Goal: Task Accomplishment & Management: Complete application form

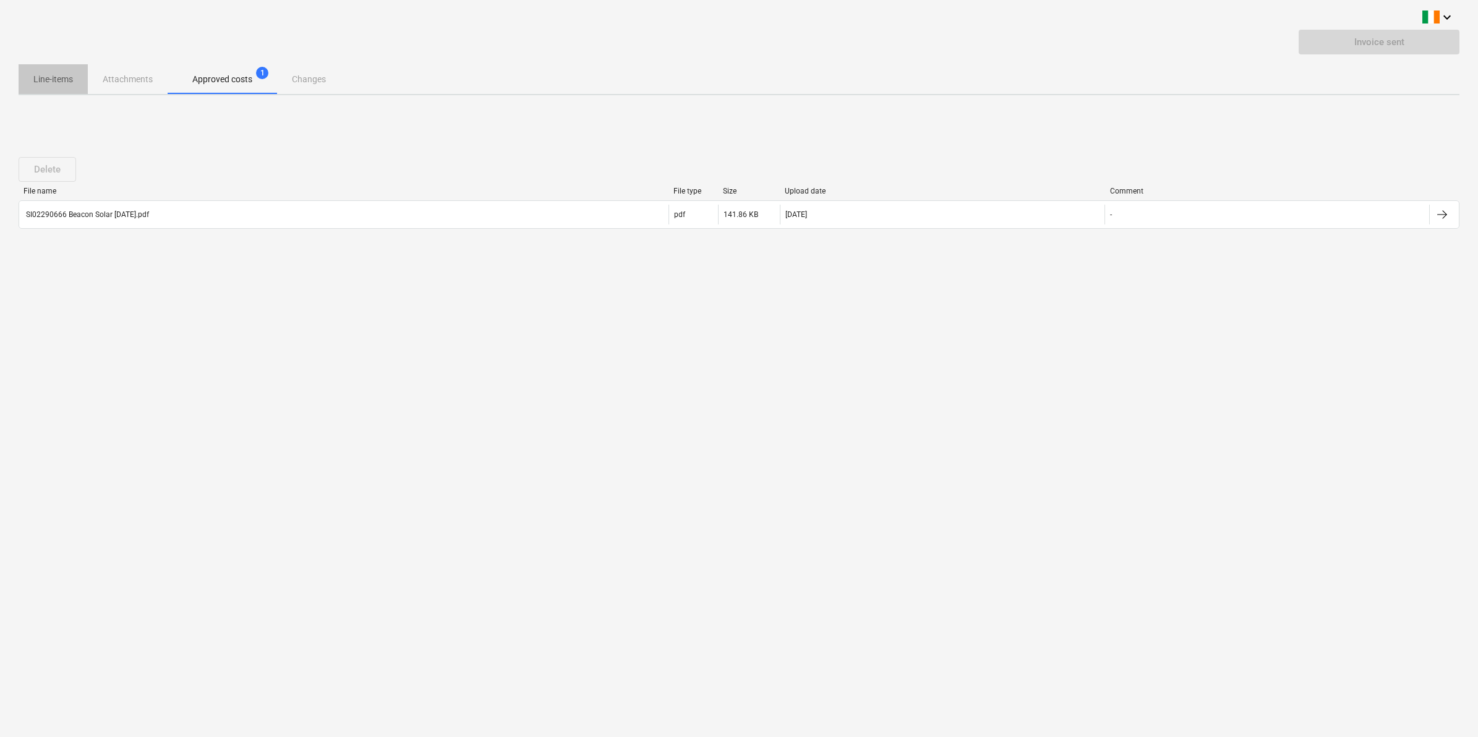
click at [59, 78] on p "Line-items" at bounding box center [53, 79] width 40 height 13
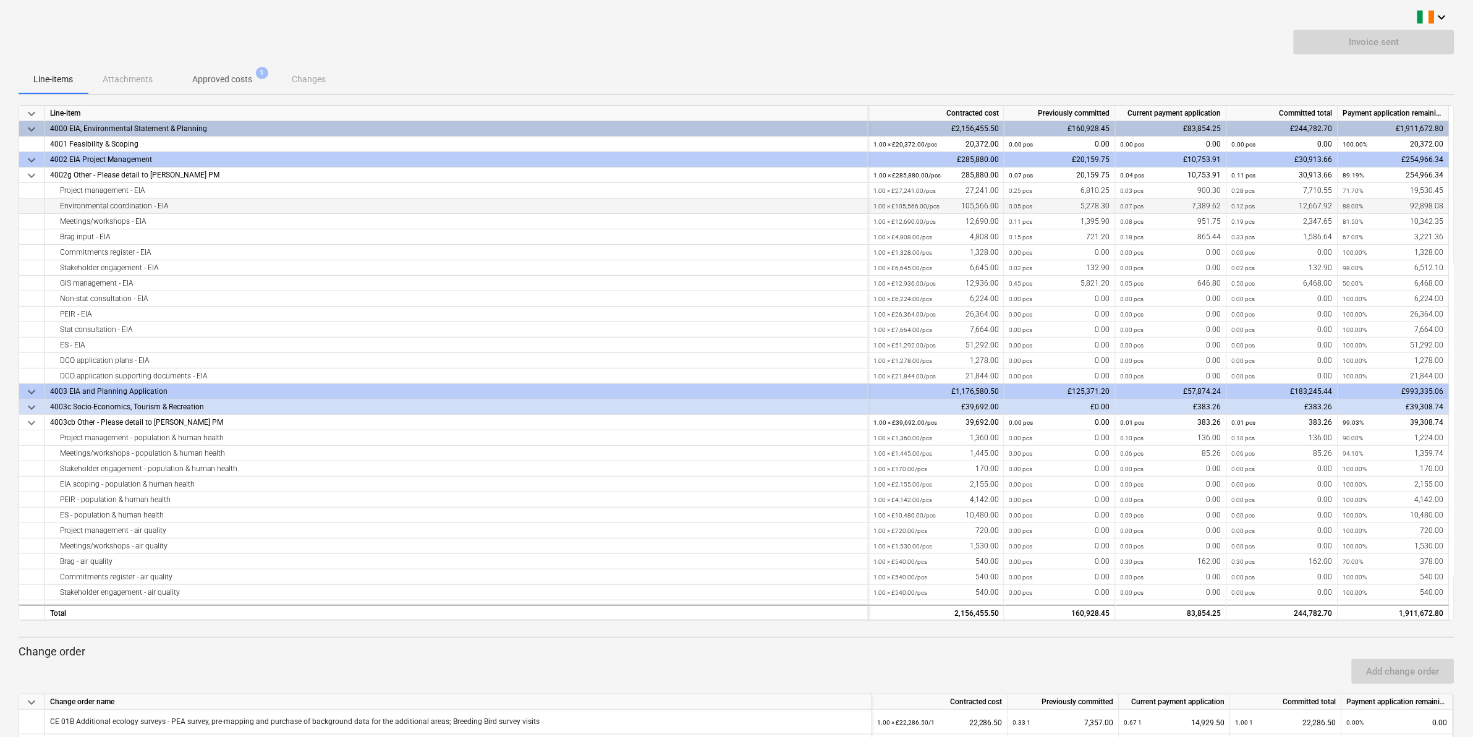
click at [1065, 210] on div "0.05 pcs 5,278.30" at bounding box center [1060, 205] width 101 height 15
click at [1062, 255] on div "0.00 pcs 0.00" at bounding box center [1060, 252] width 101 height 15
click at [1065, 273] on div "0.02 pcs 132.90" at bounding box center [1060, 267] width 101 height 15
click at [1065, 286] on div "0.45 pcs 5,821.20" at bounding box center [1060, 283] width 101 height 15
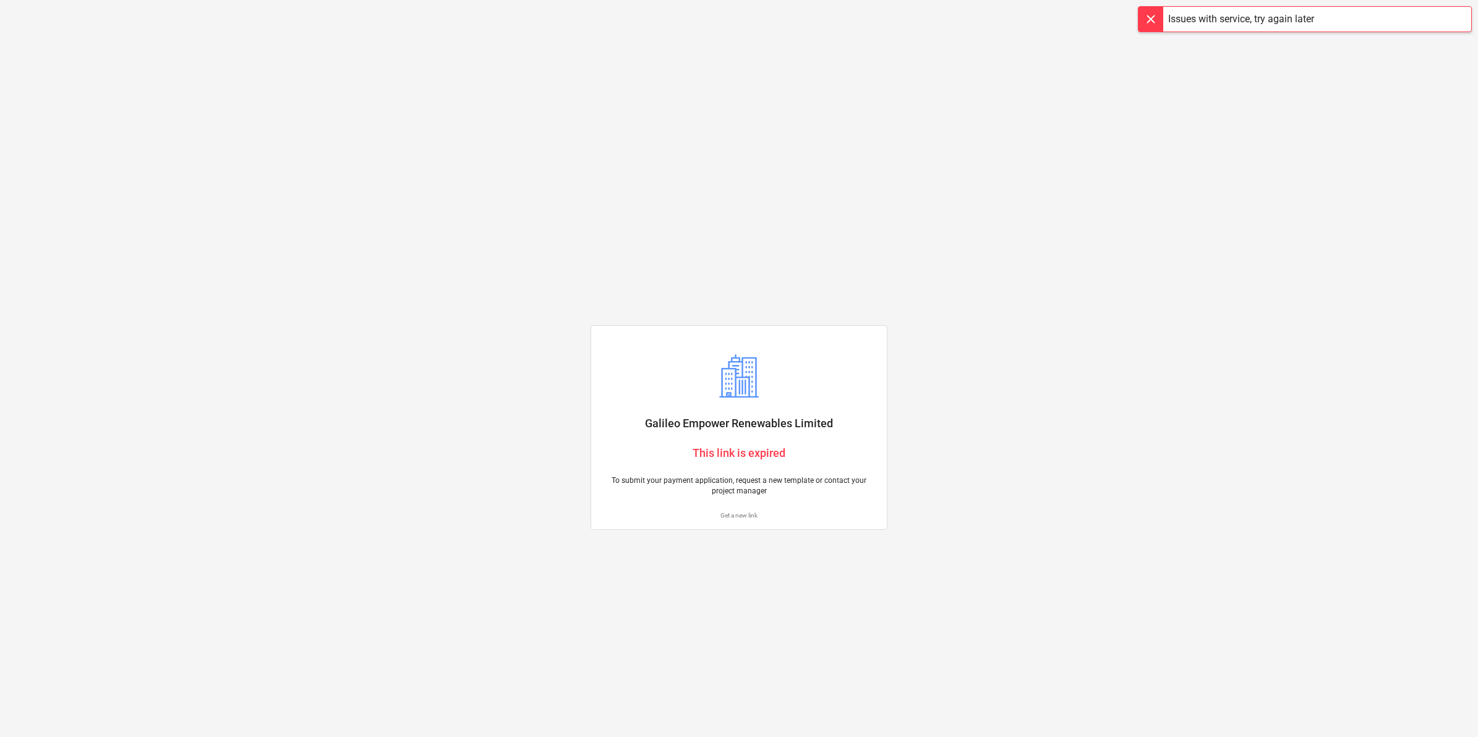
click at [737, 518] on p "Get a new link" at bounding box center [739, 515] width 276 height 8
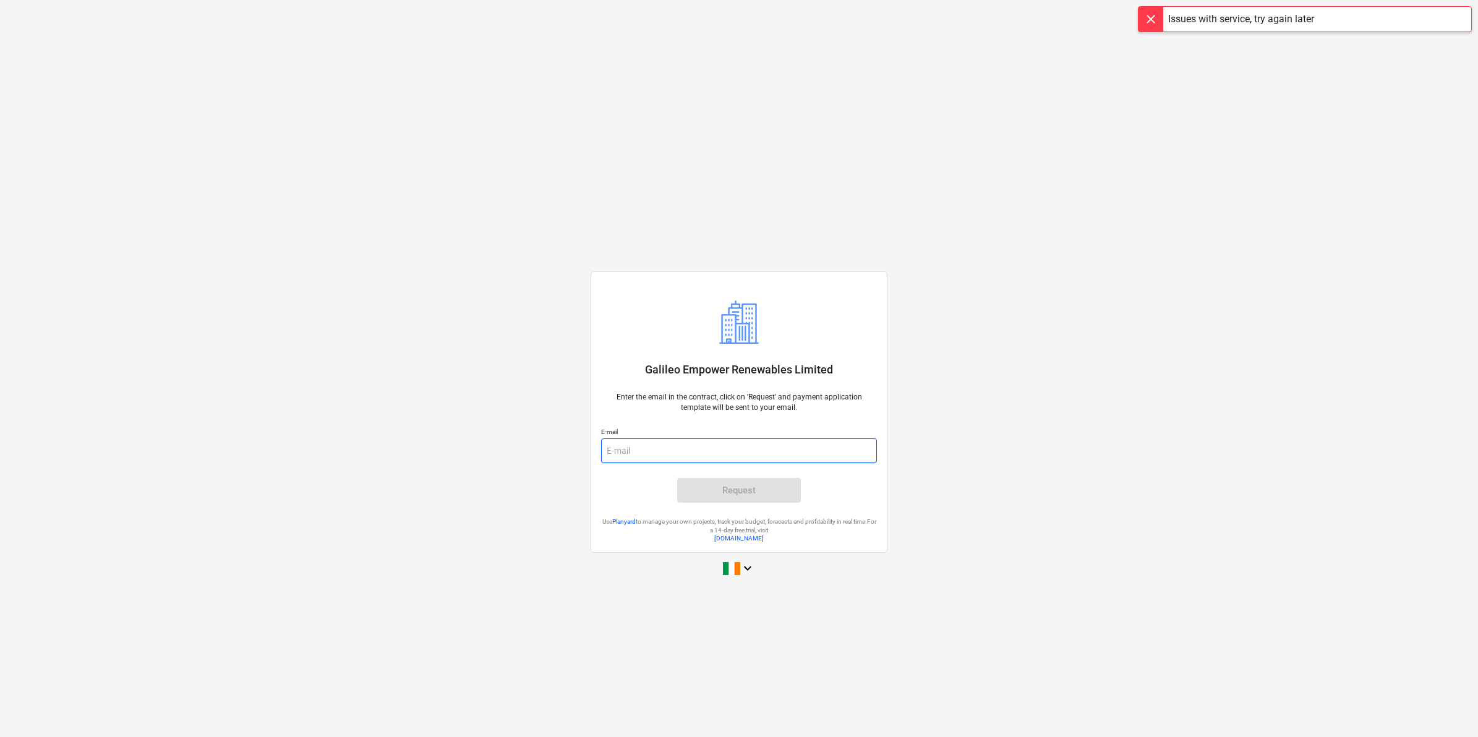
click at [633, 453] on input "email" at bounding box center [739, 450] width 276 height 25
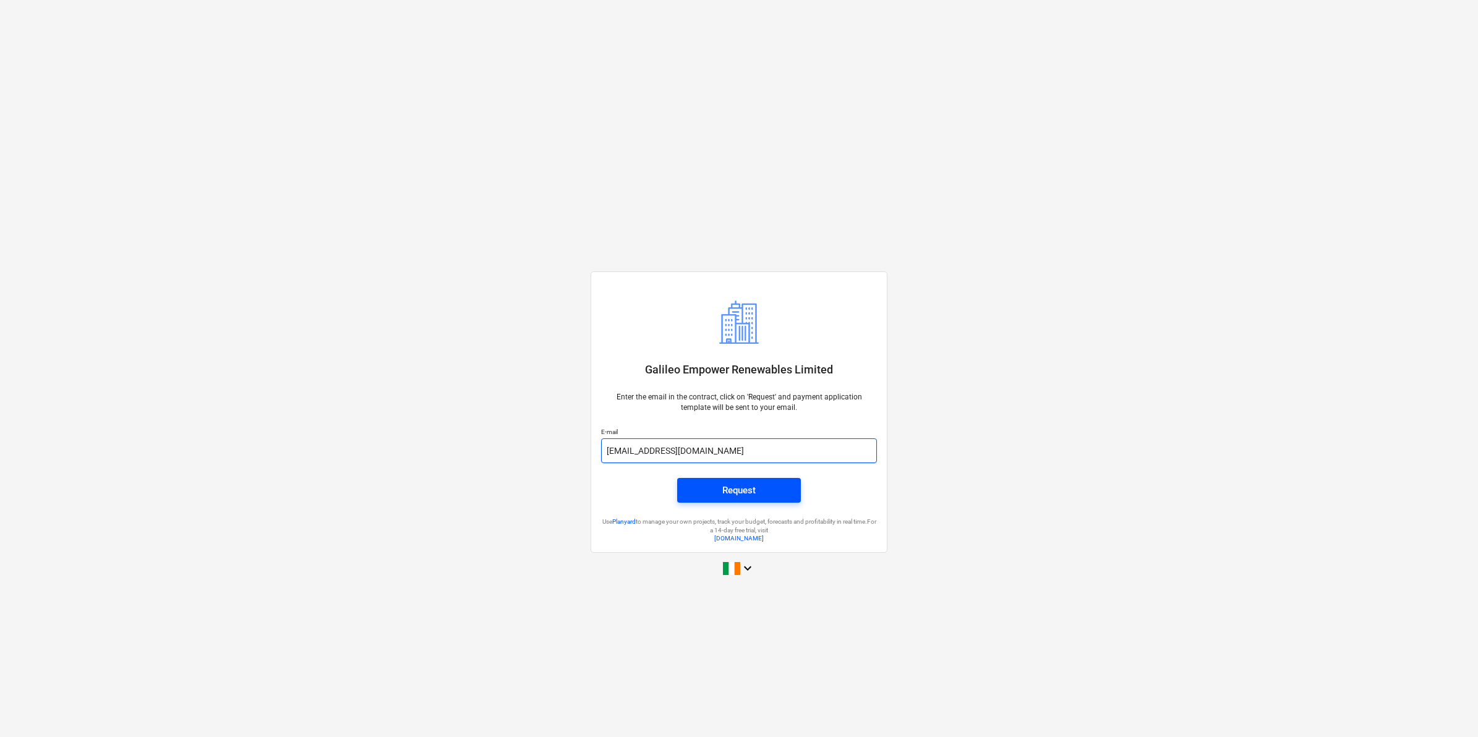
type input "kkiel@rsk.co.uk"
click at [736, 492] on div "Request" at bounding box center [738, 490] width 33 height 16
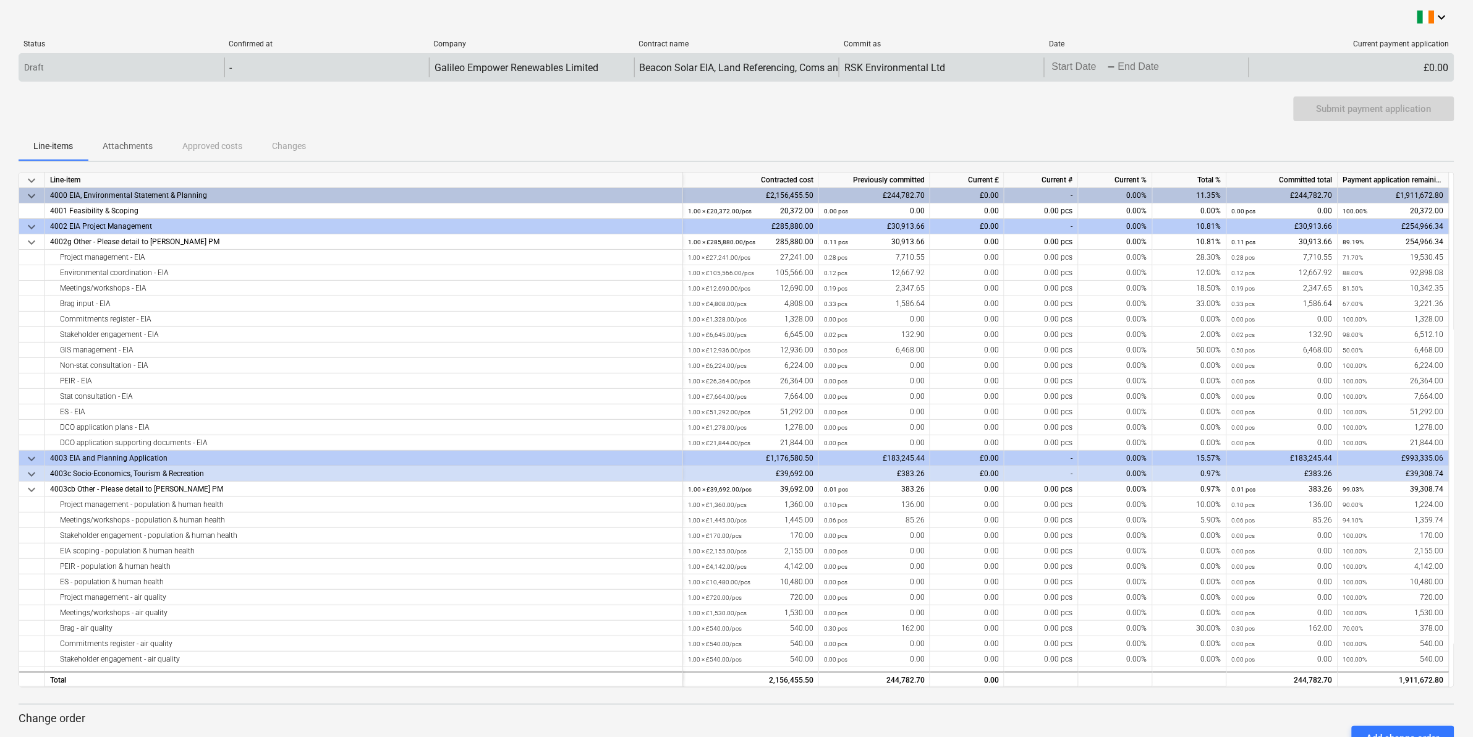
click at [1059, 66] on body "keyboard_arrow_down Status Confirmed at Company Contract name Commit as Date Cu…" at bounding box center [736, 368] width 1473 height 737
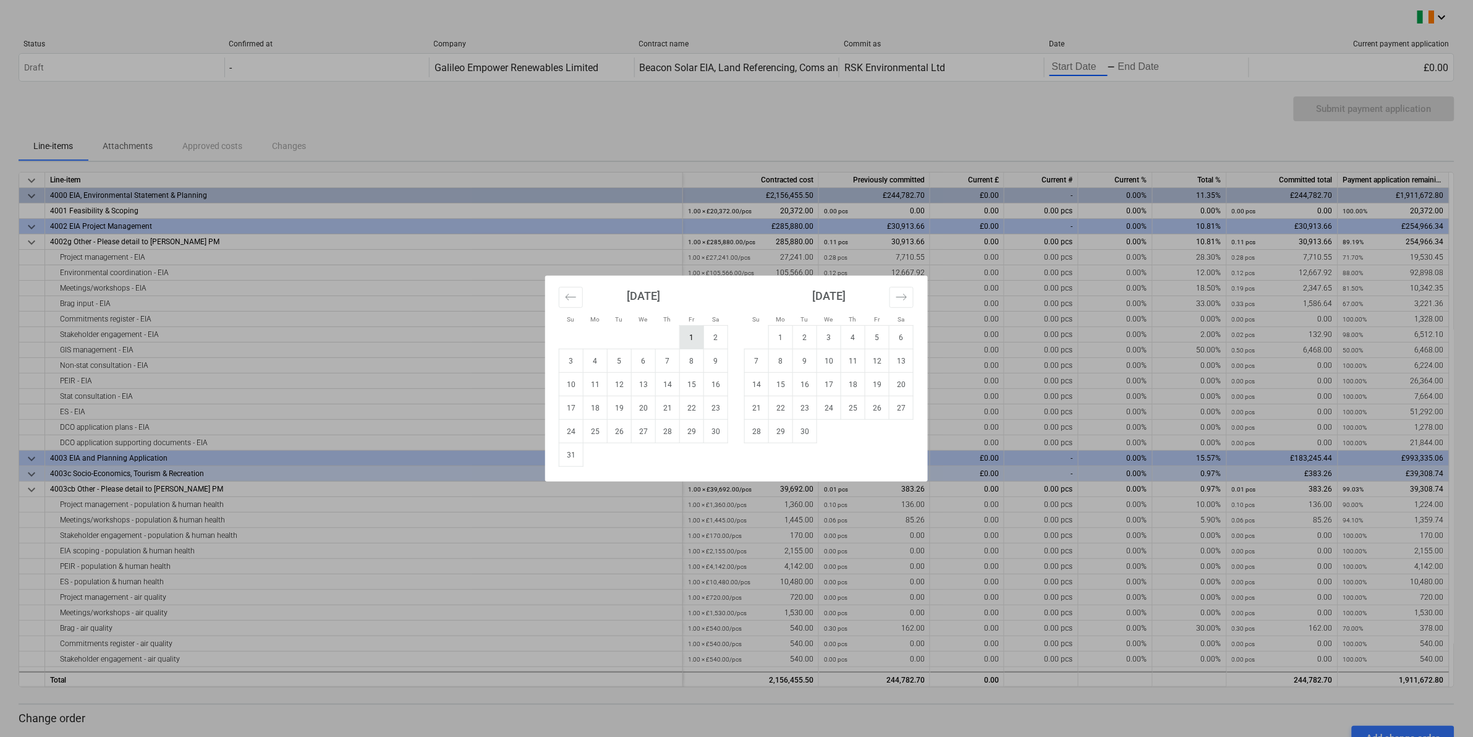
click at [691, 335] on td "1" at bounding box center [692, 337] width 24 height 23
type input "[DATE]"
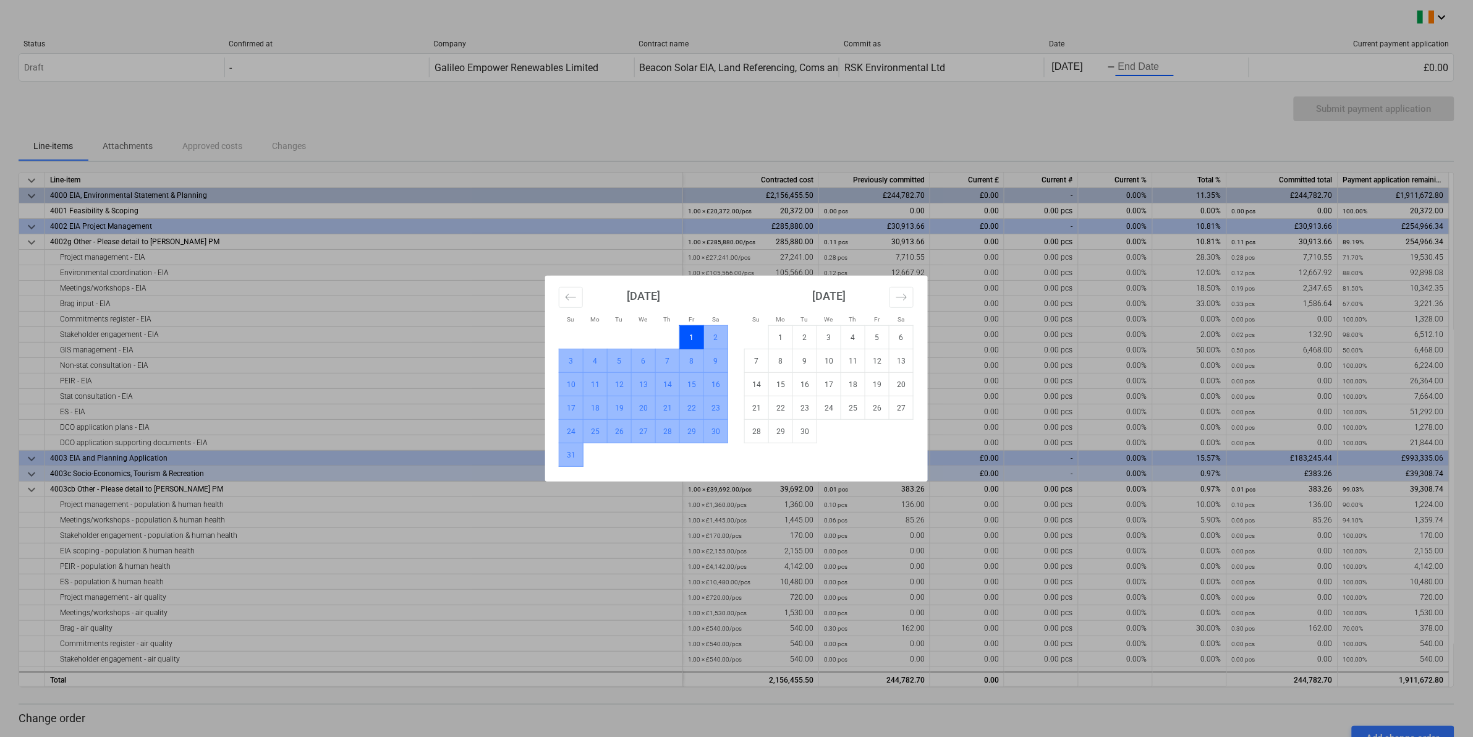
click at [568, 462] on td "31" at bounding box center [572, 454] width 24 height 23
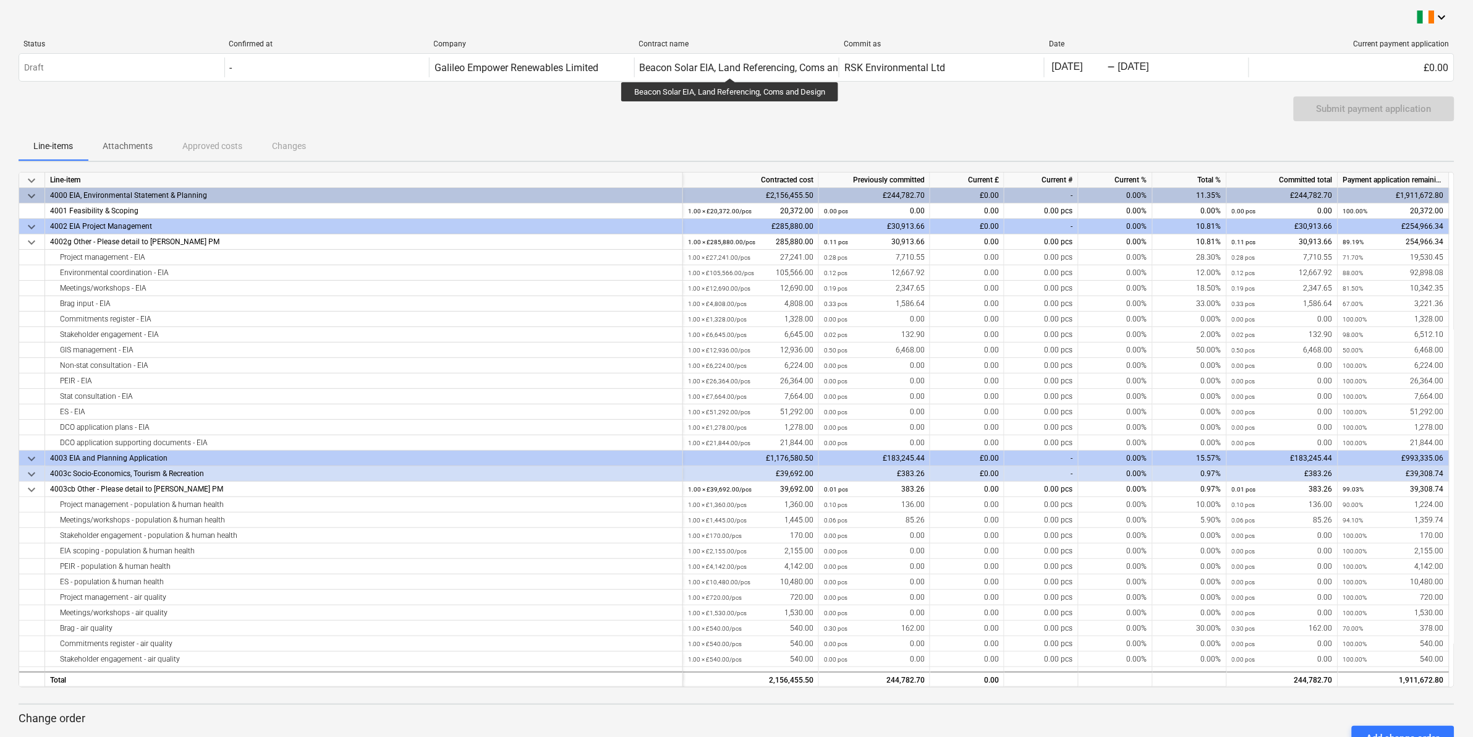
drag, startPoint x: 1019, startPoint y: 111, endPoint x: 1014, endPoint y: 116, distance: 6.6
click at [1019, 111] on div "Submit payment application" at bounding box center [737, 113] width 1436 height 35
click at [944, 269] on div "0.00" at bounding box center [968, 272] width 74 height 15
type input "19001.88"
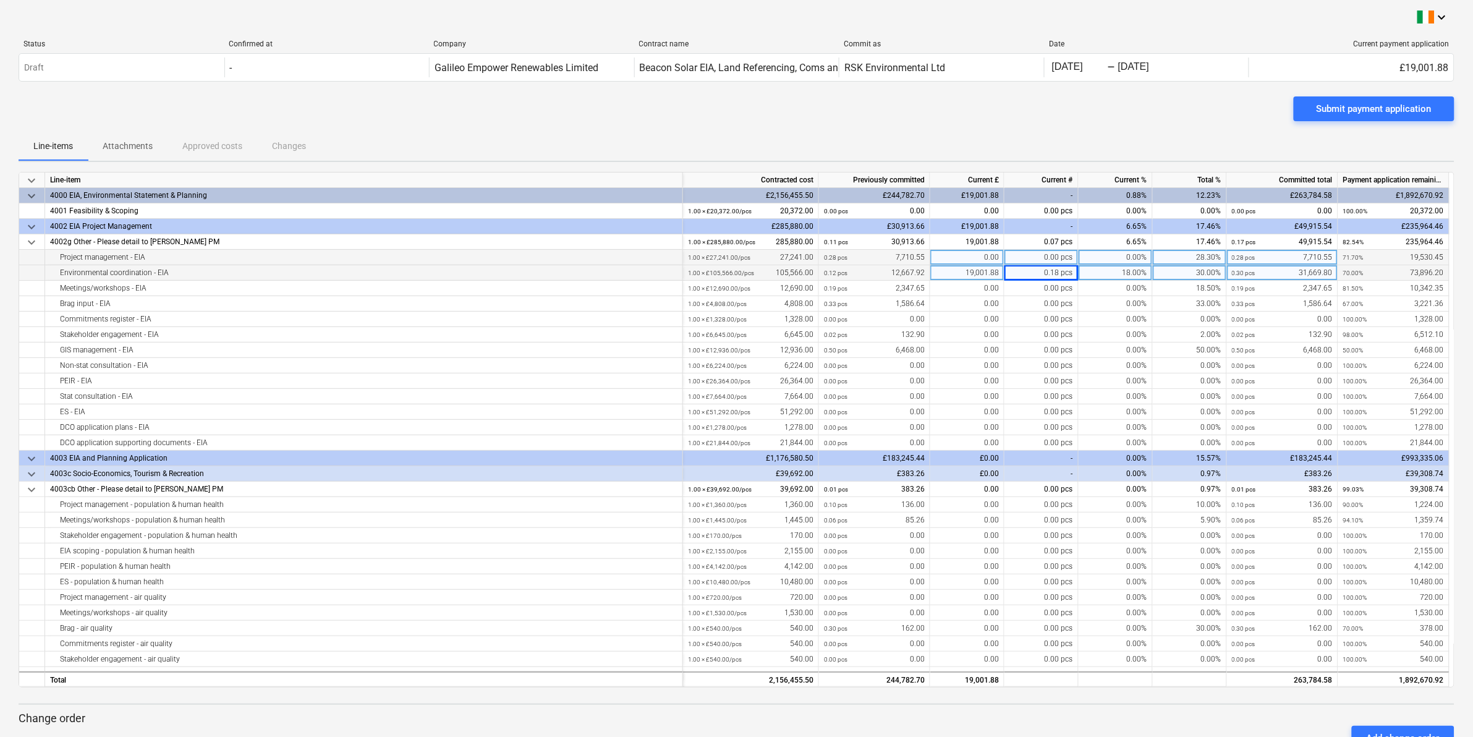
click at [947, 258] on div "0.00" at bounding box center [968, 257] width 74 height 15
type input "1415.25"
click at [974, 288] on div "0.00" at bounding box center [968, 288] width 74 height 15
type input "406.08"
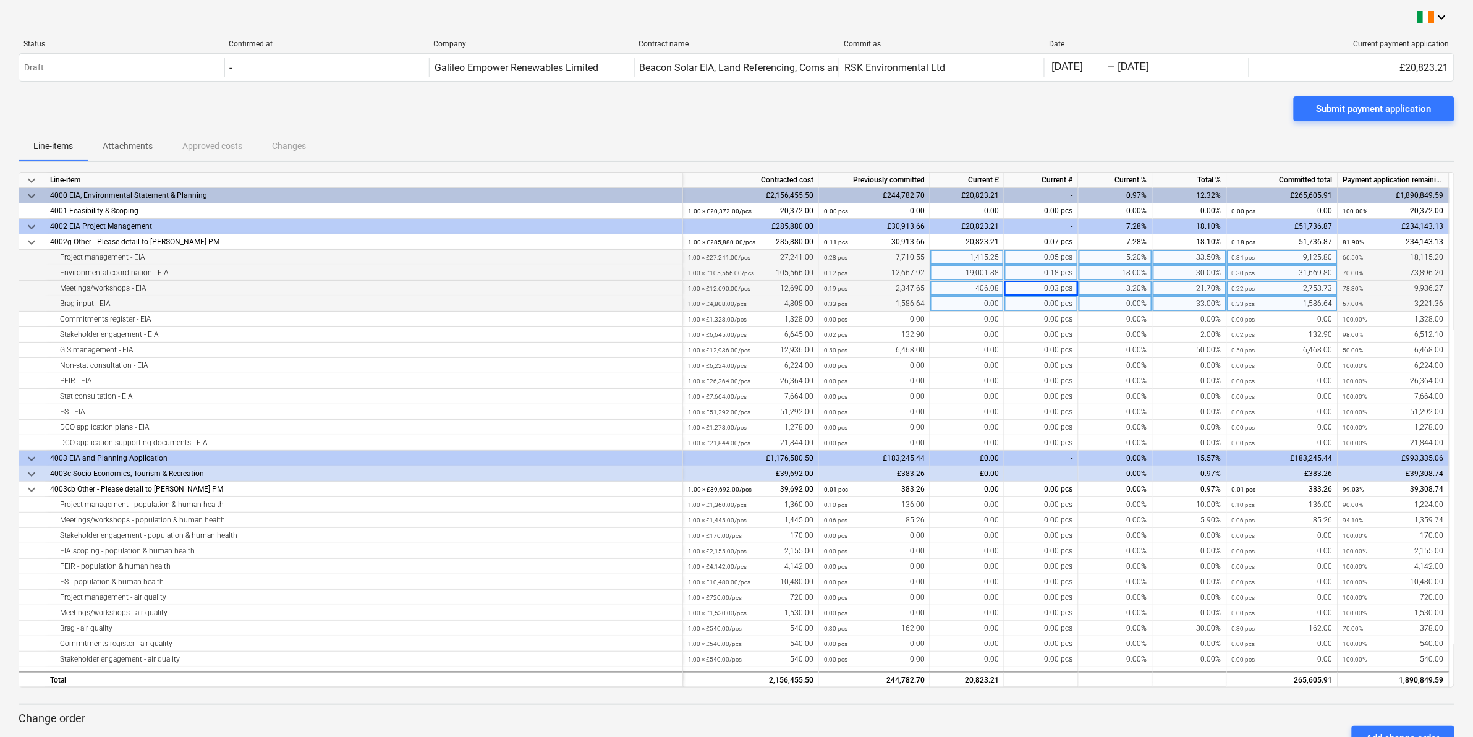
click at [950, 302] on div "0.00" at bounding box center [968, 303] width 74 height 15
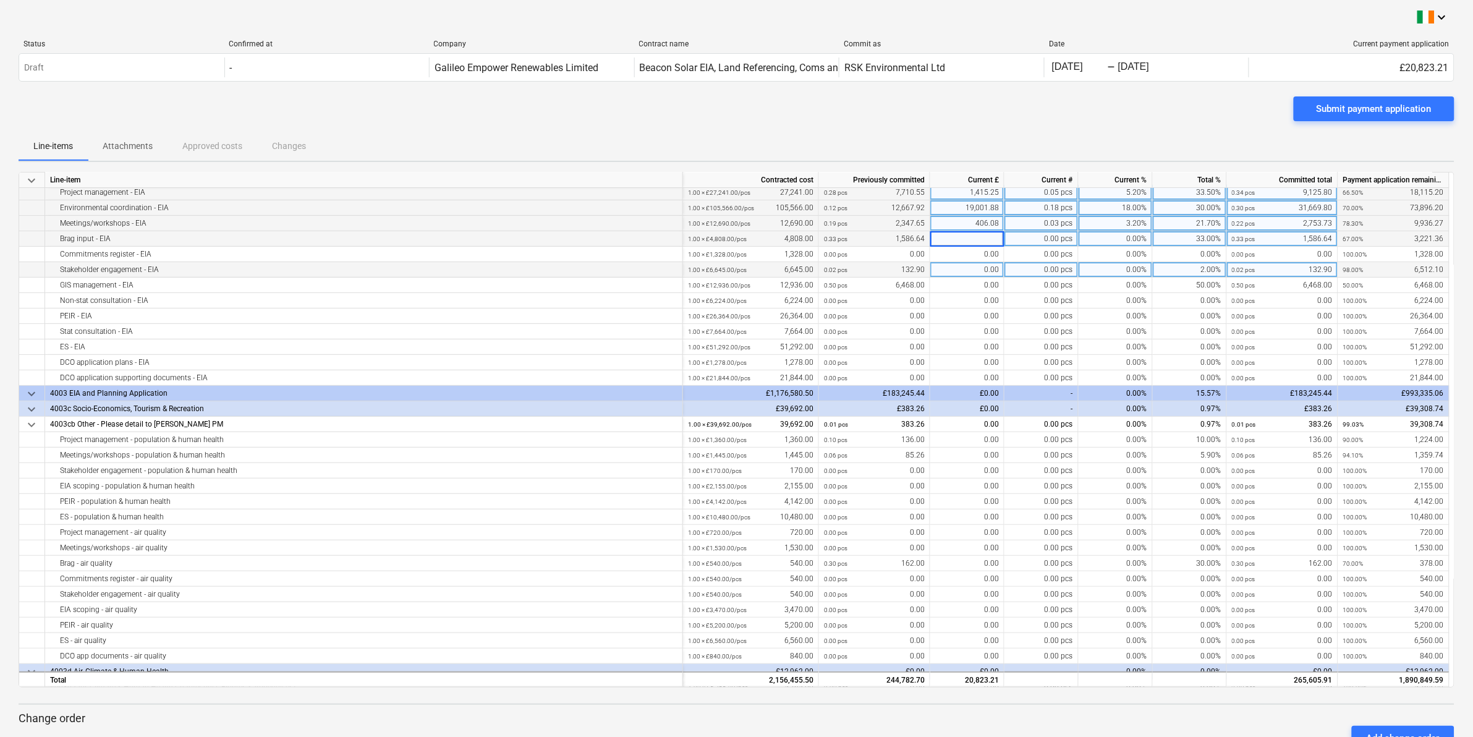
scroll to position [77, 0]
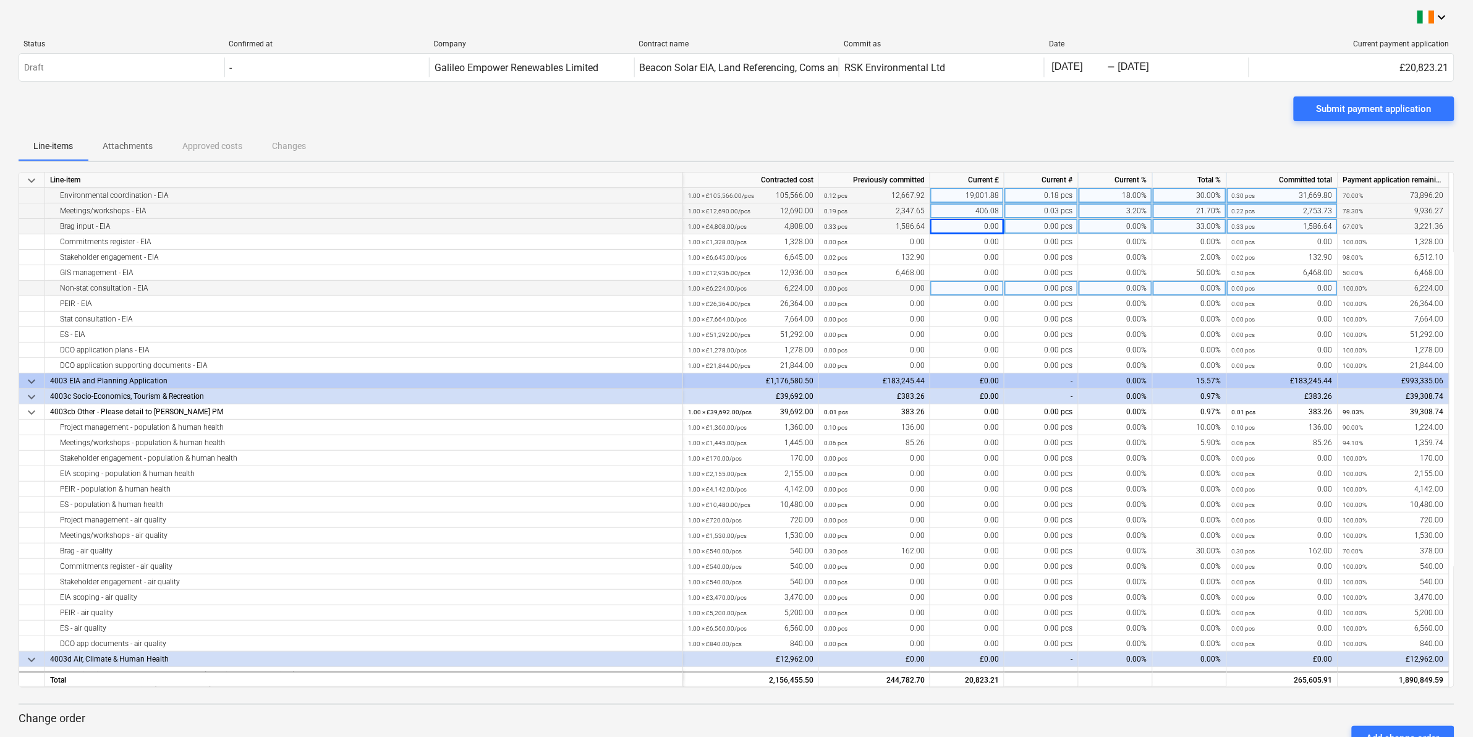
click at [951, 286] on div "0.00" at bounding box center [968, 288] width 74 height 15
type input "1182.56"
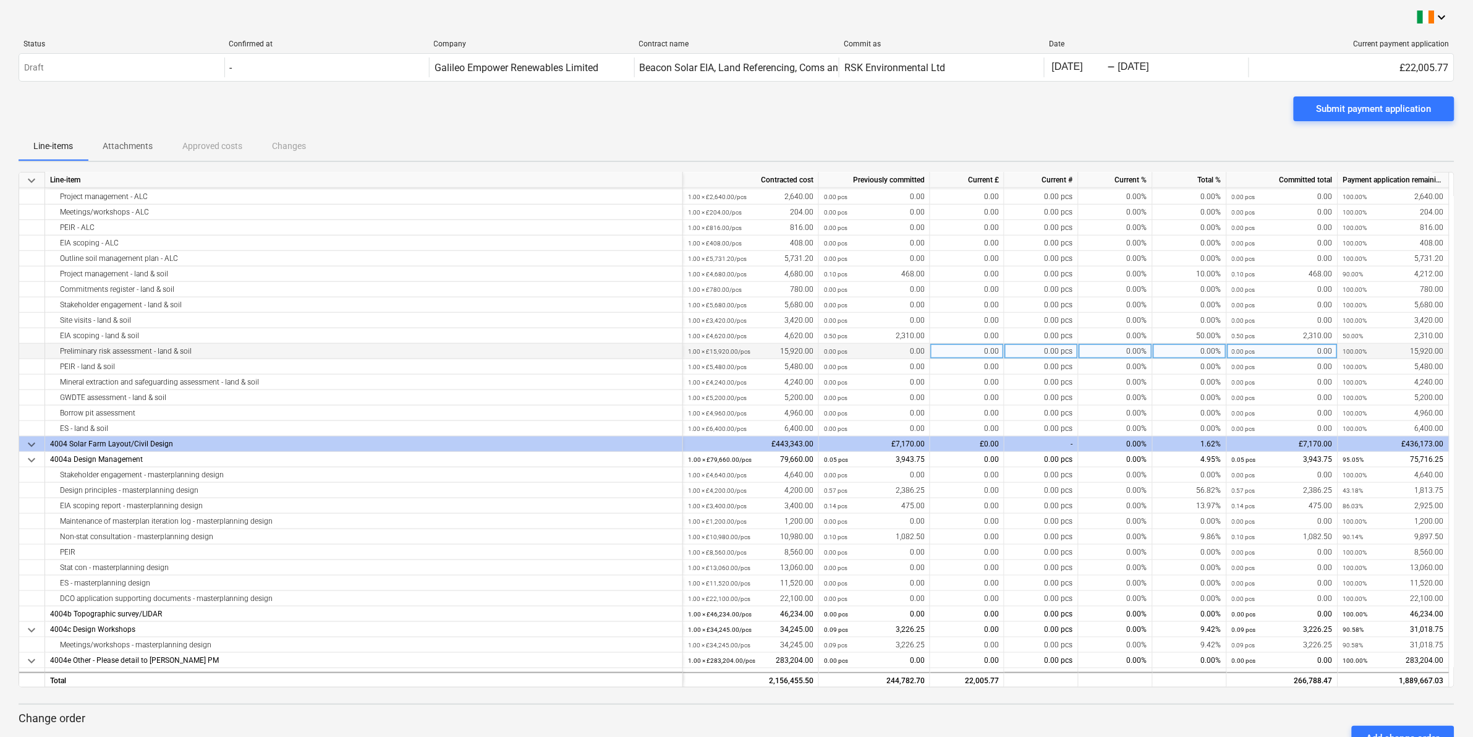
scroll to position [2319, 0]
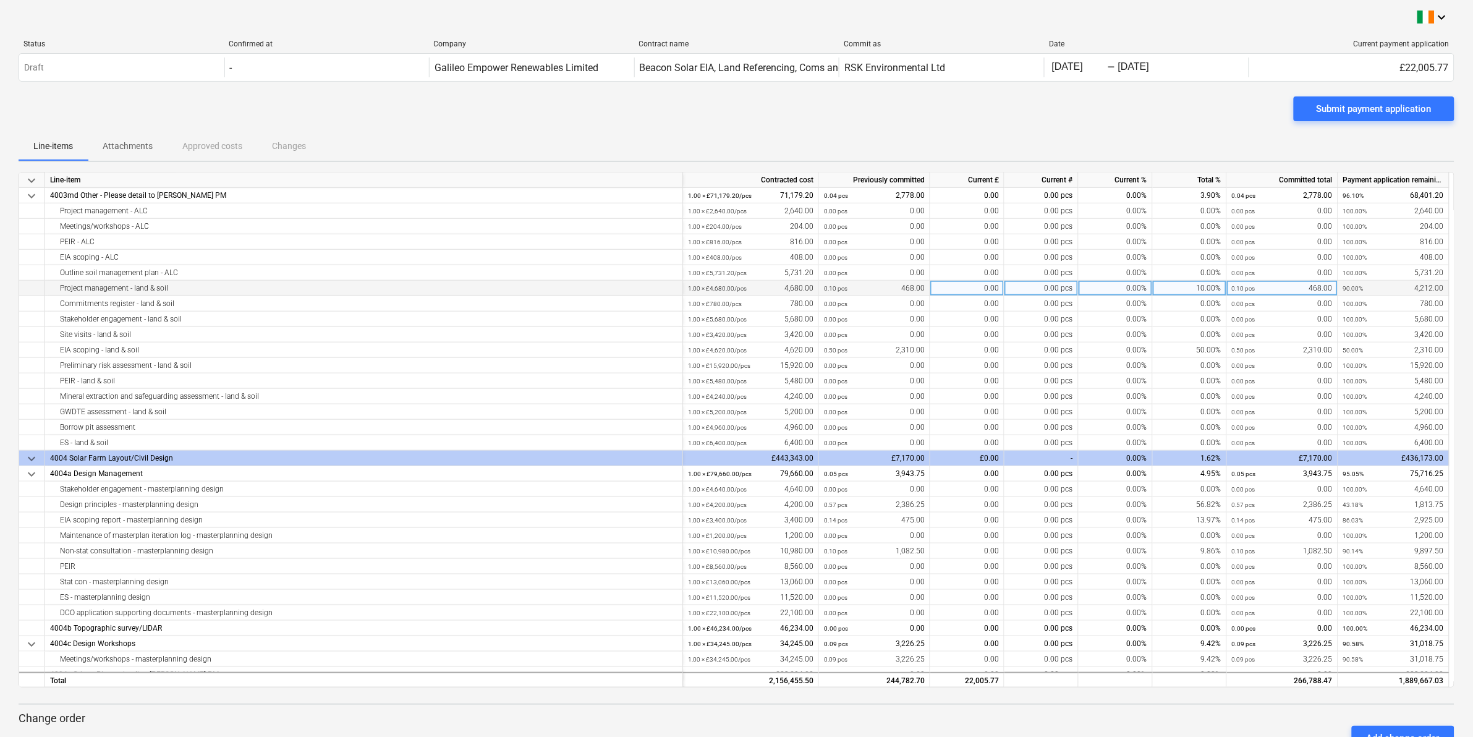
click at [158, 288] on div "Project management - land & soil" at bounding box center [364, 288] width 628 height 15
type input "234"
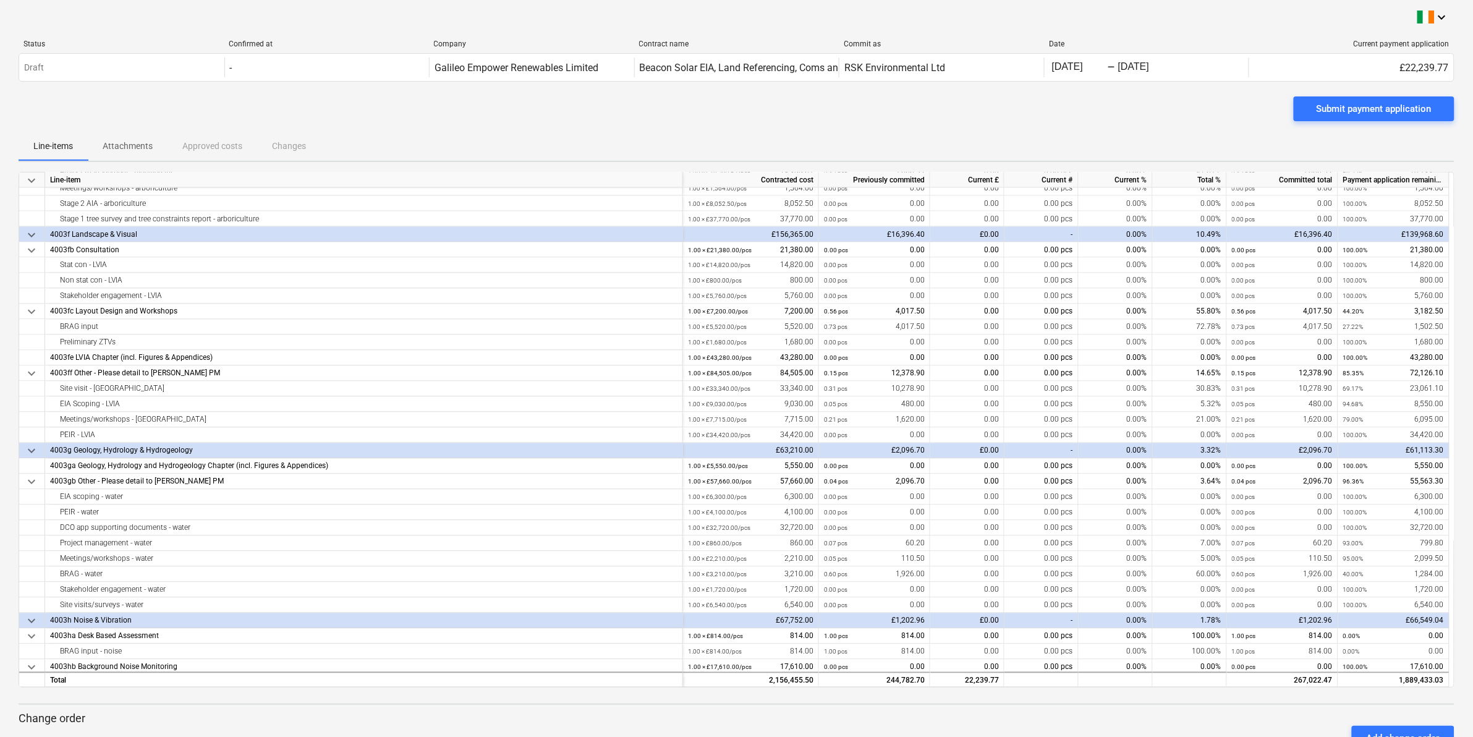
scroll to position [850, 0]
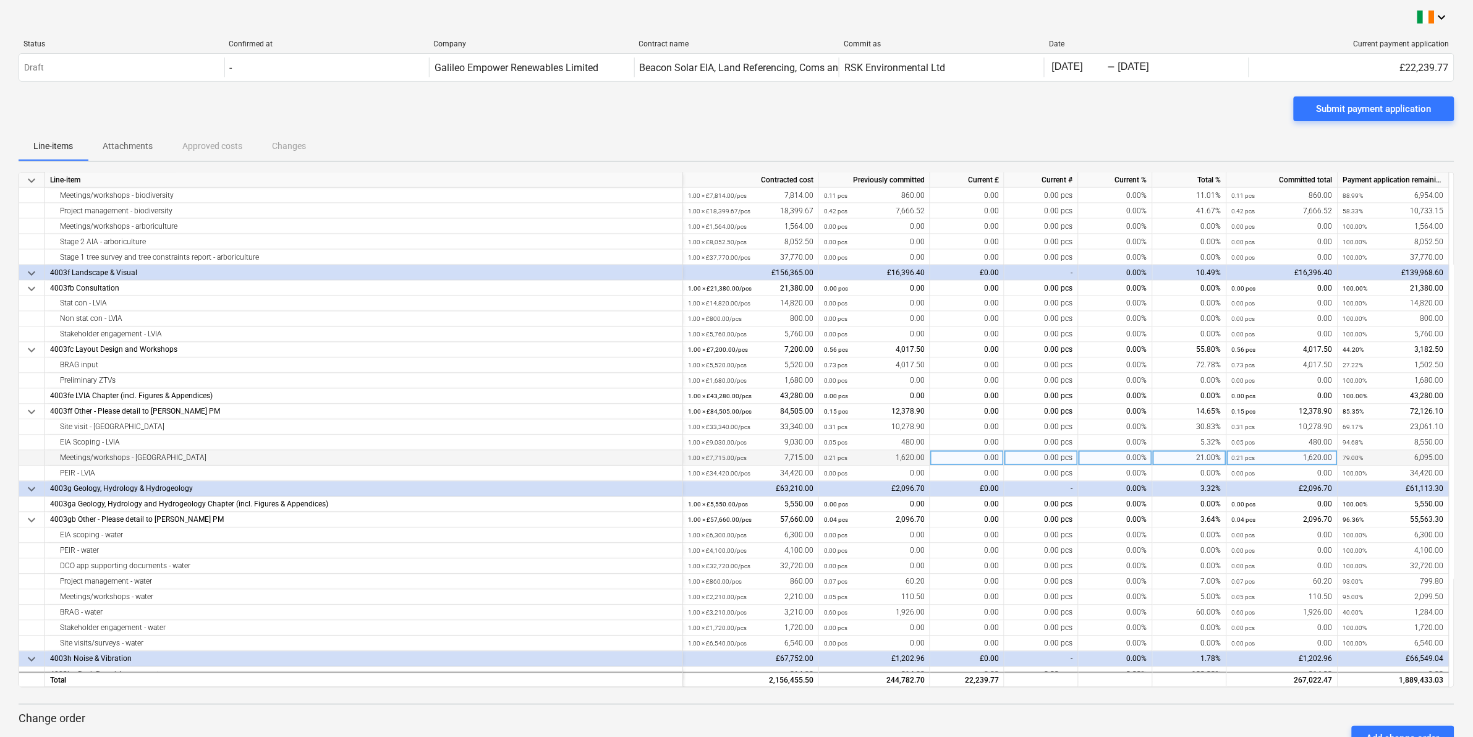
click at [952, 458] on div "0.00" at bounding box center [968, 458] width 74 height 15
type input "1283.40"
click at [249, 440] on div "EIA Scoping - LVIA" at bounding box center [364, 442] width 628 height 15
click at [952, 437] on div "0.00" at bounding box center [968, 442] width 74 height 15
type input "75"
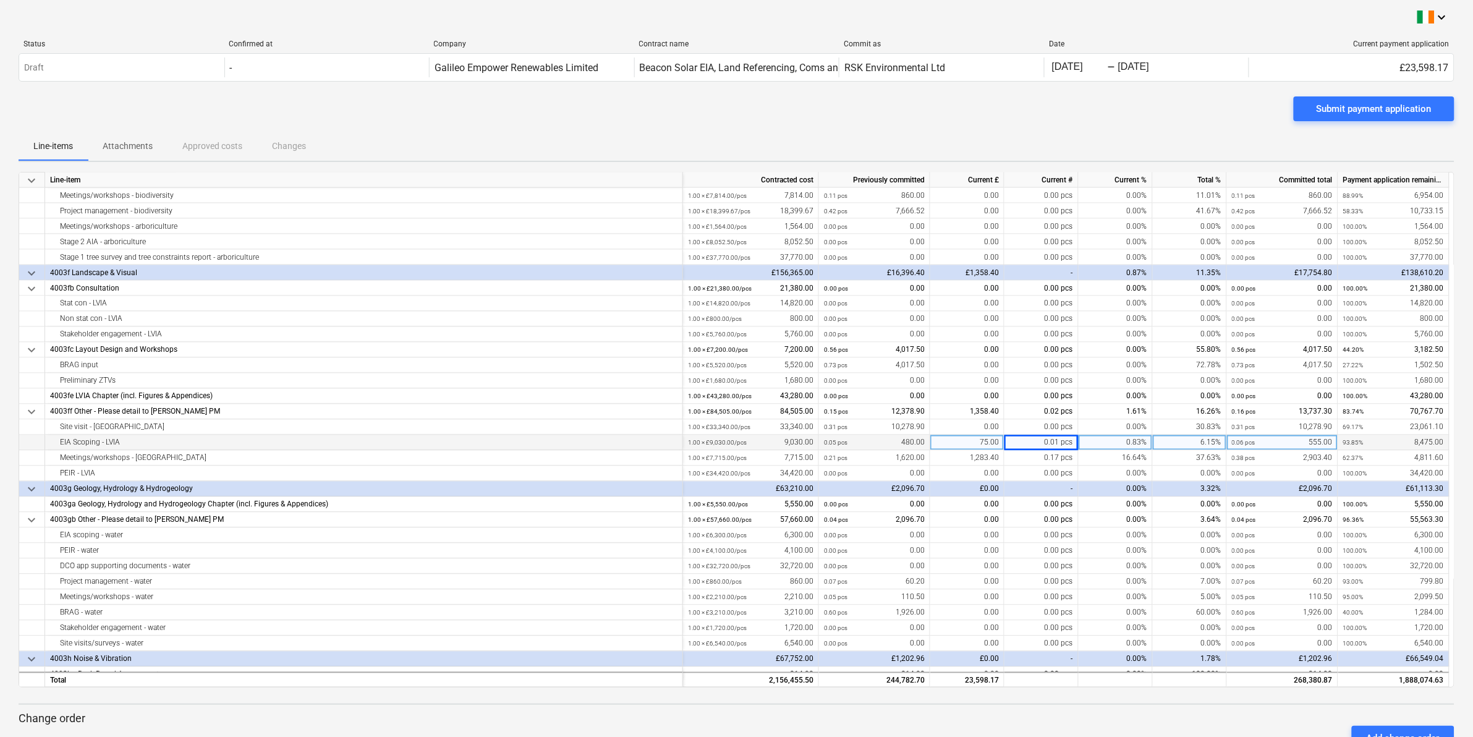
click at [962, 439] on div "75.00" at bounding box center [968, 442] width 74 height 15
click at [1030, 444] on div "0.01 pcs" at bounding box center [1042, 442] width 74 height 15
click at [654, 444] on div "EIA Scoping - LVIA" at bounding box center [364, 442] width 628 height 15
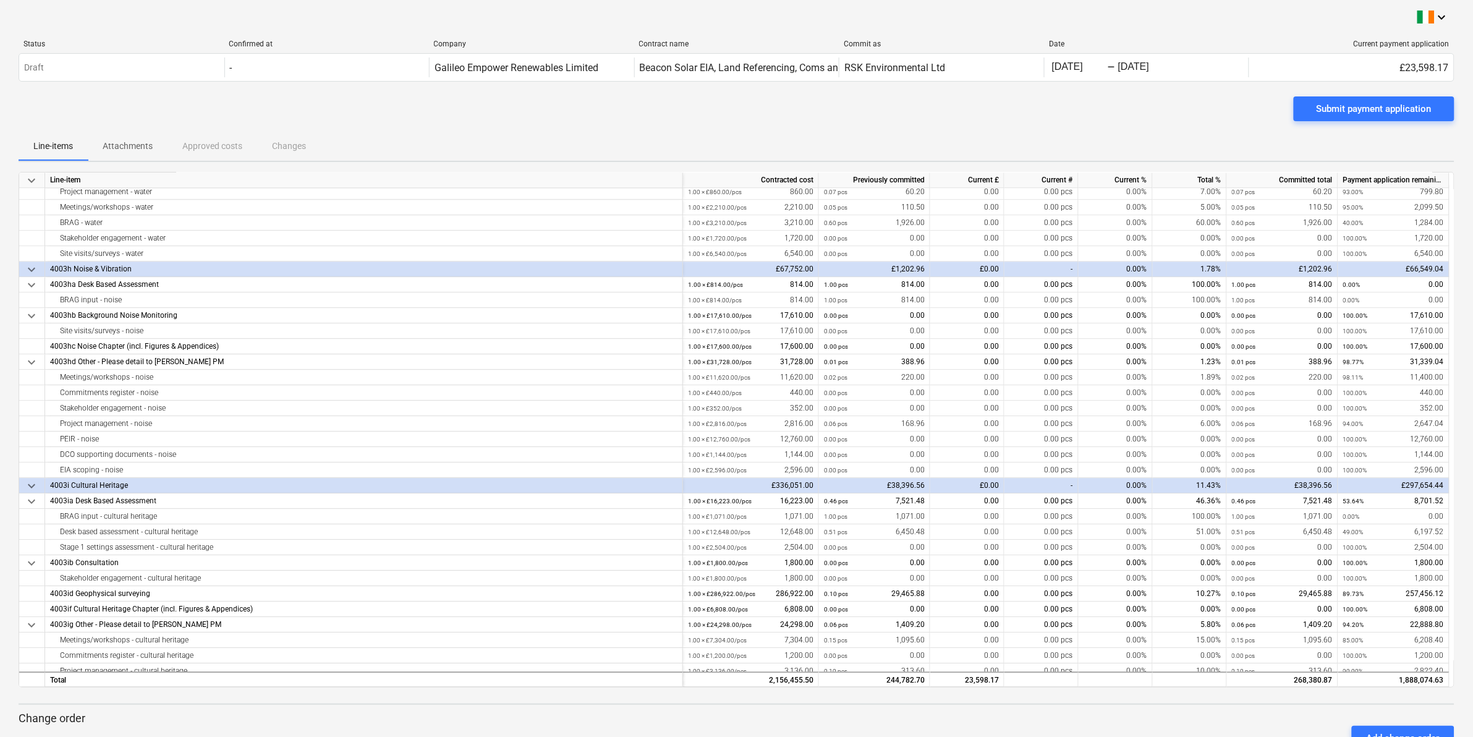
scroll to position [1314, 0]
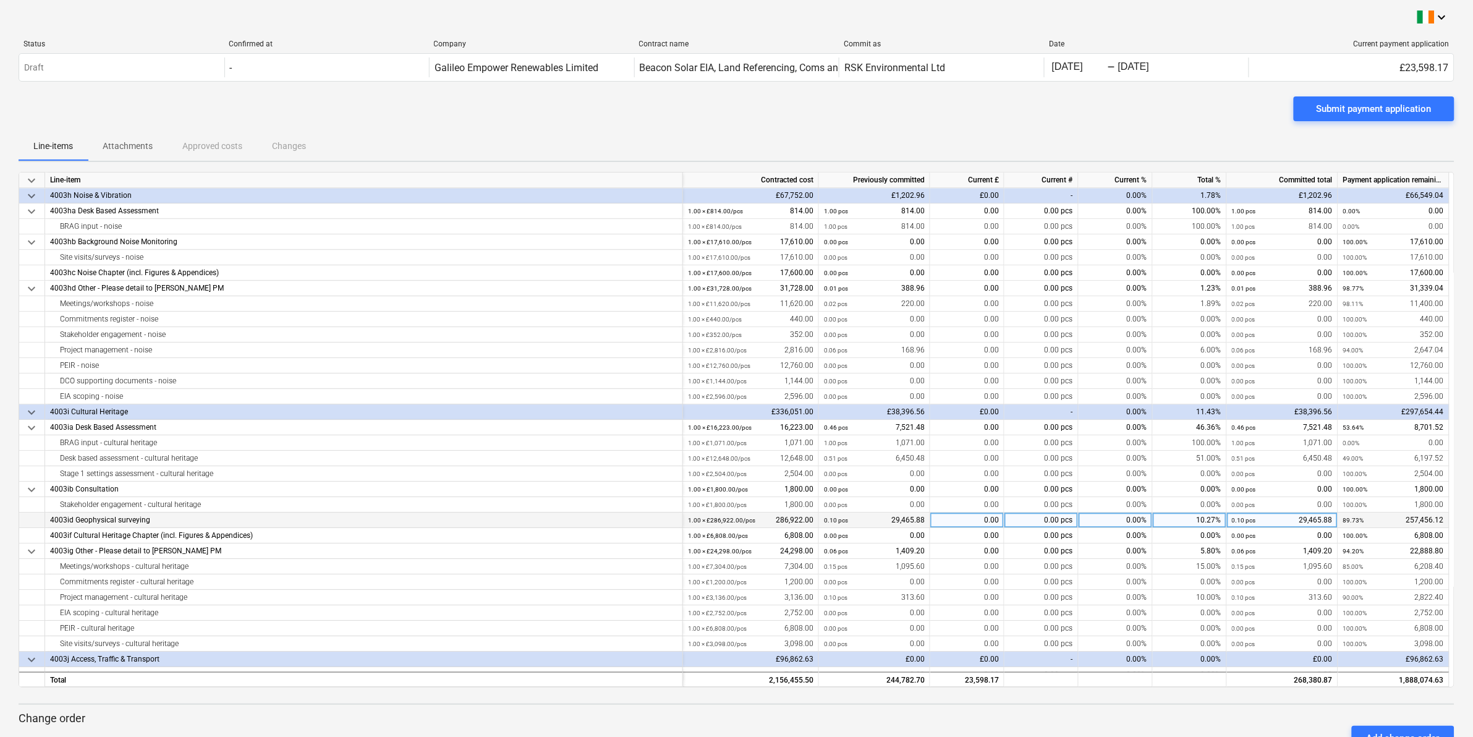
click at [965, 522] on div "0.00" at bounding box center [968, 520] width 74 height 15
type input "85272.04"
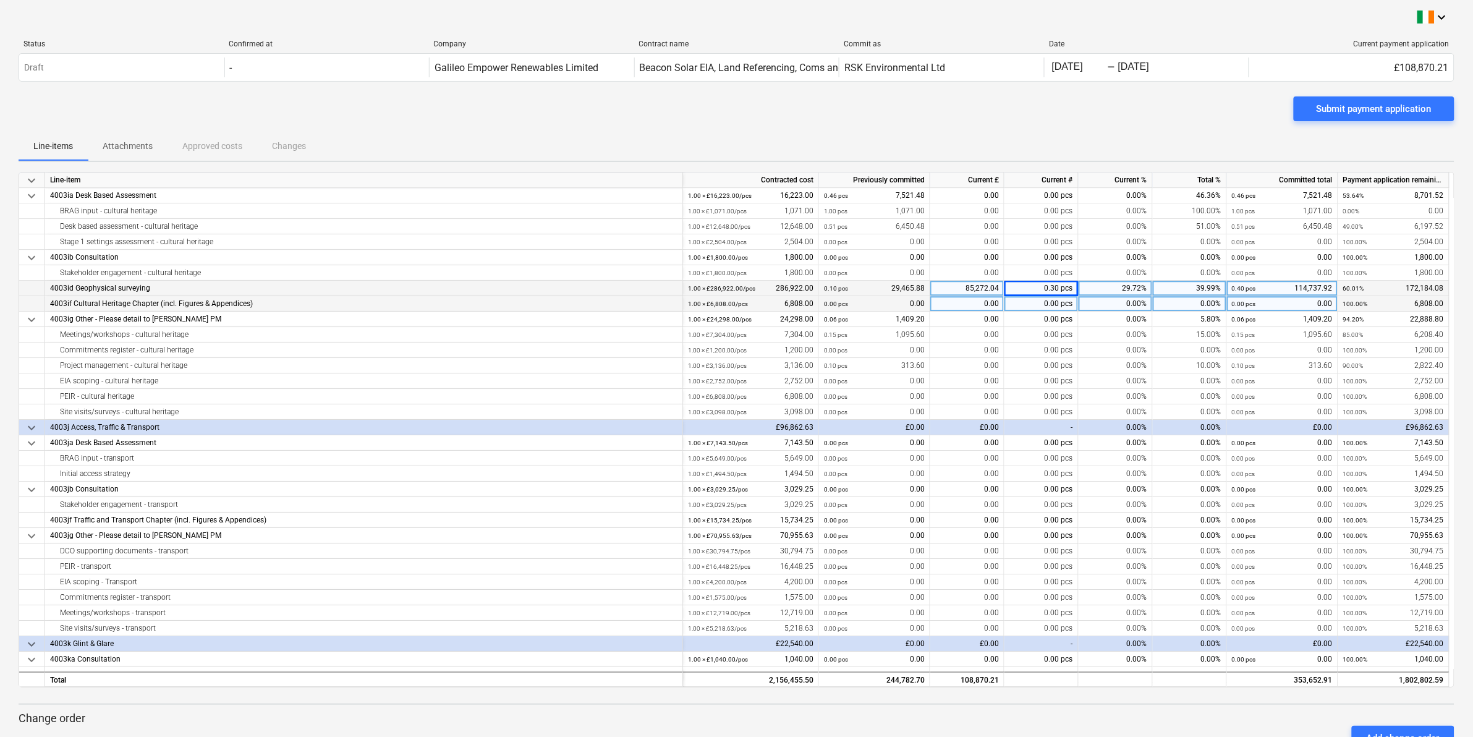
scroll to position [1623, 0]
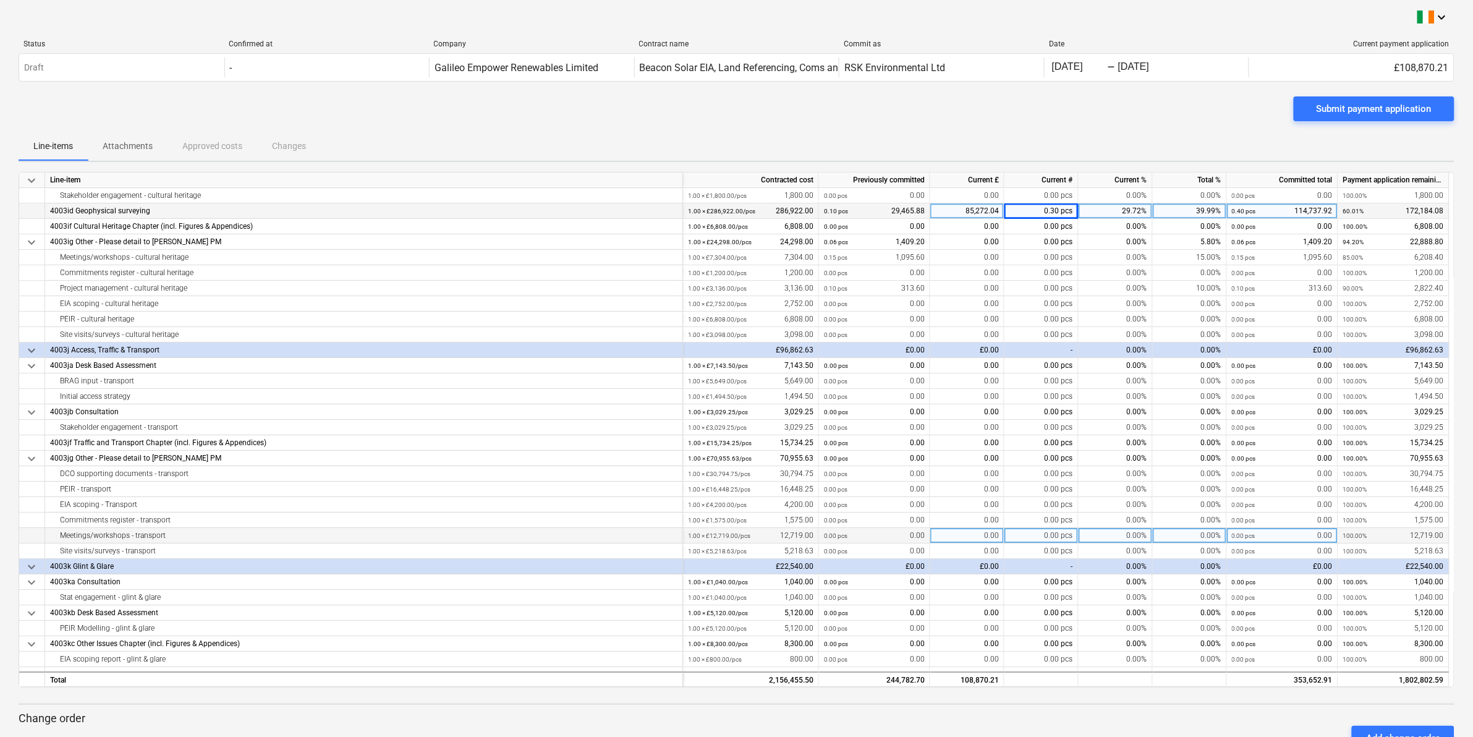
click at [951, 535] on div "0.00" at bounding box center [968, 535] width 74 height 15
type input "1271.90"
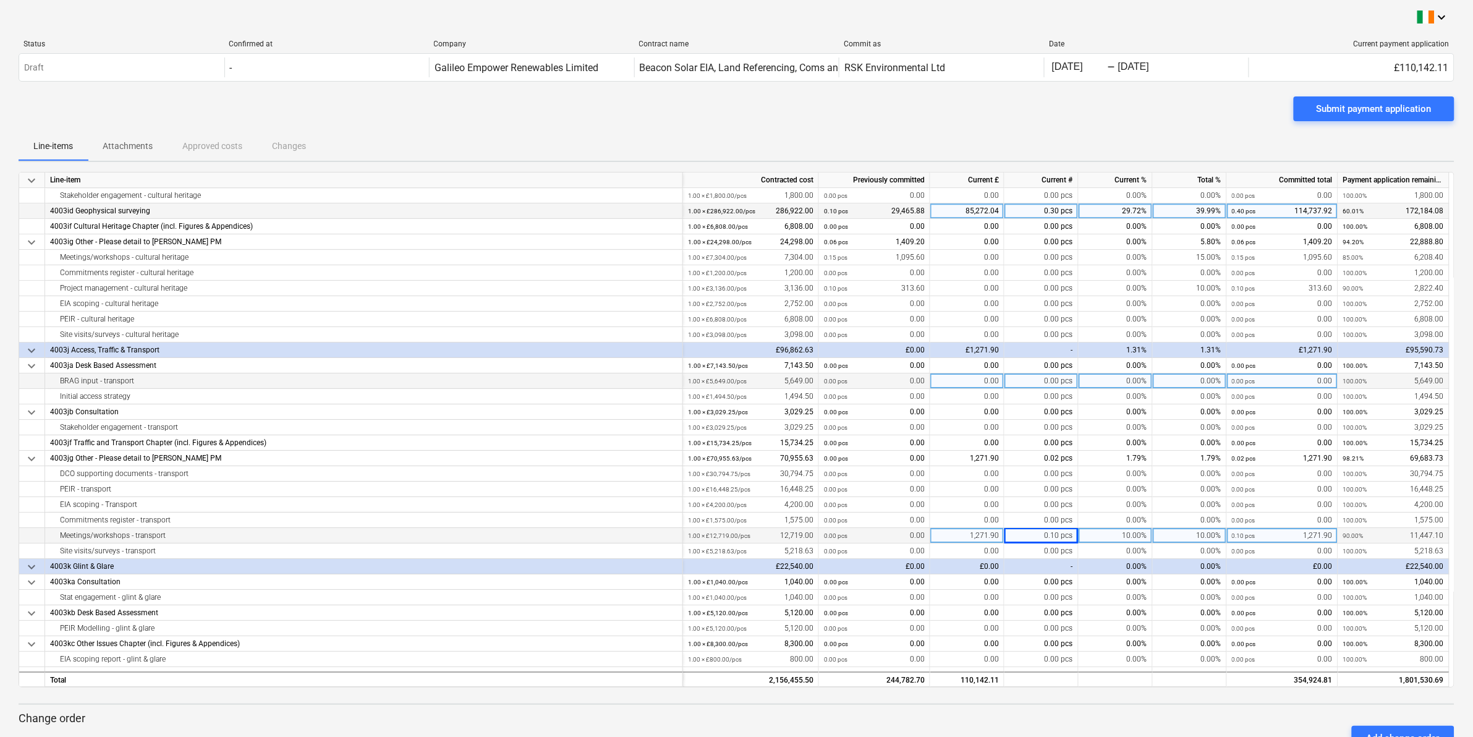
click at [959, 378] on div "0.00" at bounding box center [968, 380] width 74 height 15
type input "4236.75"
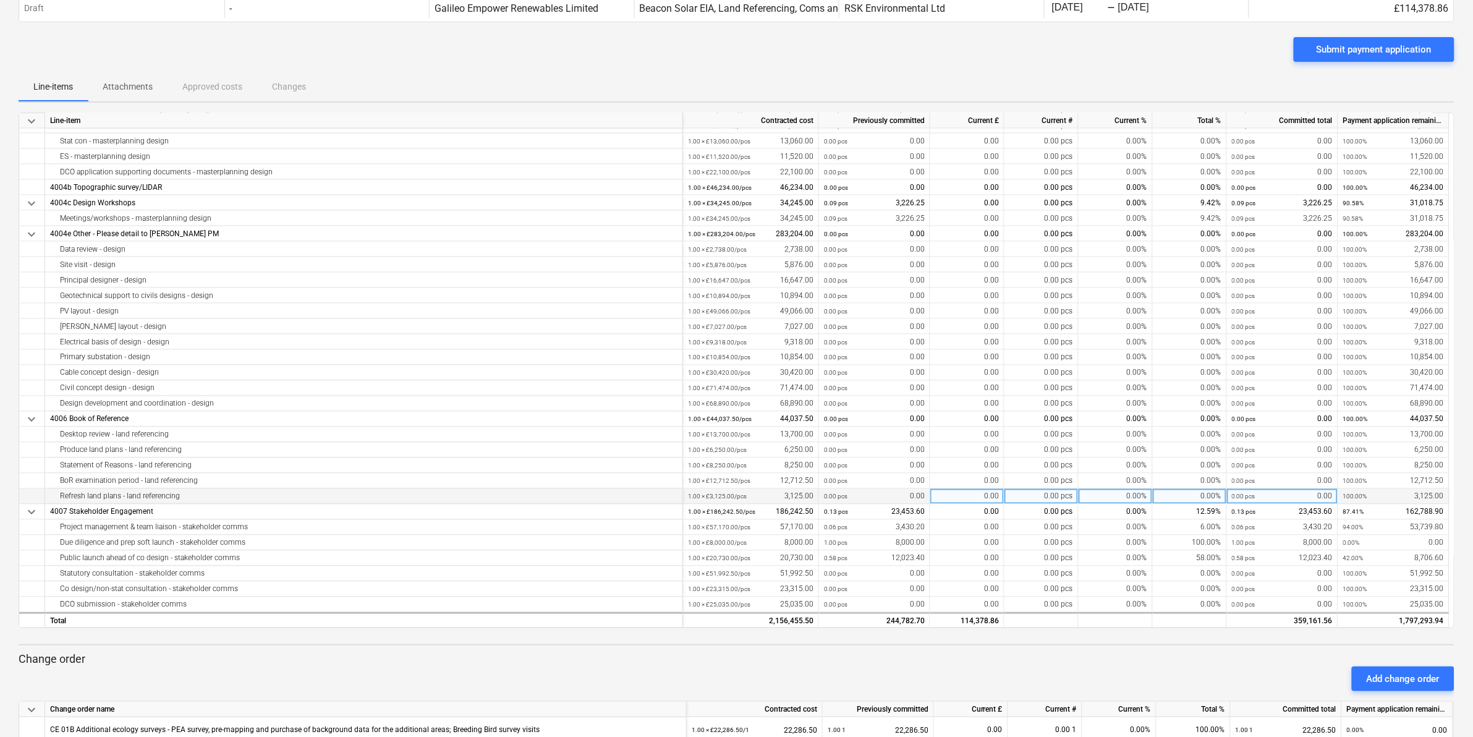
scroll to position [139, 0]
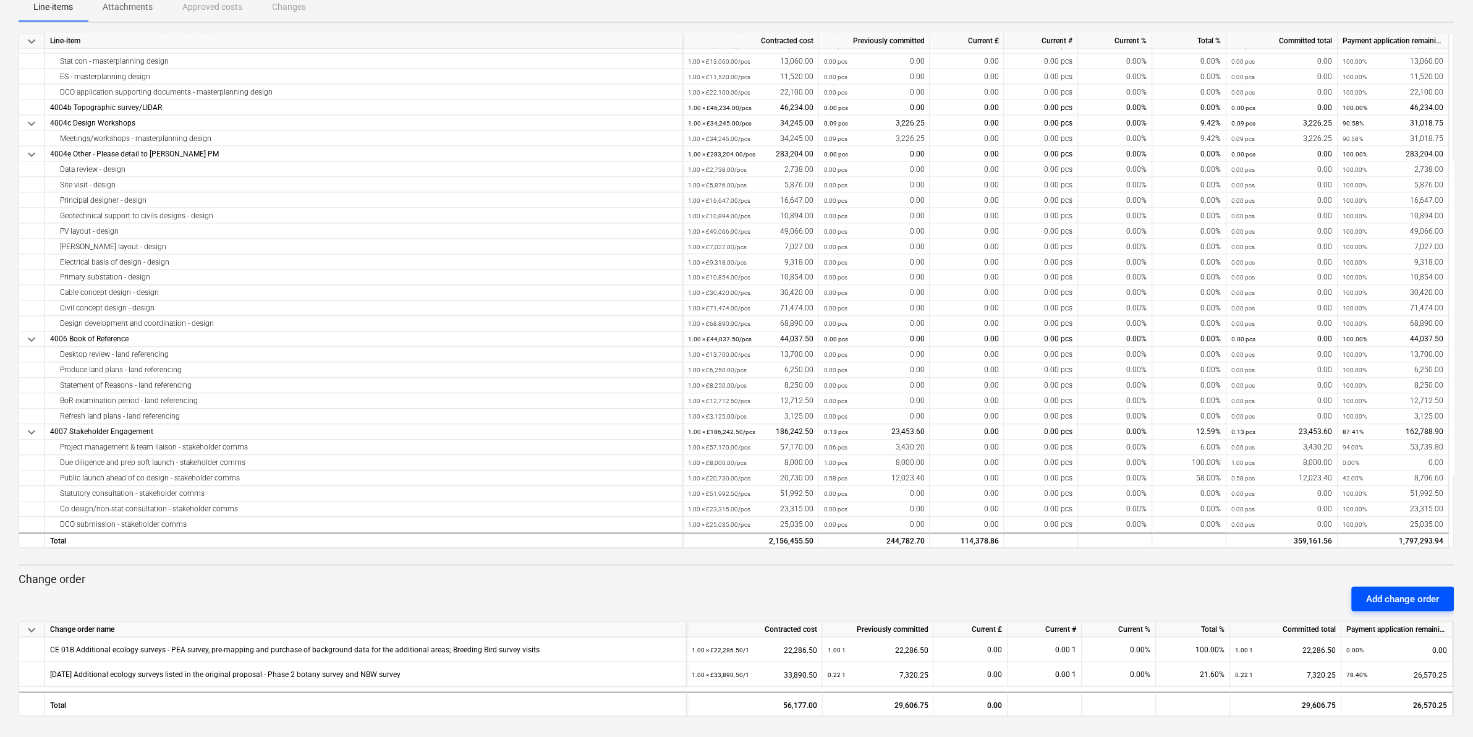
click at [1387, 598] on div "Add change order" at bounding box center [1403, 599] width 73 height 16
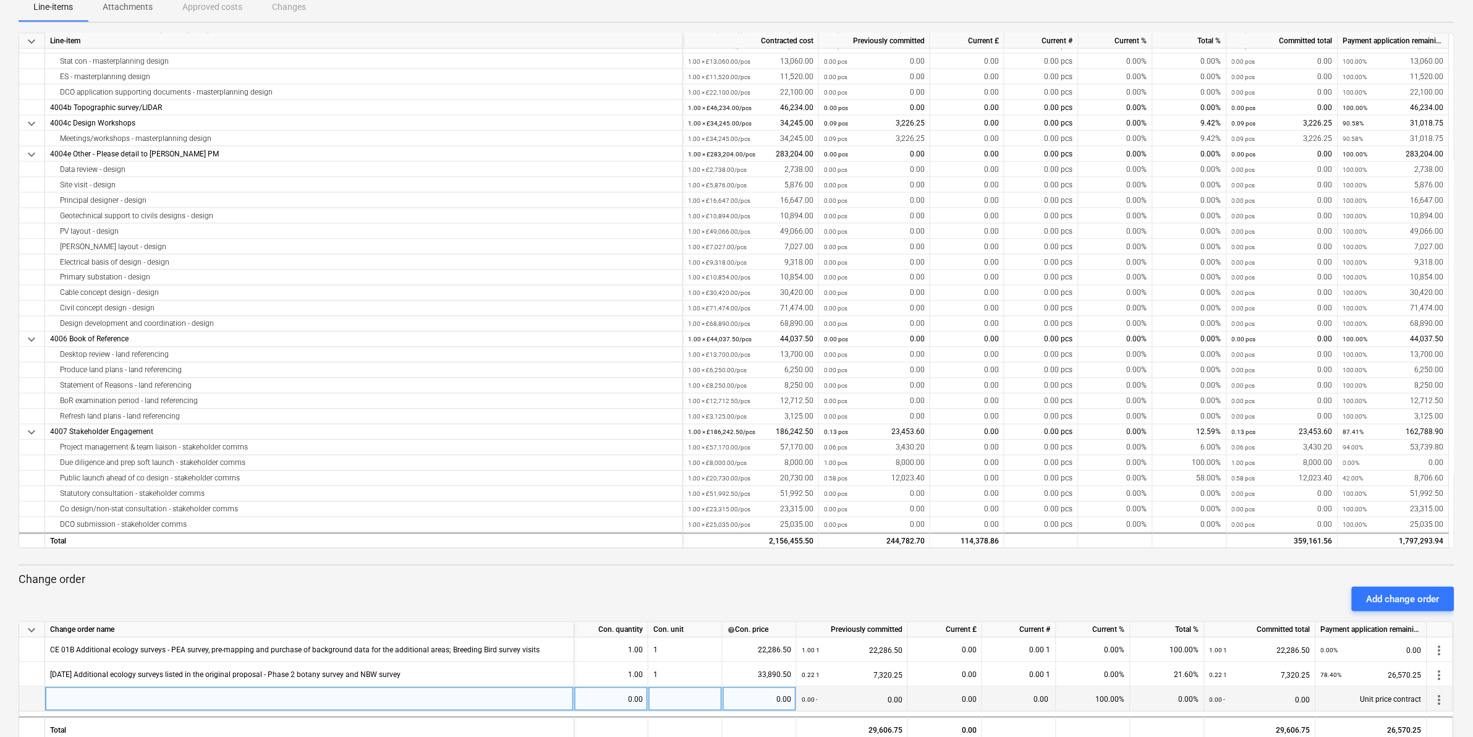
click at [56, 696] on div at bounding box center [309, 699] width 529 height 25
type input "[DATE]"
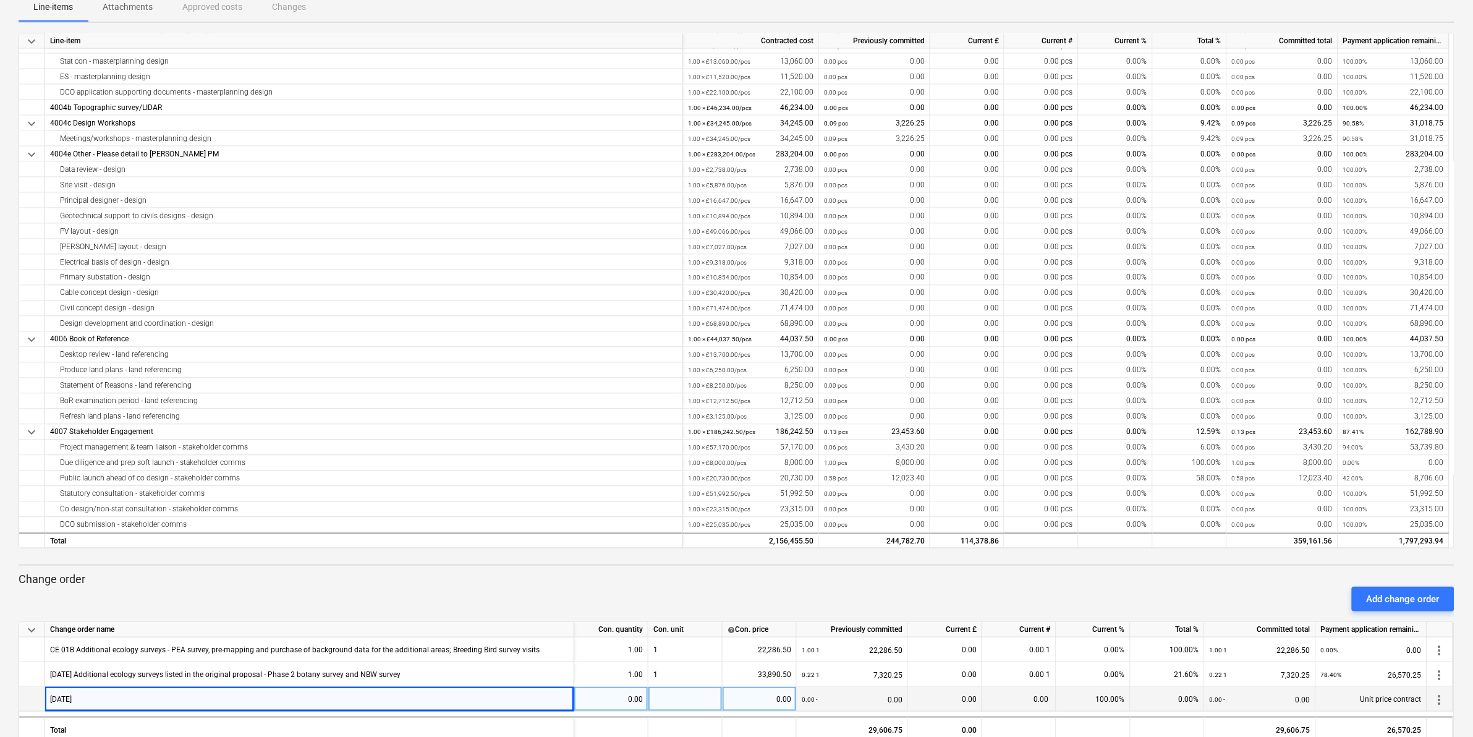
click at [148, 696] on div "[DATE]" at bounding box center [309, 699] width 529 height 25
click at [151, 696] on input "[DATE]" at bounding box center [309, 699] width 529 height 24
type input "[DATE] Access Route and Transport Appraisal"
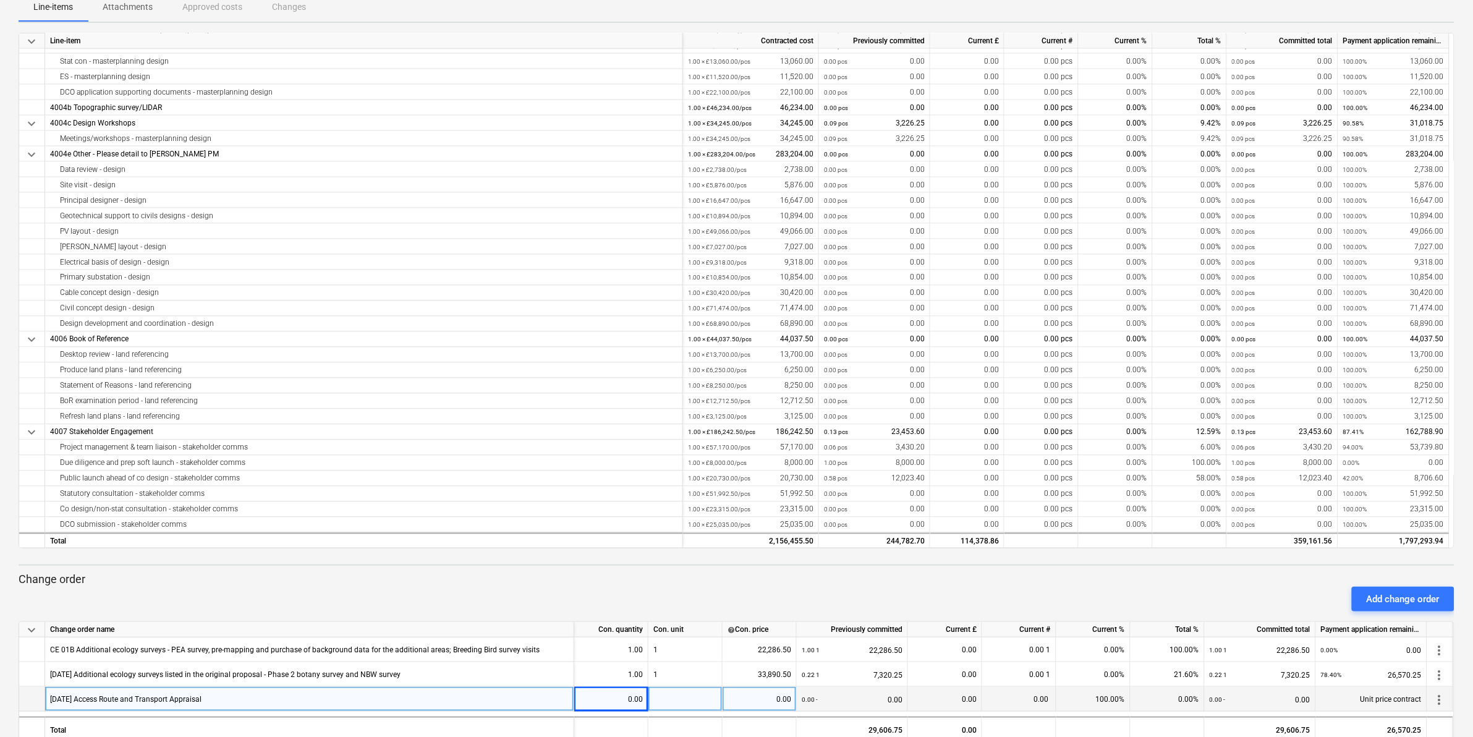
click at [612, 696] on div "0.00" at bounding box center [611, 699] width 64 height 25
type input "1"
click at [702, 700] on div at bounding box center [686, 699] width 74 height 25
type input "1"
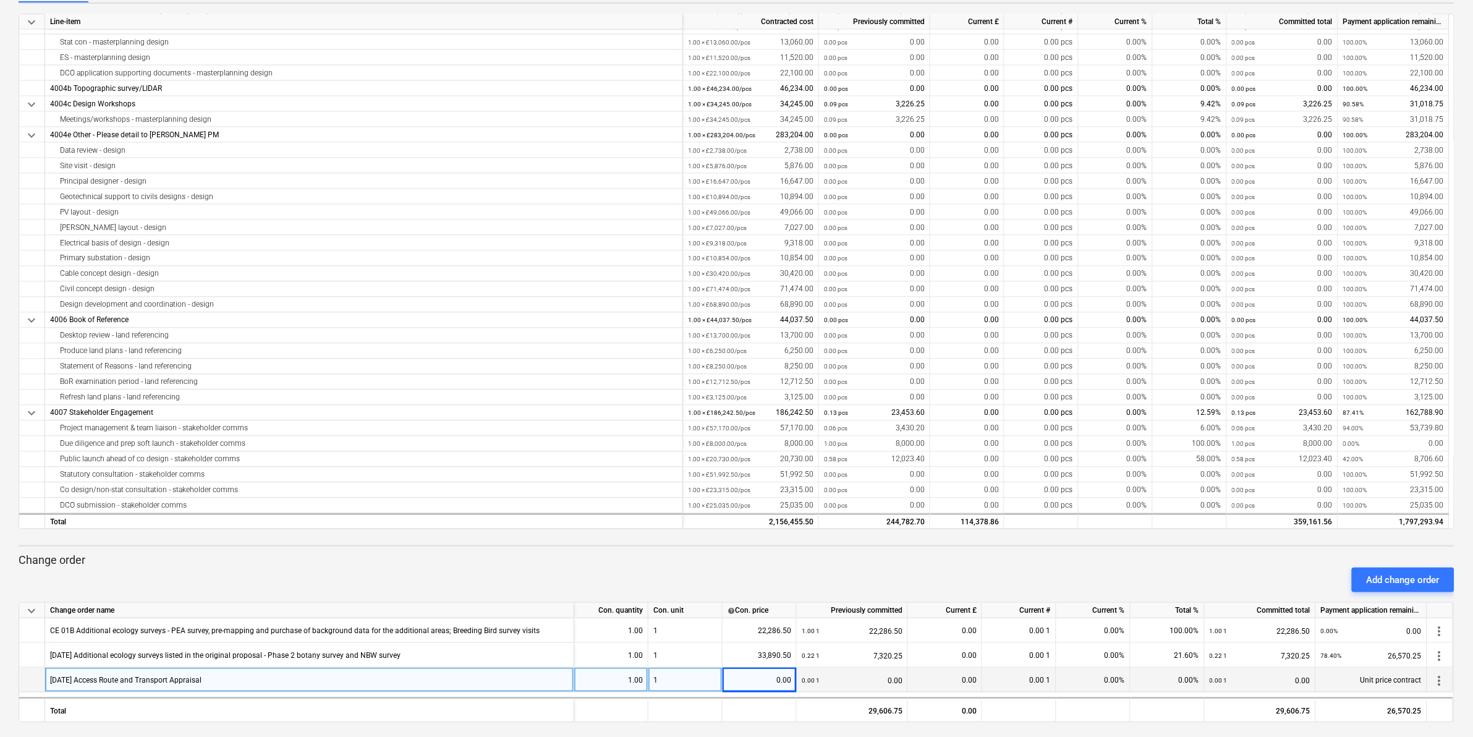
scroll to position [164, 0]
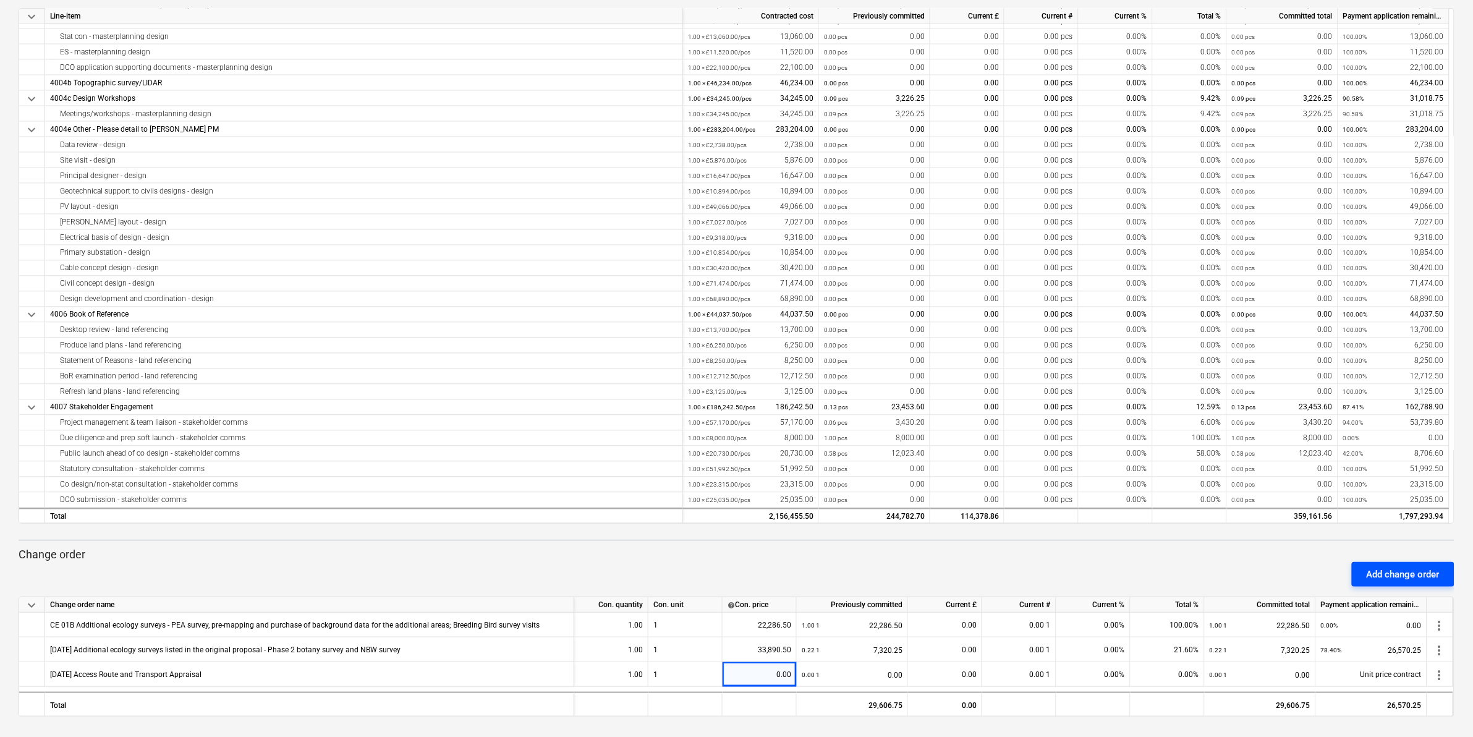
click at [1425, 572] on div "Add change order" at bounding box center [1403, 574] width 73 height 16
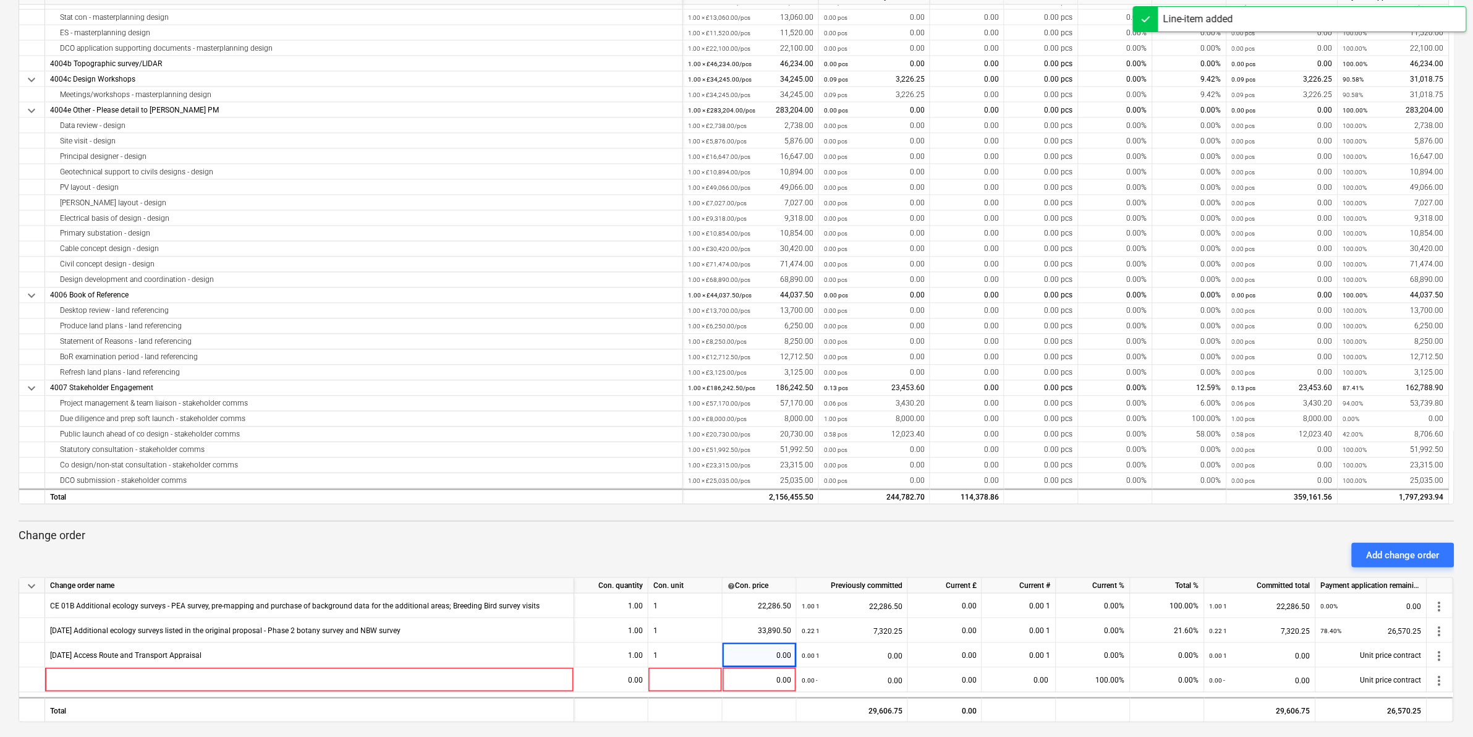
scroll to position [189, 0]
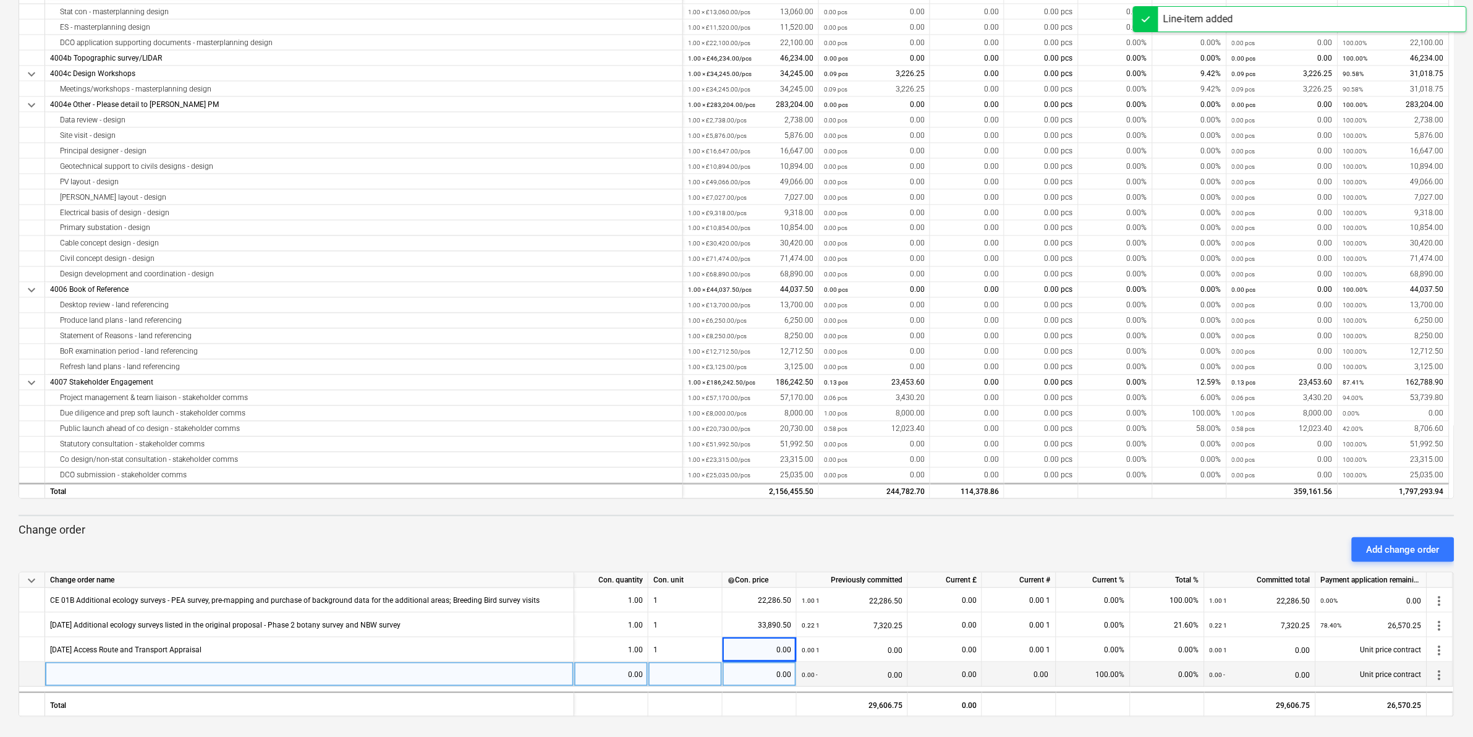
click at [67, 676] on div at bounding box center [309, 674] width 529 height 25
type input "[DATE]"
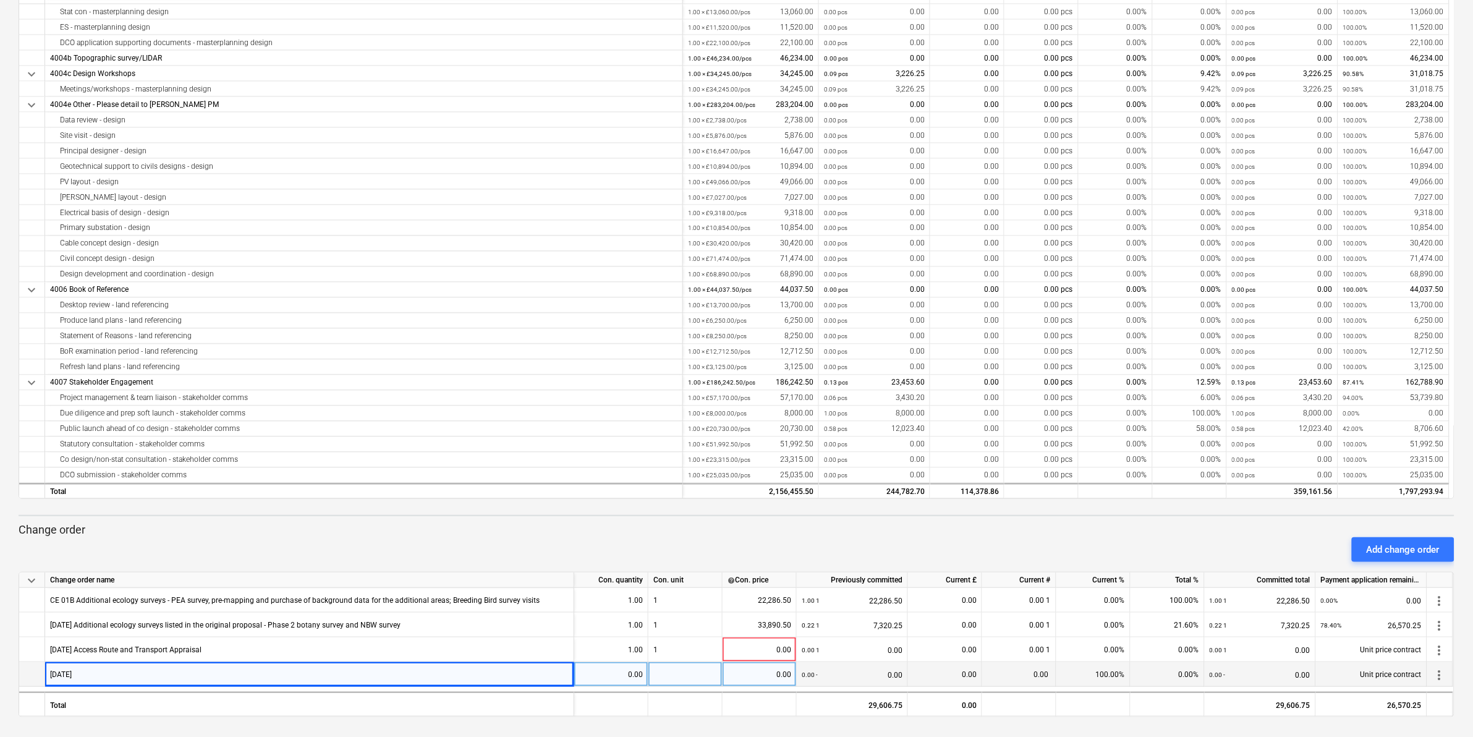
click at [109, 674] on div "[DATE]" at bounding box center [309, 674] width 529 height 25
click at [127, 665] on input "[DATE]" at bounding box center [309, 674] width 529 height 24
click at [118, 670] on input "[DATE]" at bounding box center [309, 674] width 529 height 24
type input "[DATE] Route analysis and AIL swept-paths"
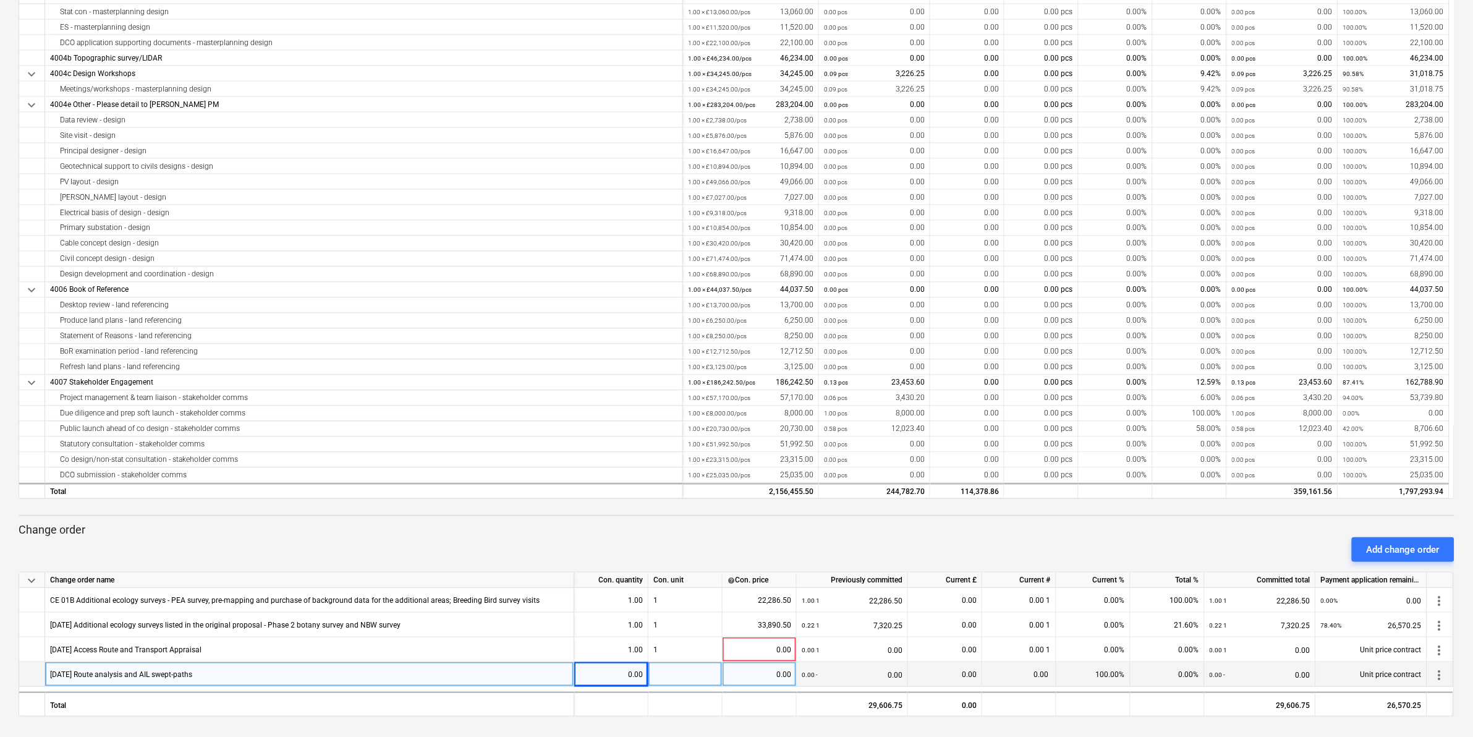
click at [612, 672] on div "0.00" at bounding box center [611, 674] width 64 height 25
type input "1"
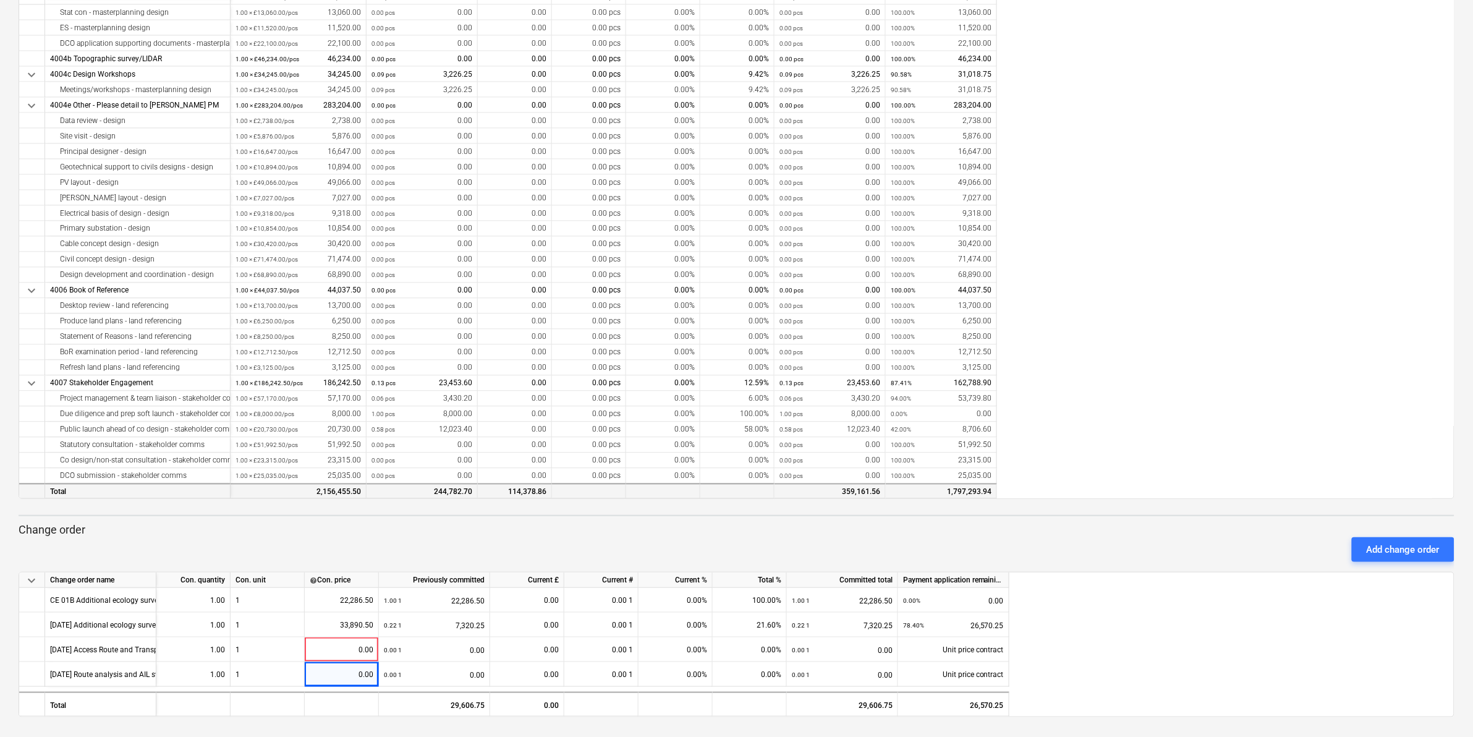
scroll to position [2700, 0]
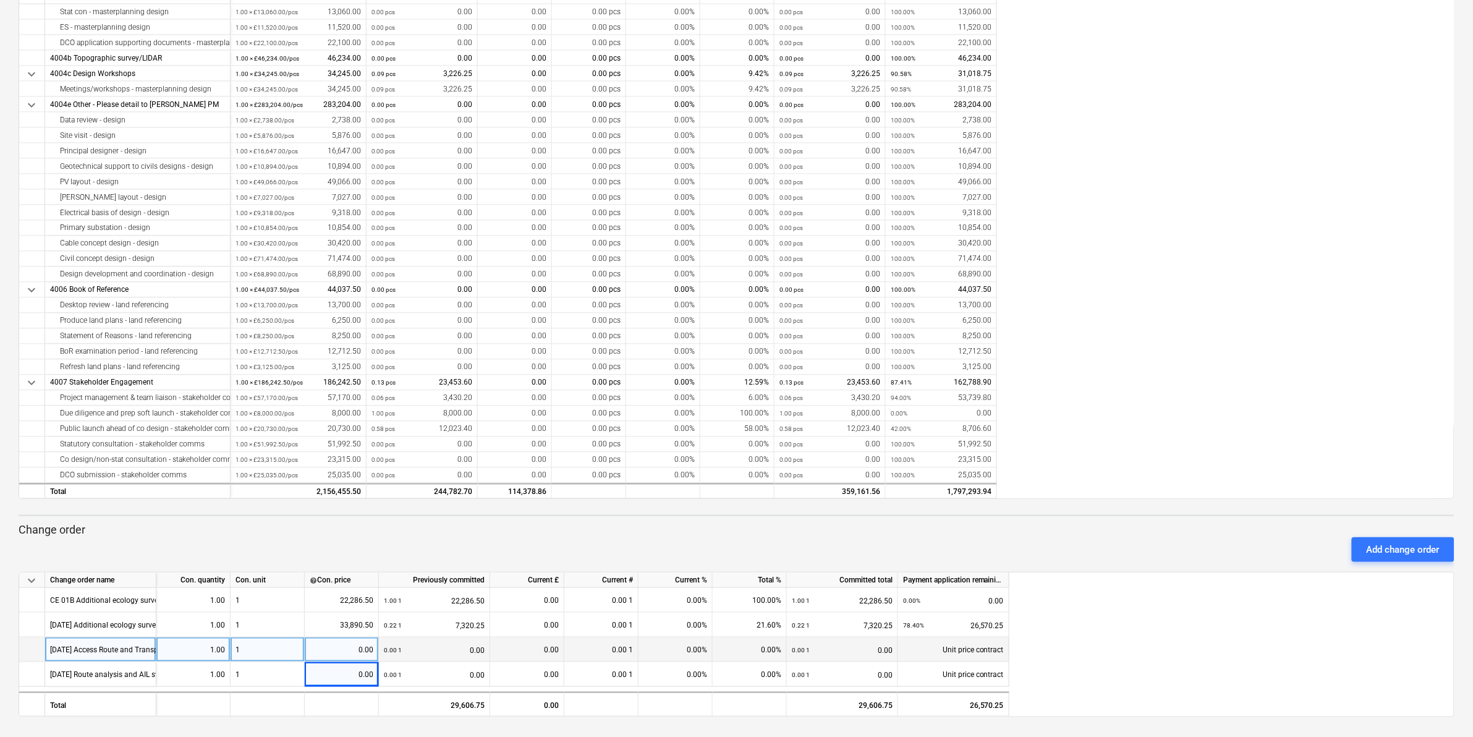
click at [341, 648] on div "0.00" at bounding box center [342, 650] width 64 height 25
type input "11552.88"
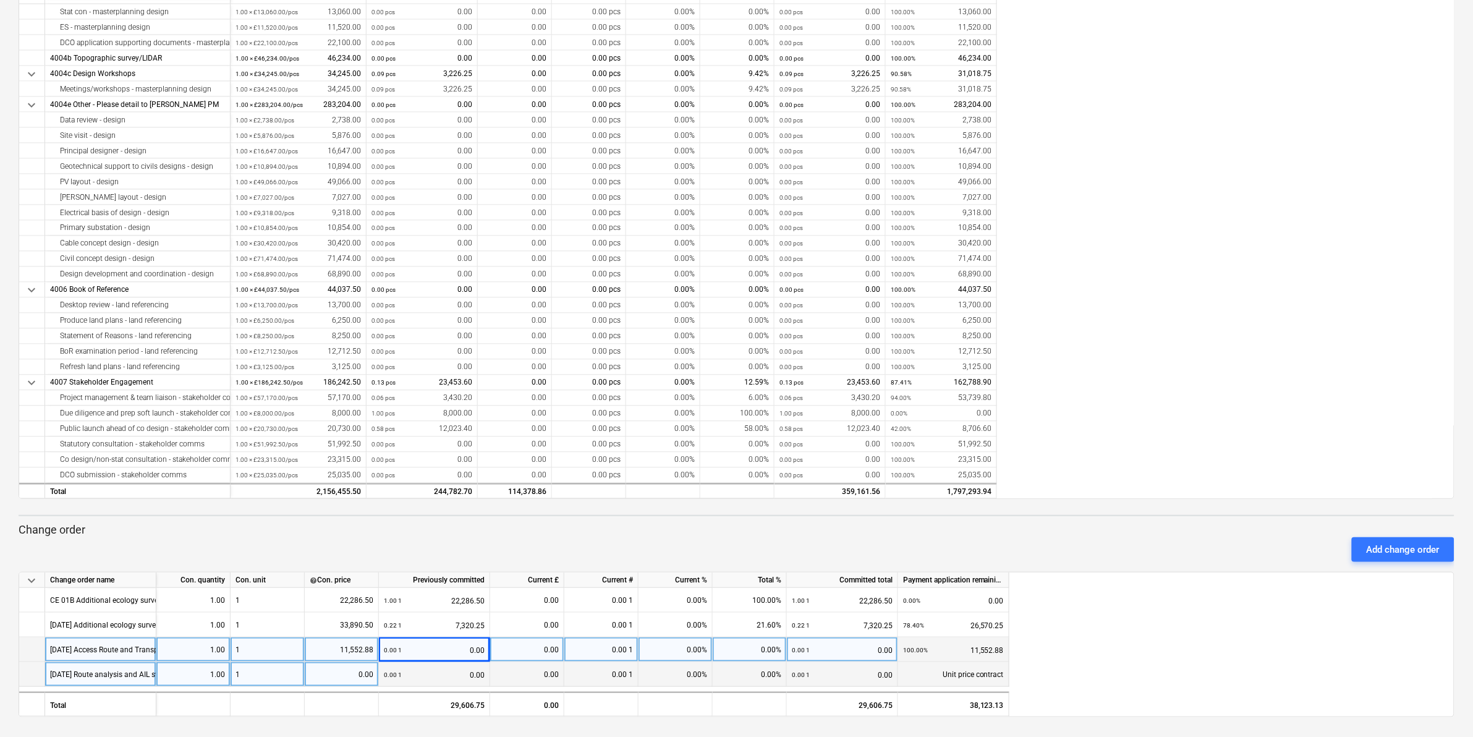
click at [326, 674] on div "0.00" at bounding box center [342, 674] width 64 height 25
type input "10633.63"
click at [363, 672] on div "10,633.63" at bounding box center [342, 674] width 64 height 25
type input "10633.62"
click at [435, 648] on div "0.00 1 0.00" at bounding box center [434, 650] width 101 height 25
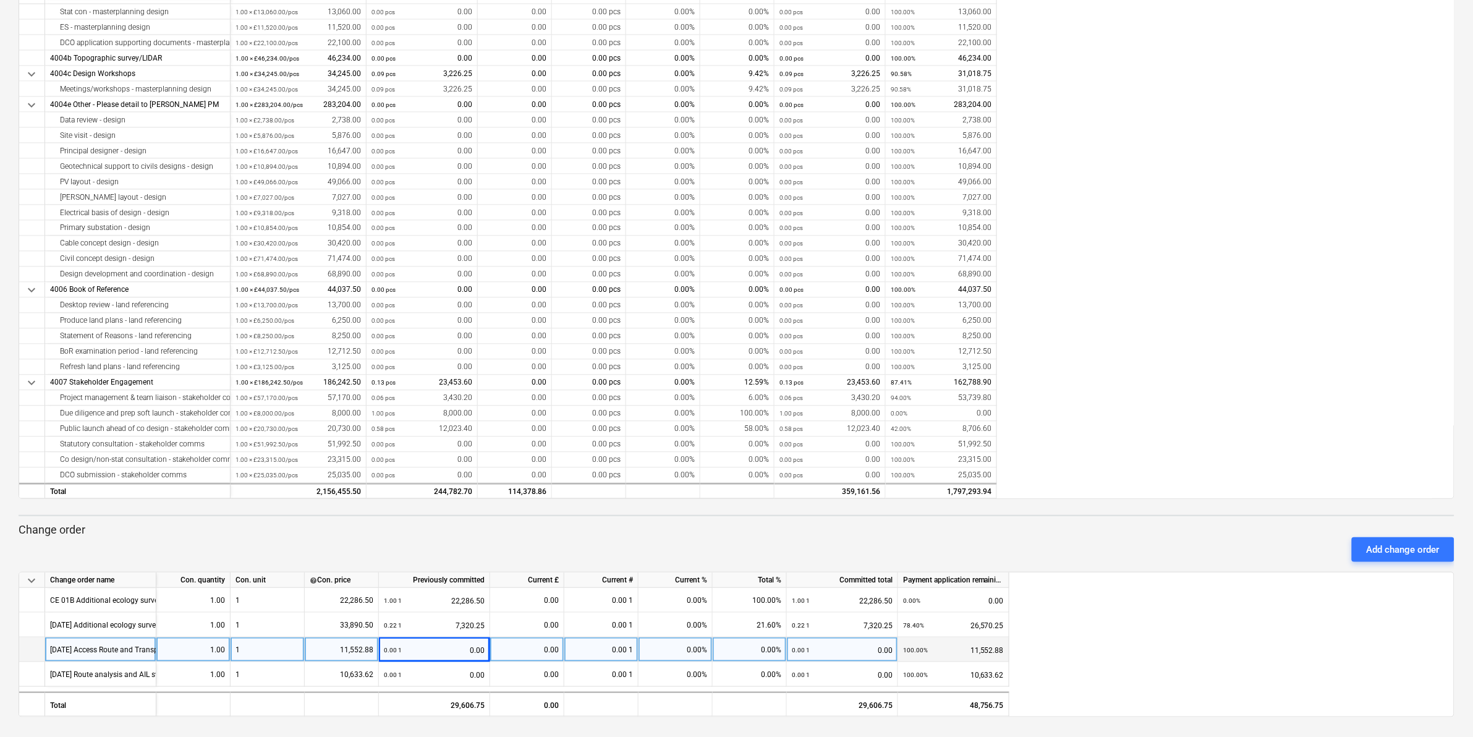
click at [511, 645] on div "0.00" at bounding box center [527, 650] width 64 height 25
type input "5432.94"
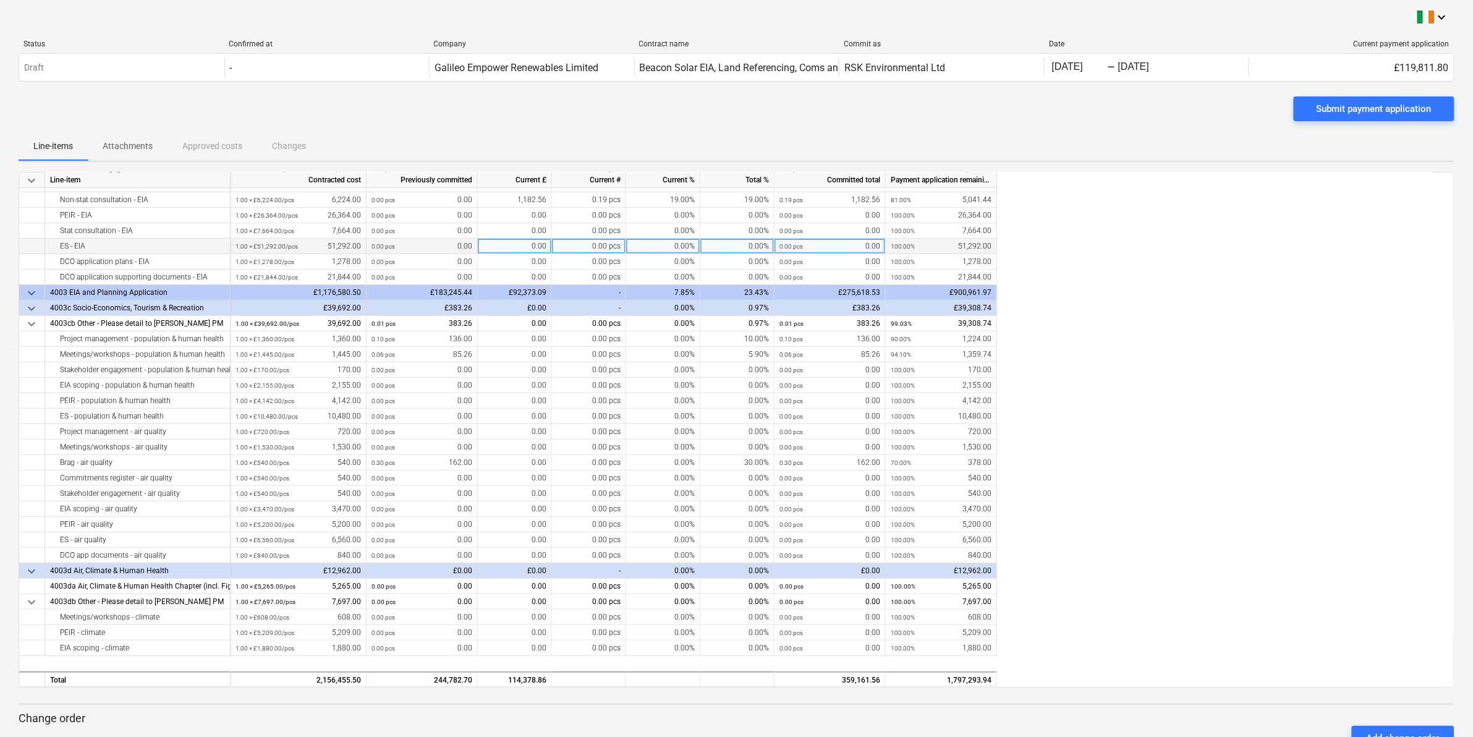
scroll to position [232, 0]
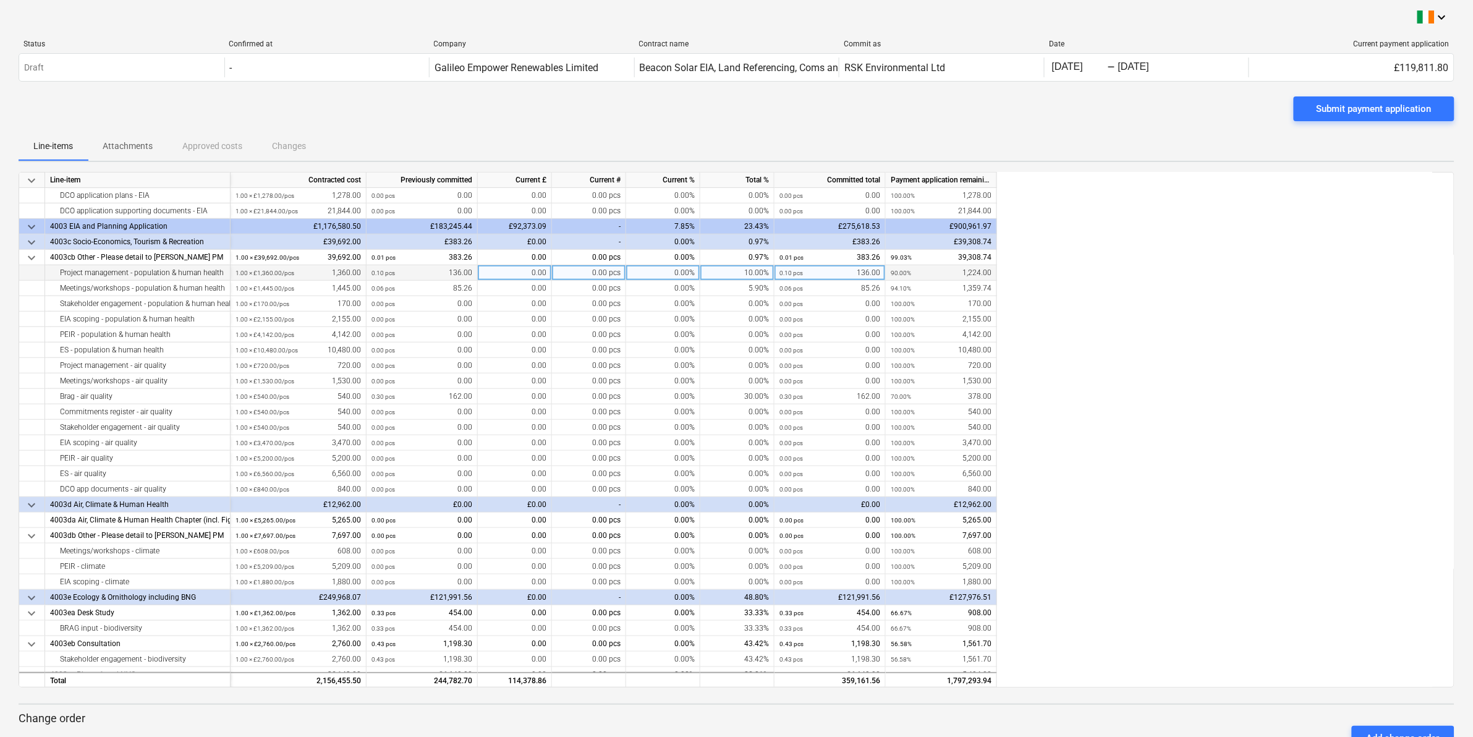
click at [505, 272] on div "0.00" at bounding box center [515, 272] width 74 height 15
type input "272"
click at [514, 288] on div "0.00" at bounding box center [515, 288] width 74 height 15
type input "88.15"
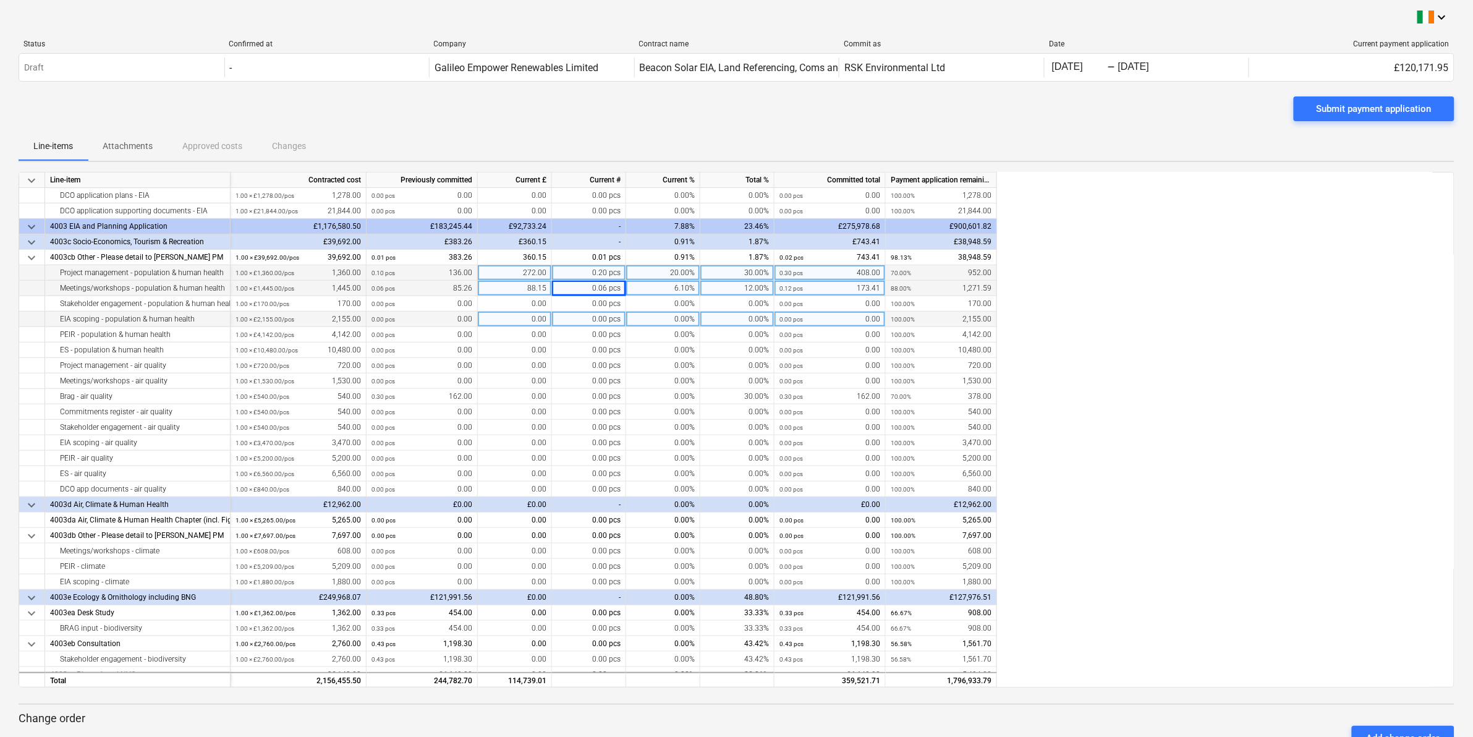
click at [509, 320] on div "0.00" at bounding box center [515, 319] width 74 height 15
type input "107.75"
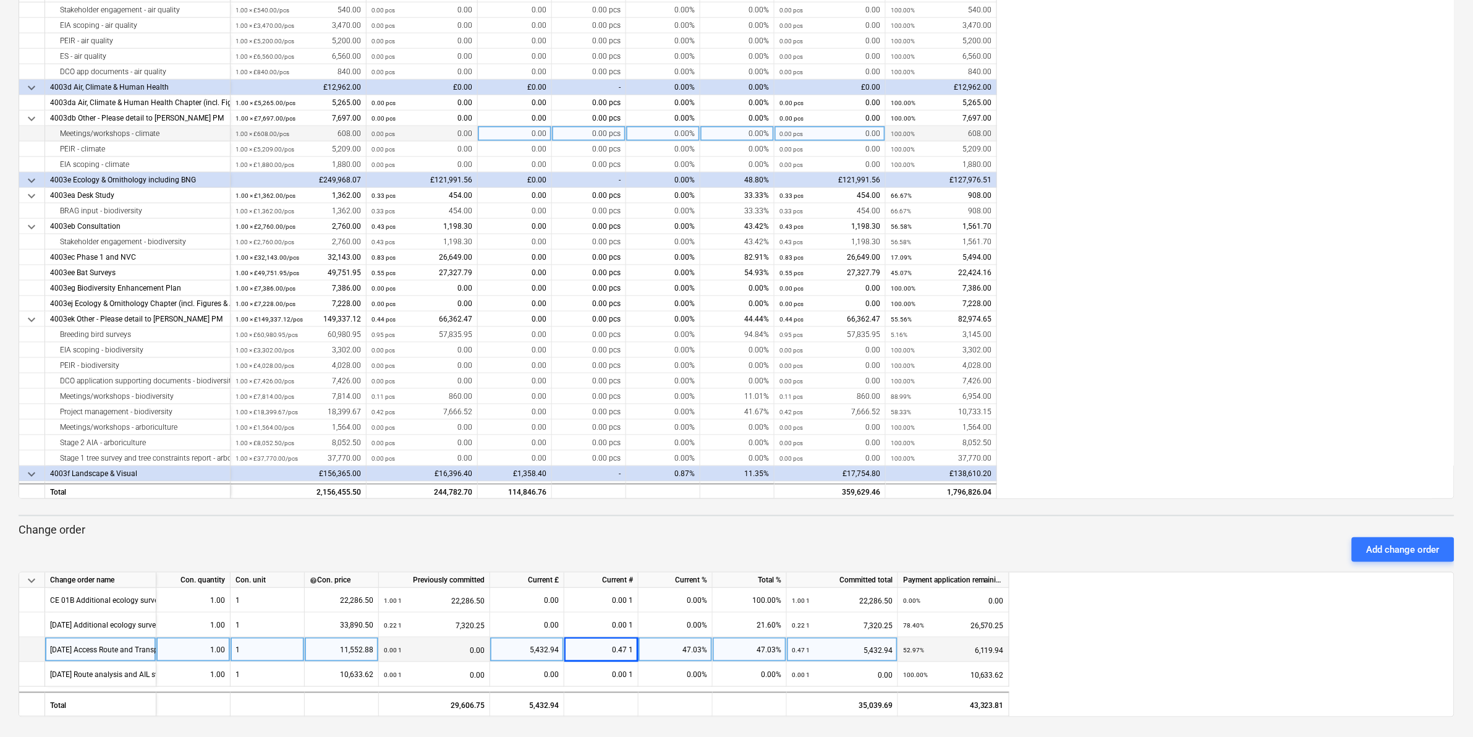
scroll to position [459, 0]
click at [497, 132] on div "0.00" at bounding box center [515, 135] width 74 height 15
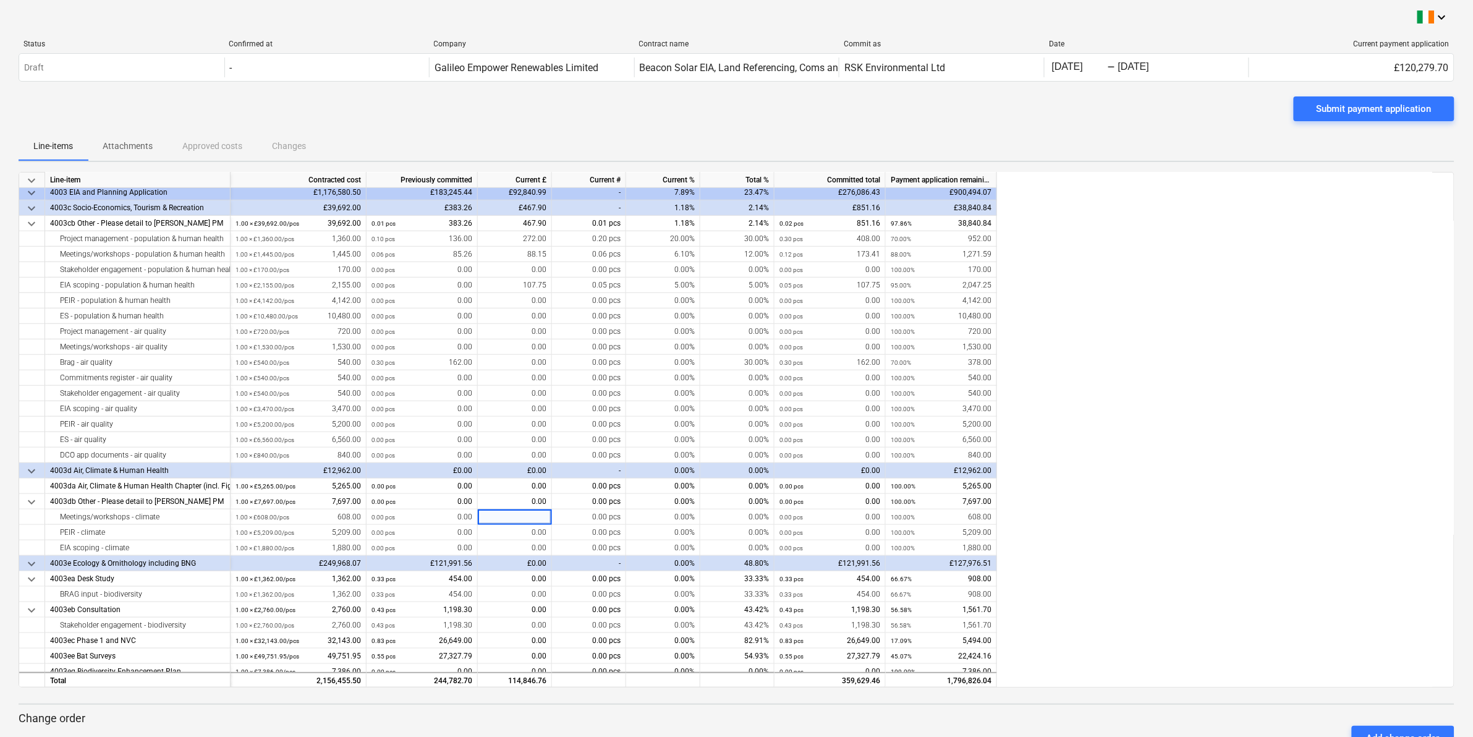
scroll to position [309, 0]
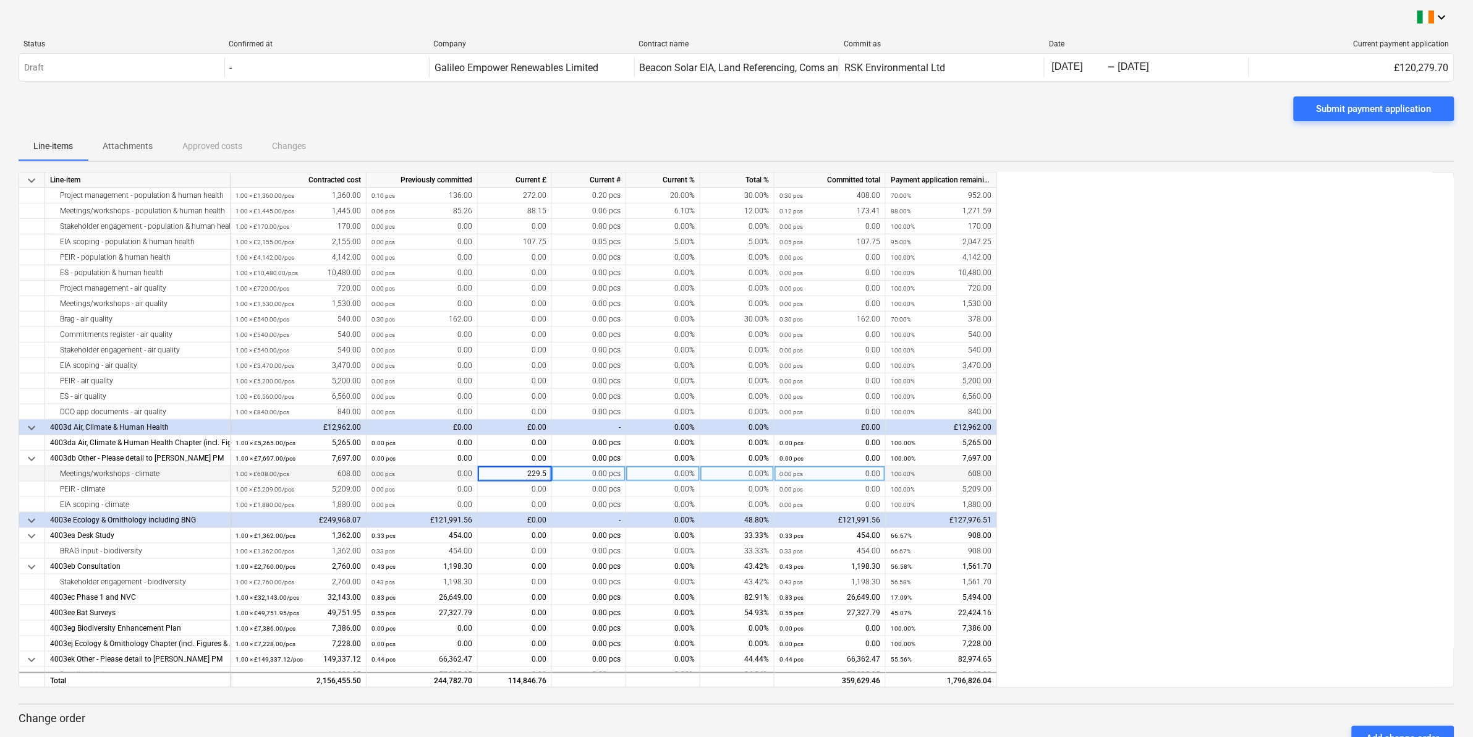
type input "229.52"
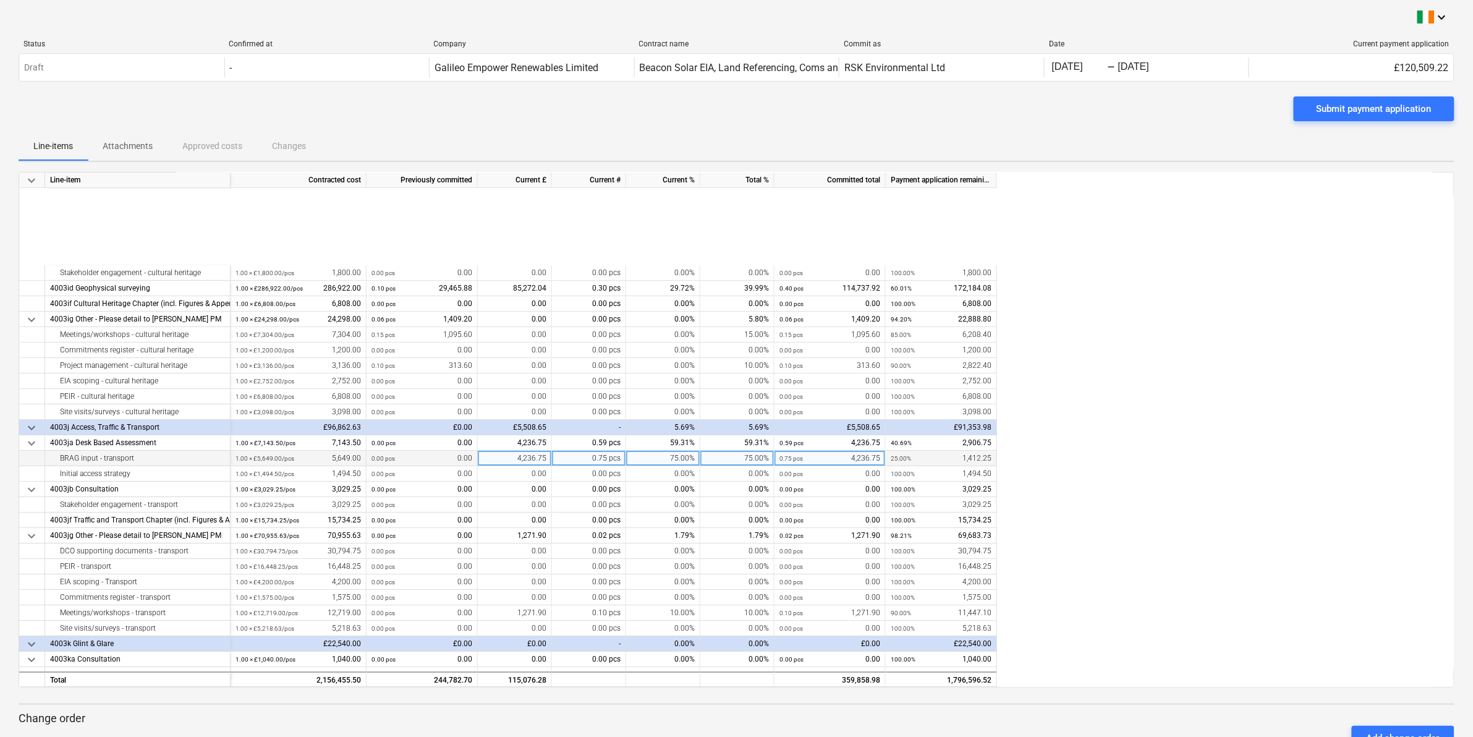
scroll to position [1778, 0]
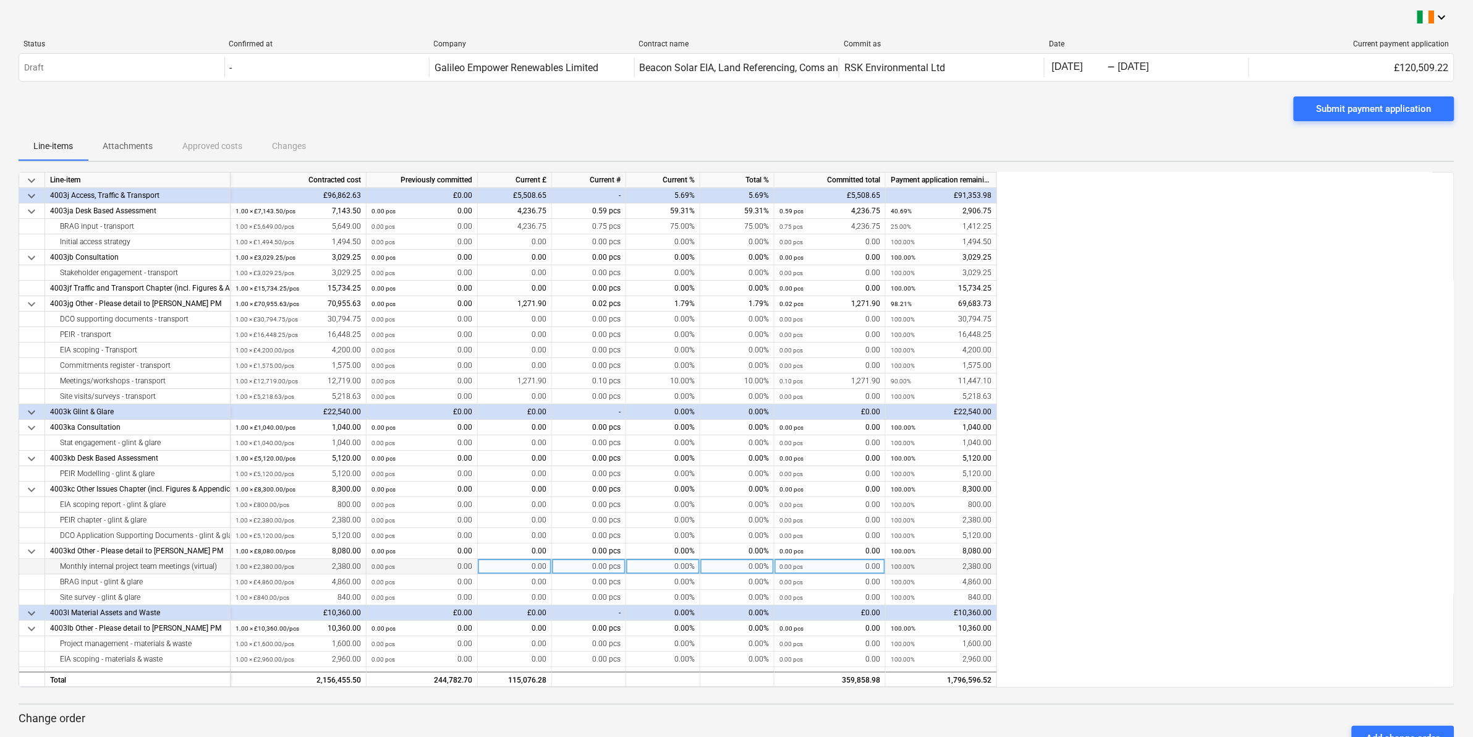
click at [509, 563] on div "0.00" at bounding box center [515, 566] width 74 height 15
type input "280"
click at [505, 583] on div "0.00" at bounding box center [515, 581] width 74 height 15
type input "2600"
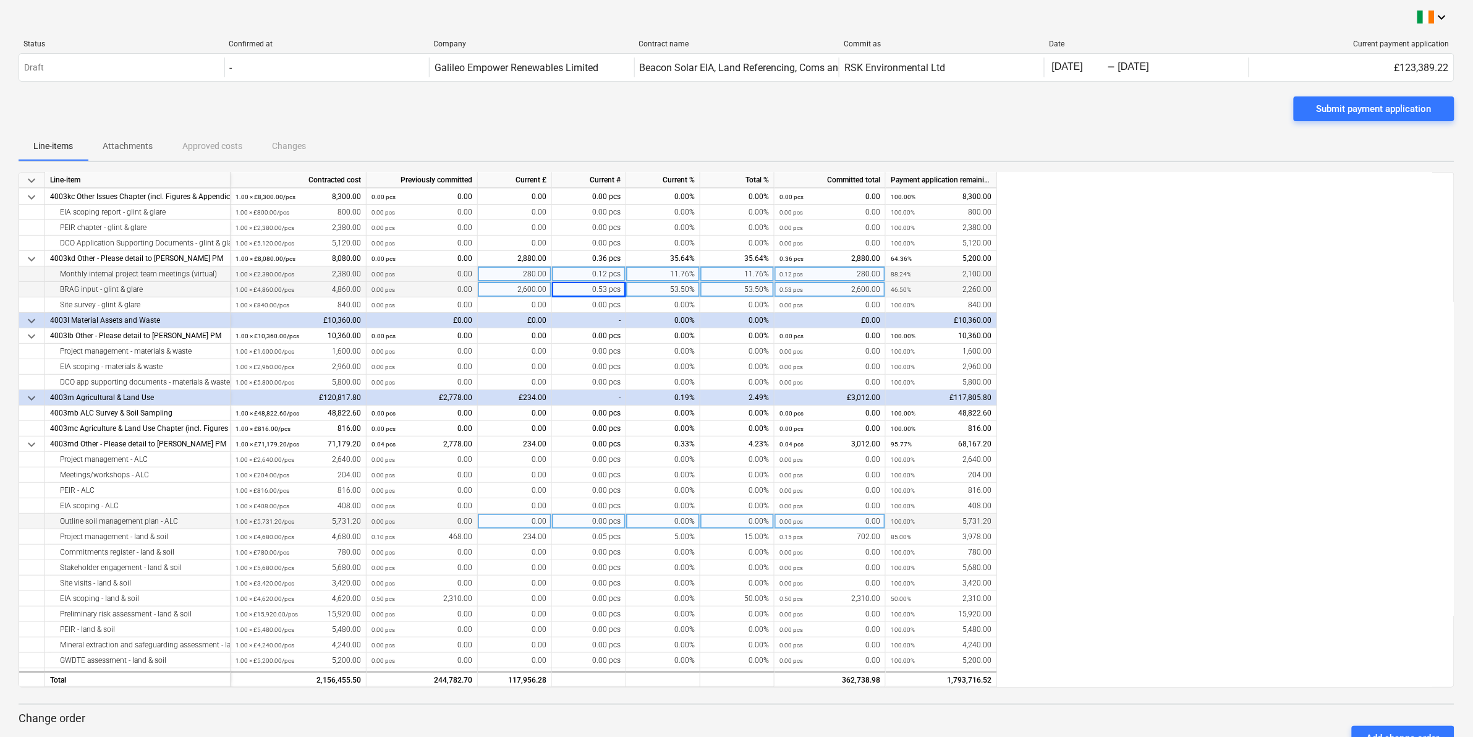
scroll to position [2087, 0]
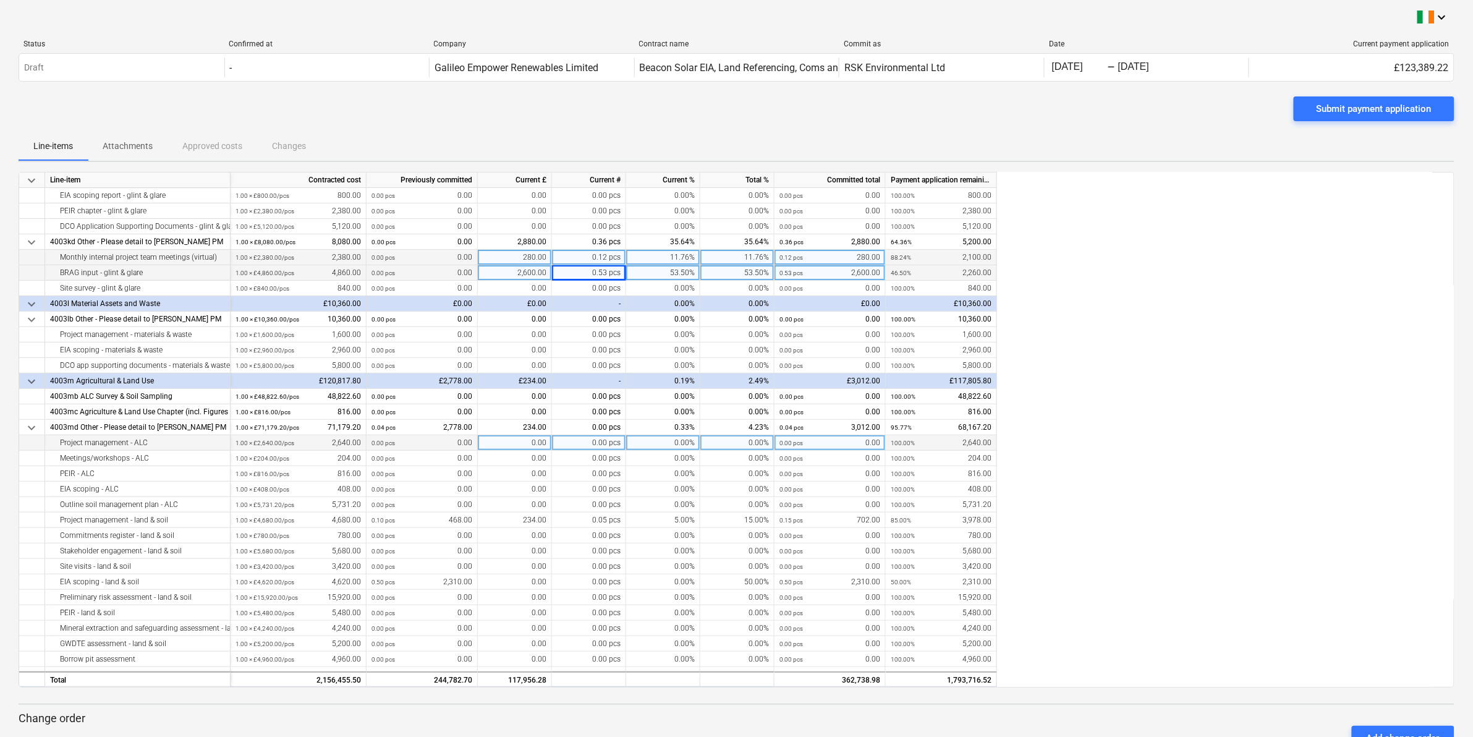
click at [585, 443] on div "0.00 pcs" at bounding box center [589, 442] width 74 height 15
type input "1056"
click at [507, 446] on div "2,640.00" at bounding box center [515, 442] width 74 height 15
type input "1056"
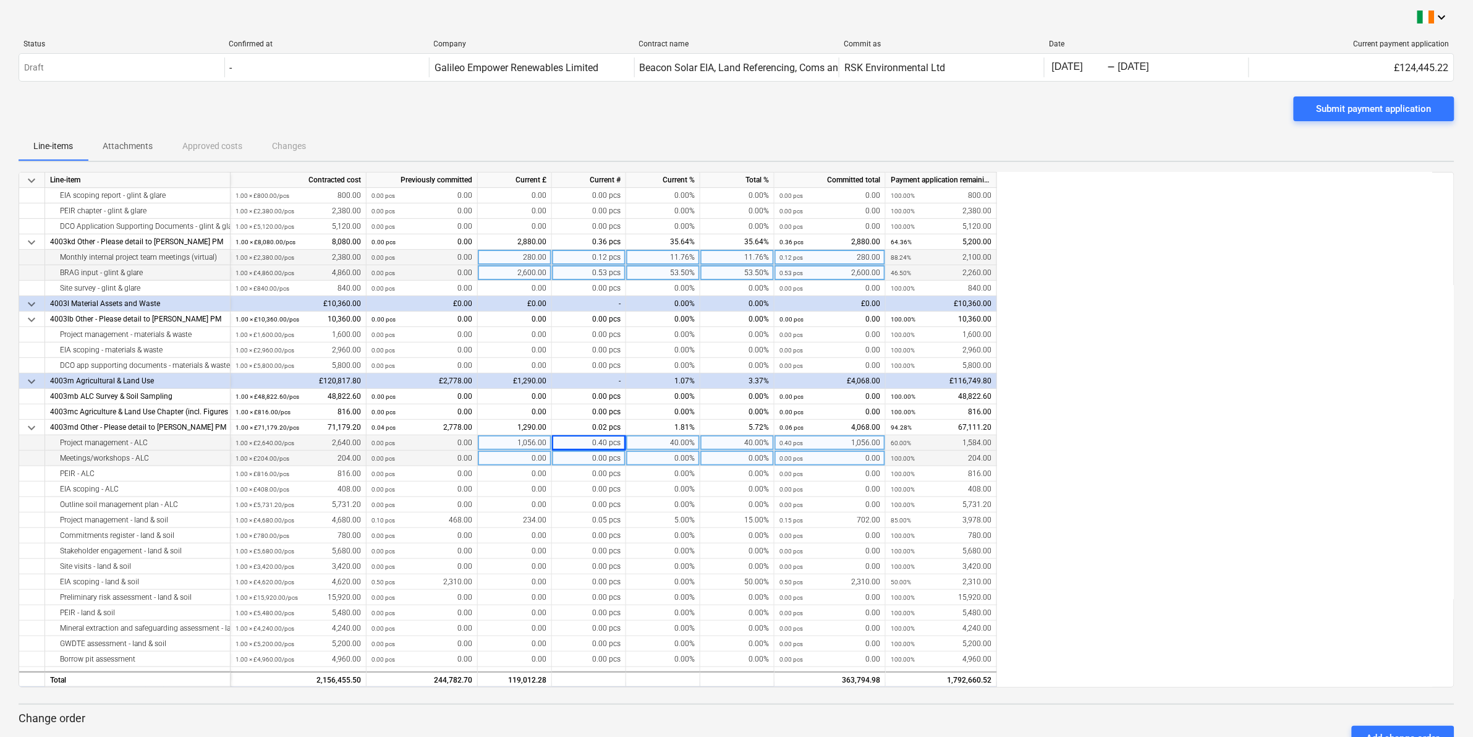
click at [509, 456] on div "0.00" at bounding box center [515, 458] width 74 height 15
type input "204"
click at [511, 399] on div "0.00" at bounding box center [515, 396] width 74 height 15
type input "24411.30"
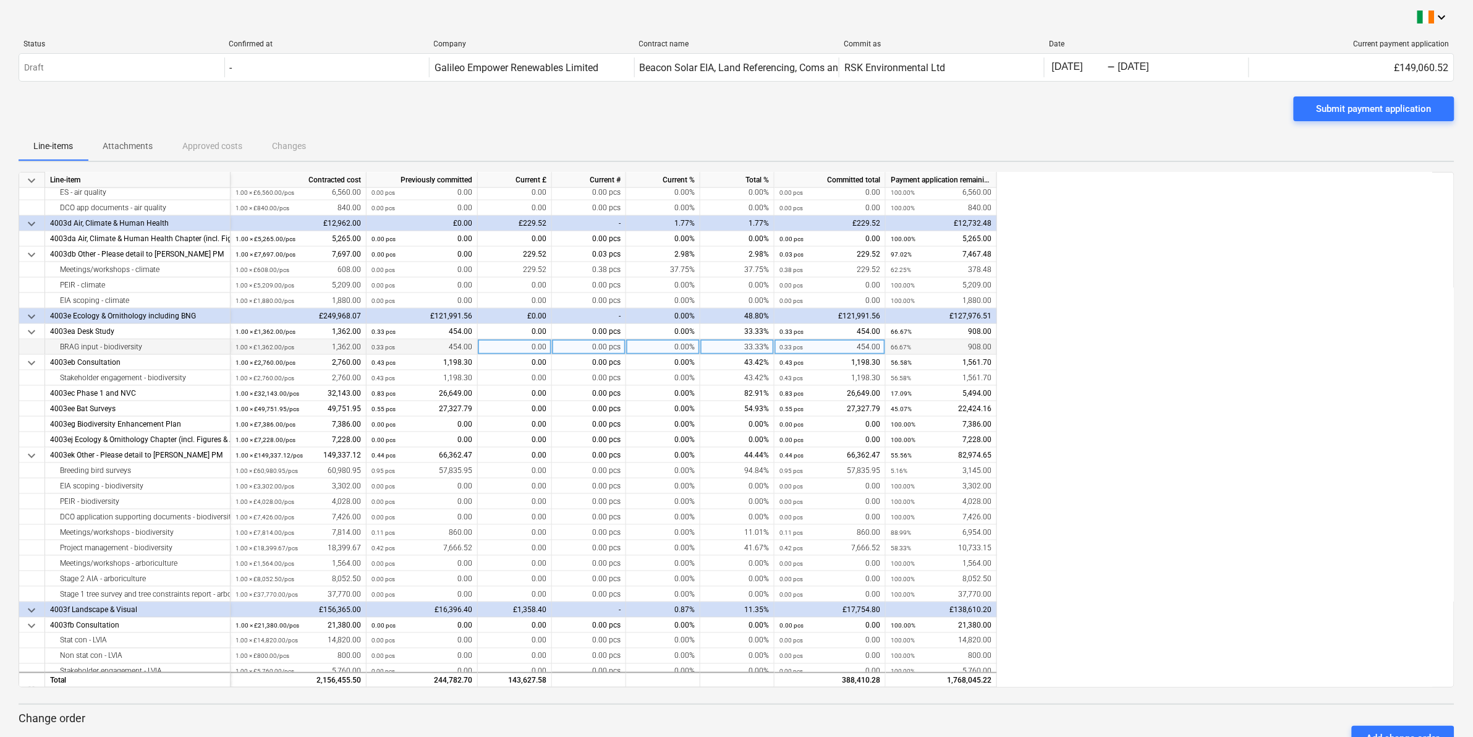
scroll to position [541, 0]
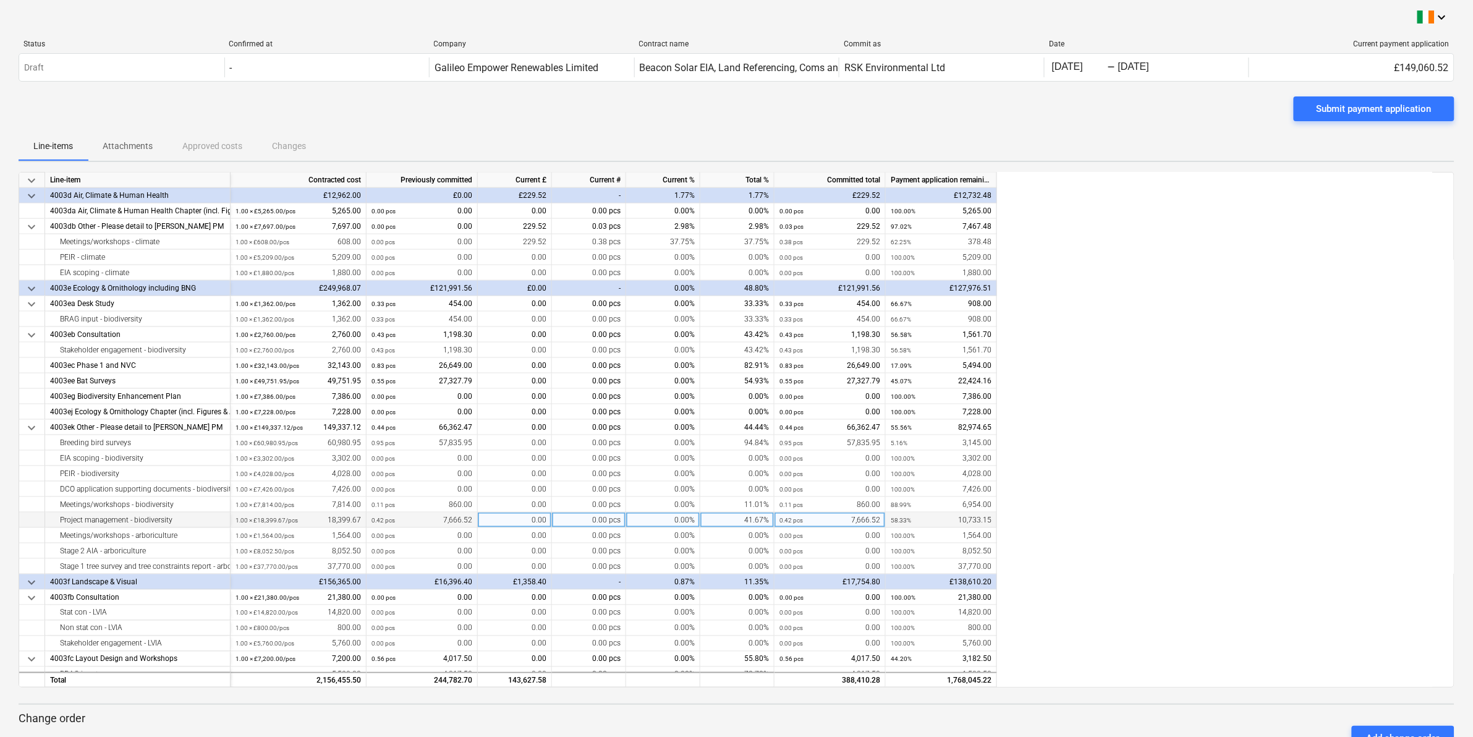
click at [511, 518] on div "0.00" at bounding box center [515, 520] width 74 height 15
type input "1533.31"
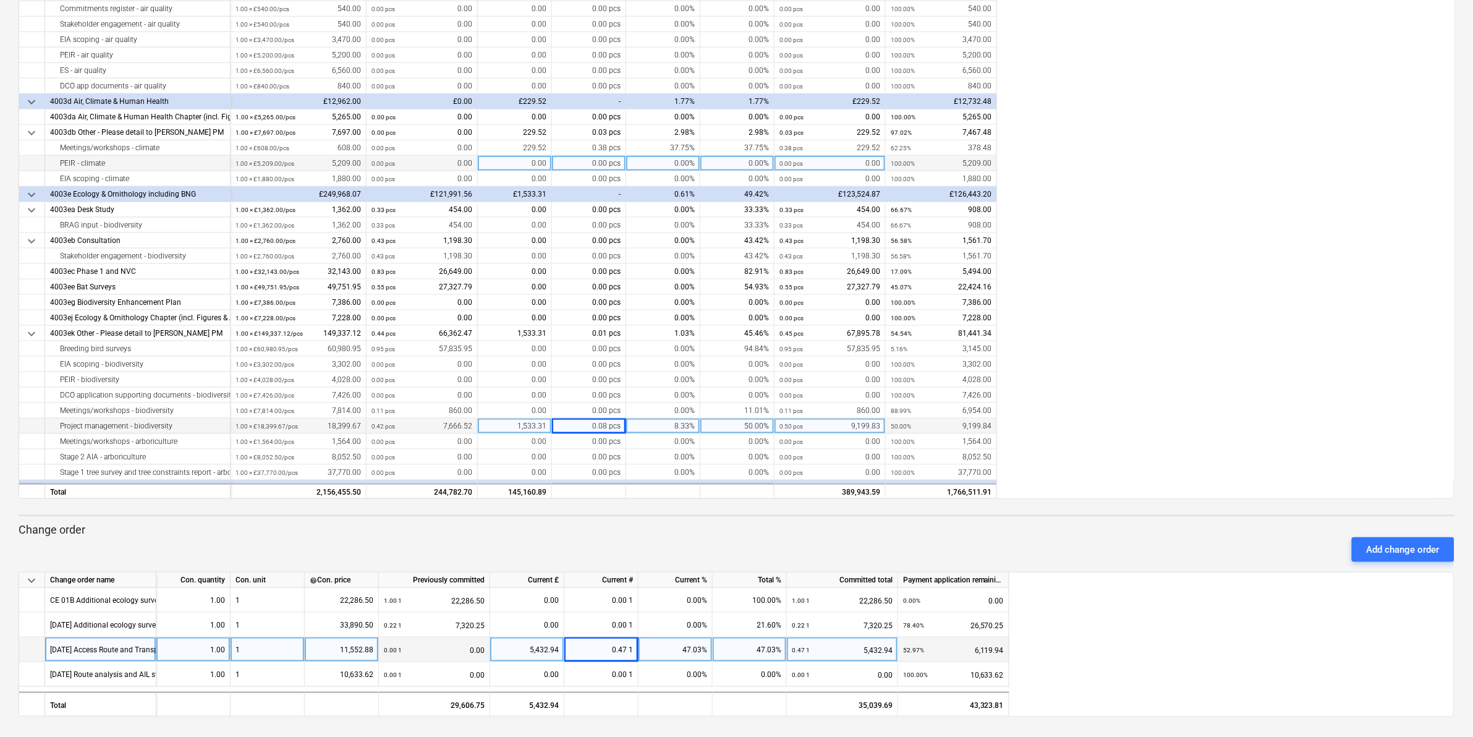
scroll to position [464, 0]
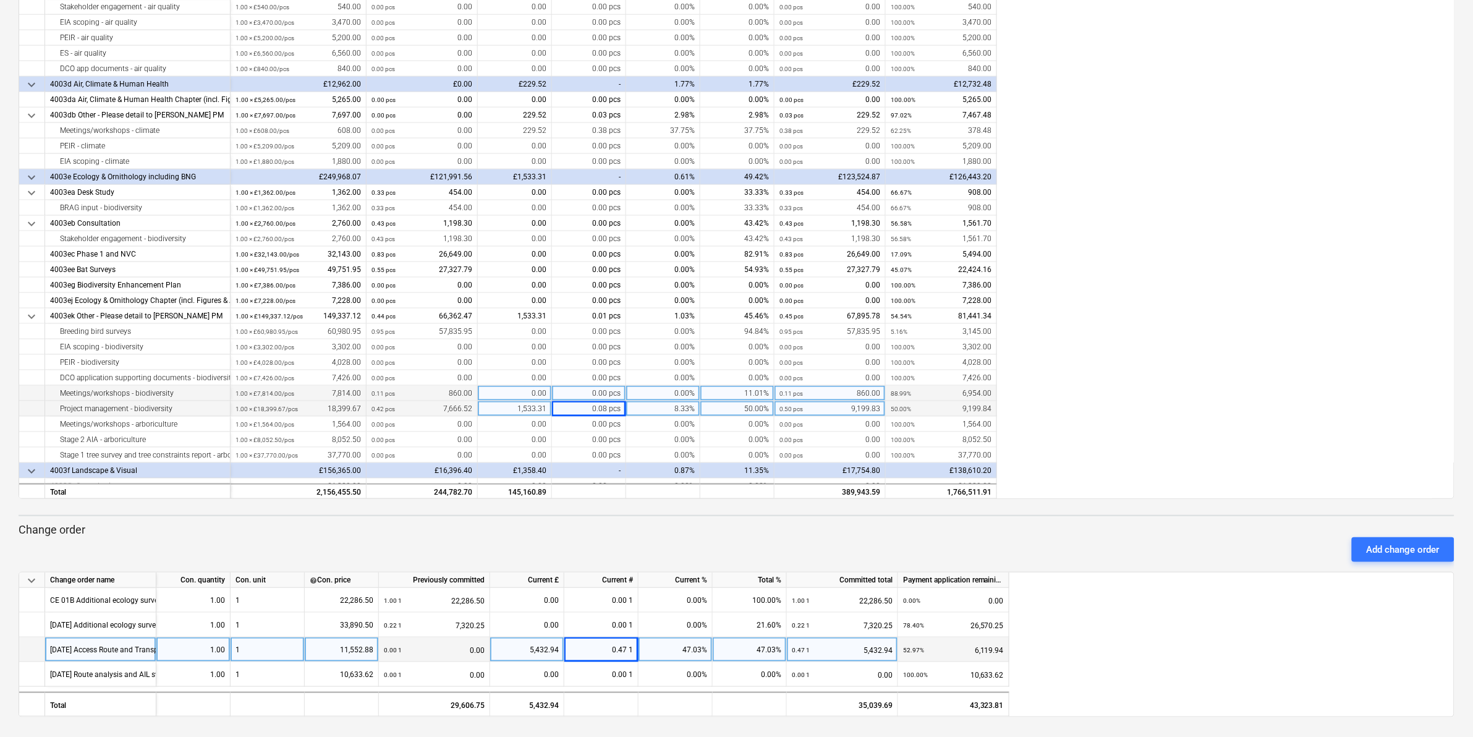
click at [501, 390] on div "0.00" at bounding box center [515, 393] width 74 height 15
type input "942.50"
click at [516, 236] on div "0.00" at bounding box center [515, 238] width 74 height 15
type input "223.10"
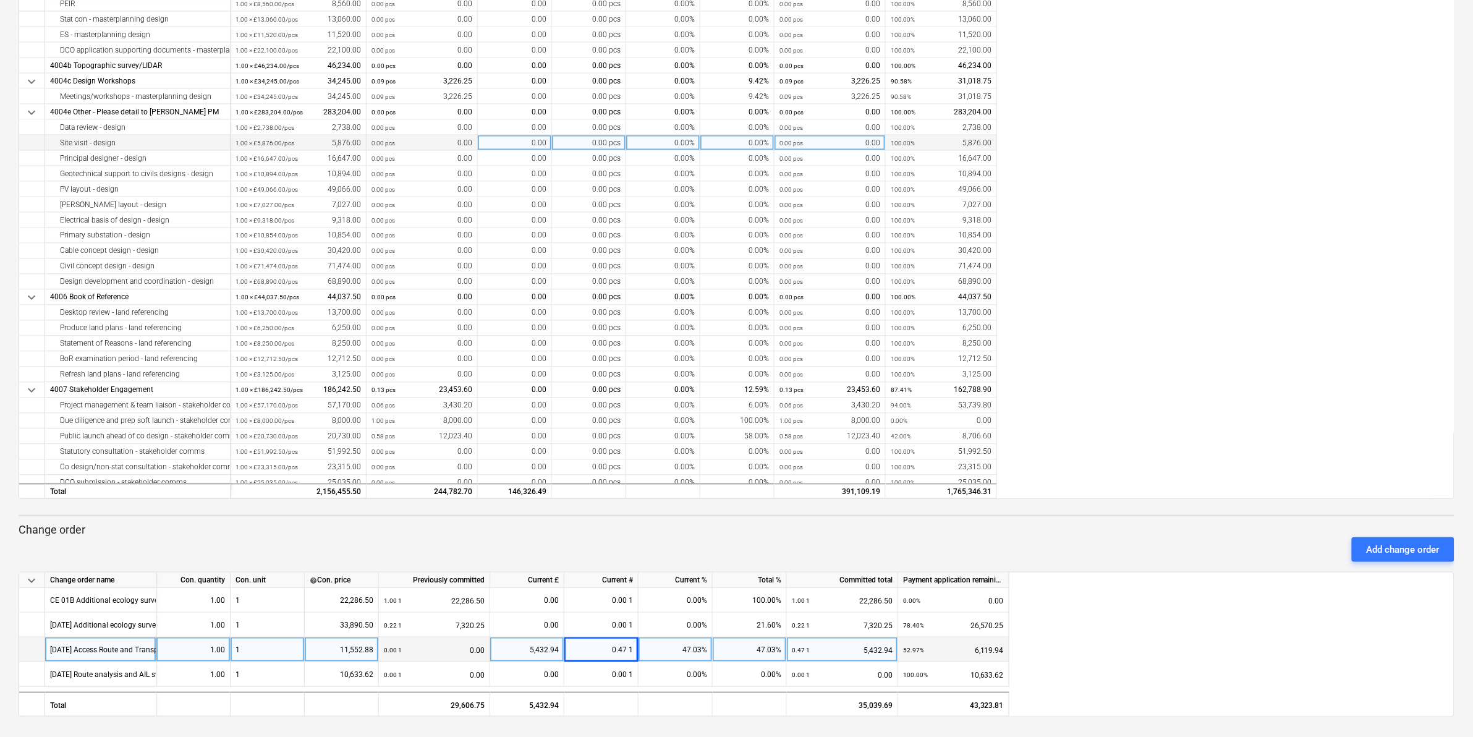
scroll to position [2700, 0]
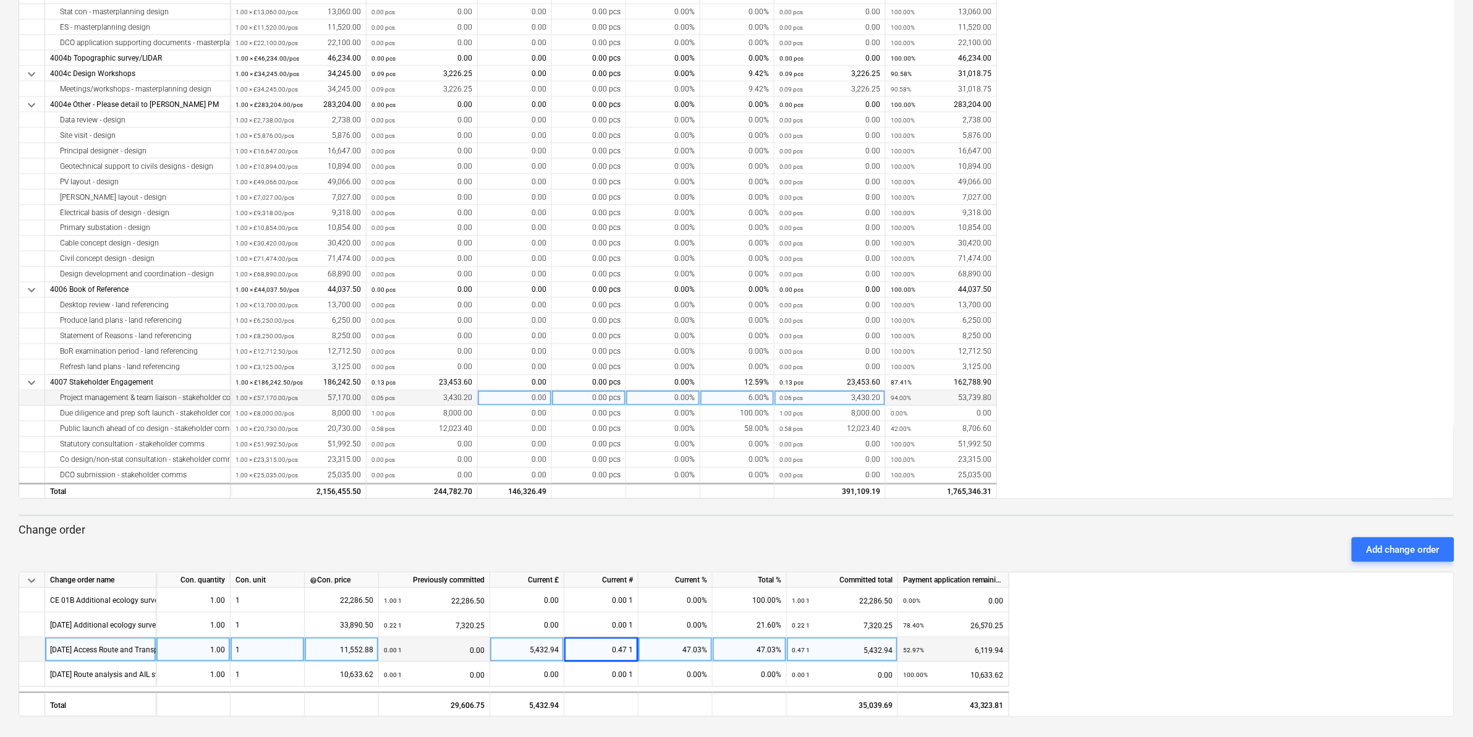
click at [506, 398] on div "0.00" at bounding box center [515, 398] width 74 height 15
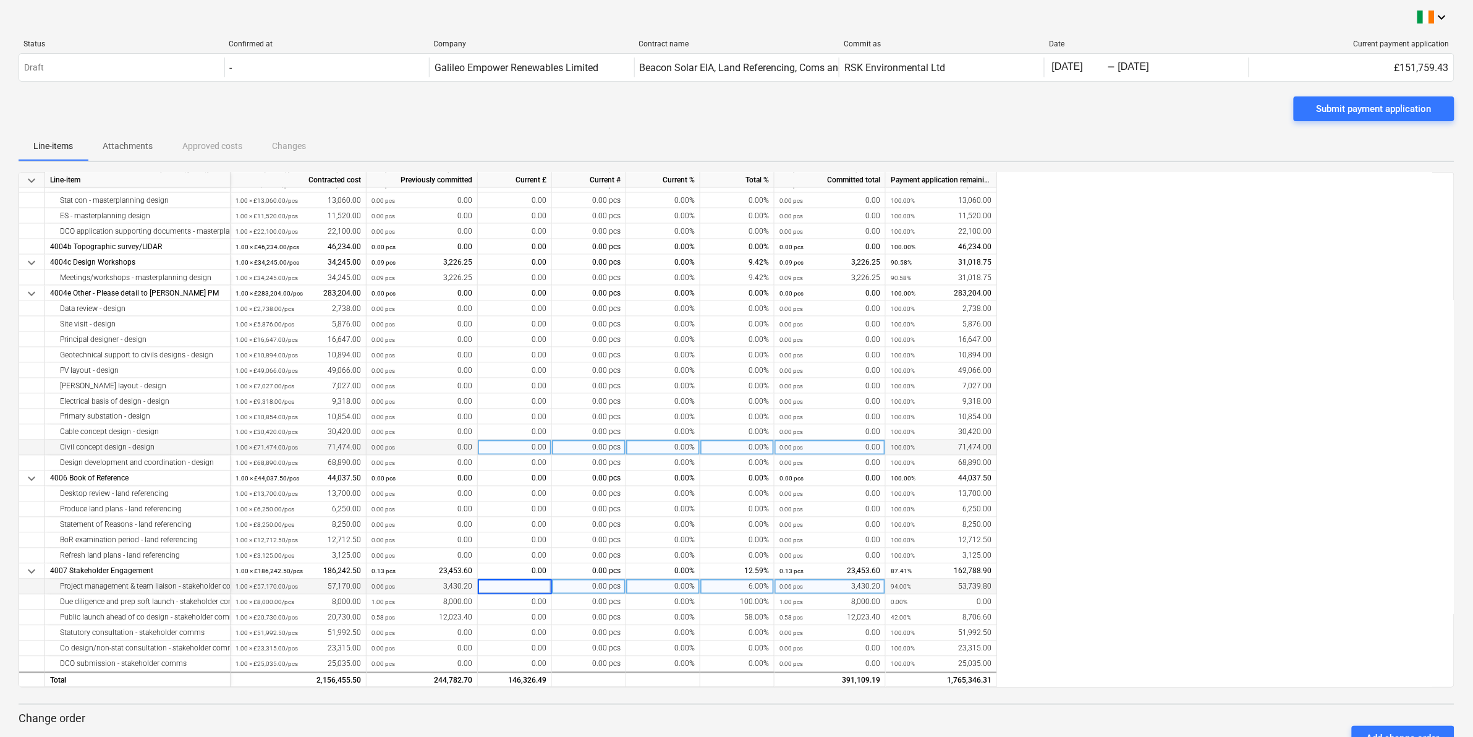
scroll to position [189, 0]
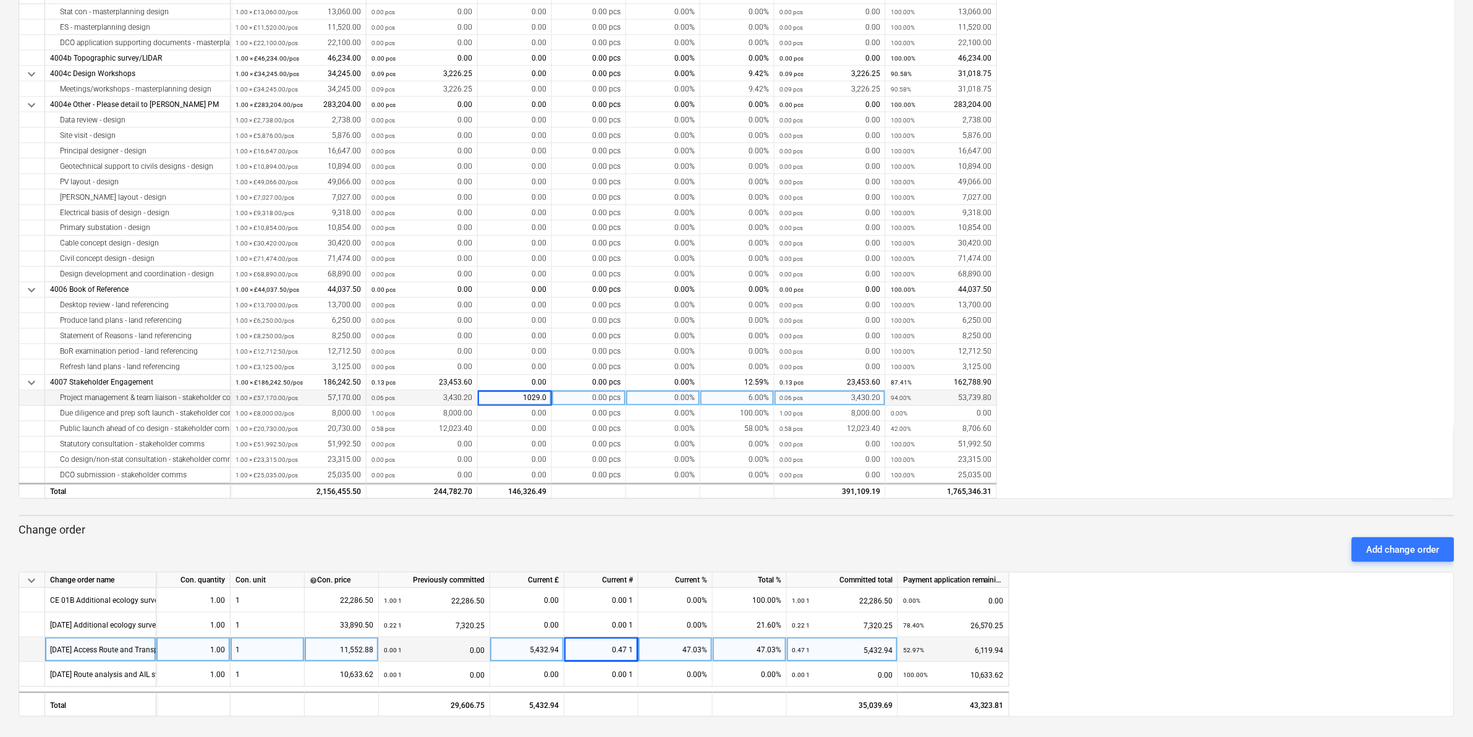
type input "1029.06"
click at [501, 399] on div "1,029.06" at bounding box center [515, 398] width 74 height 15
type input "1600.76"
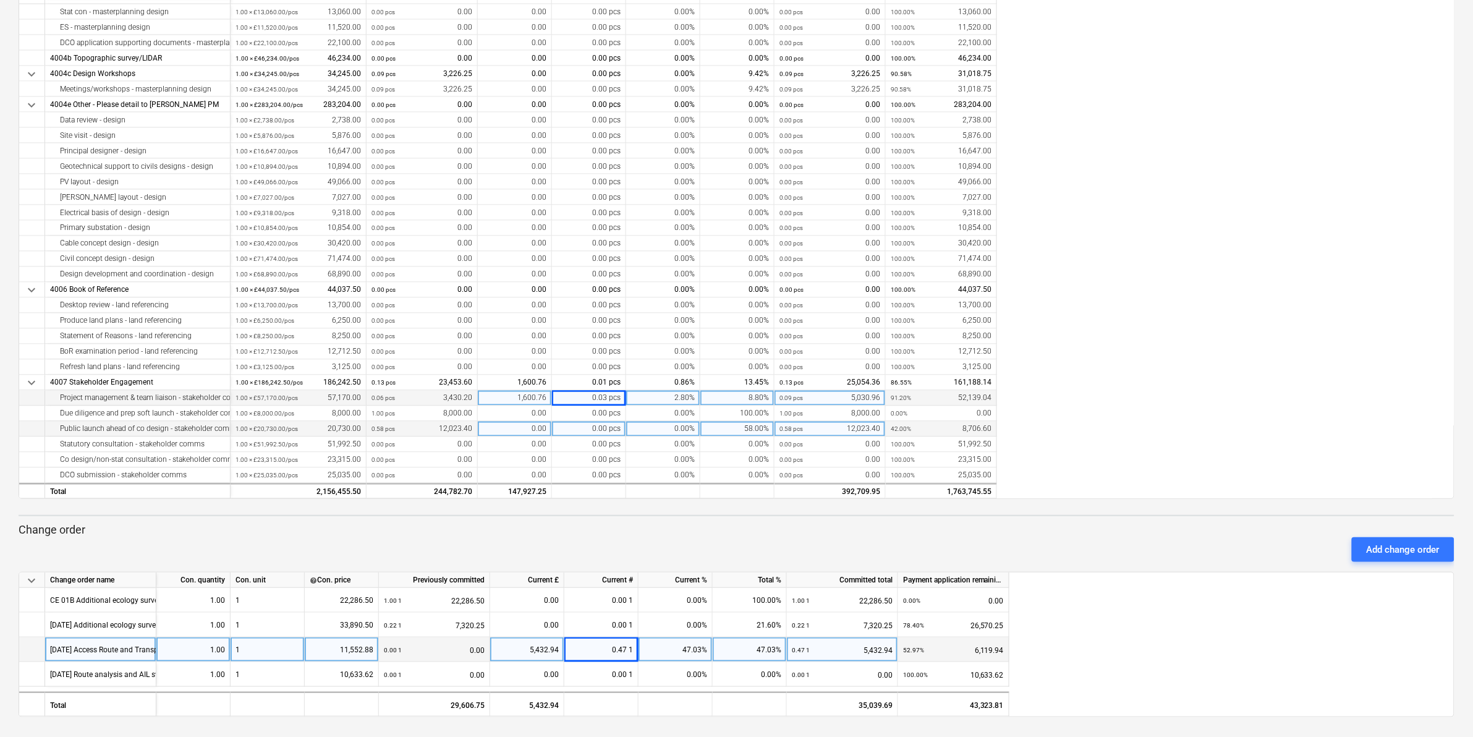
click at [517, 431] on div "0.00" at bounding box center [515, 429] width 74 height 15
type input "4975.20"
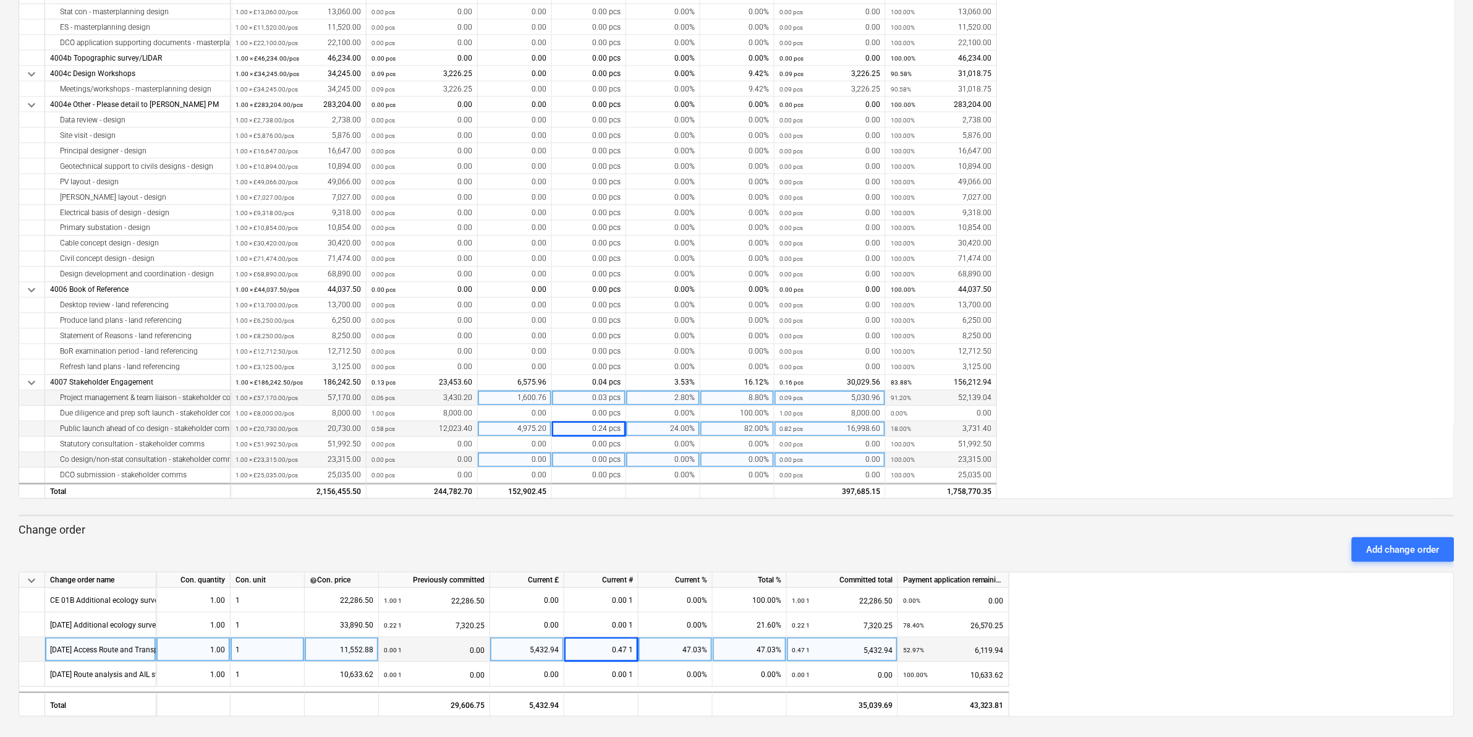
click at [500, 464] on div "0.00" at bounding box center [515, 460] width 74 height 15
type input "7460.80"
click at [1374, 550] on div "Add change order" at bounding box center [1403, 550] width 73 height 16
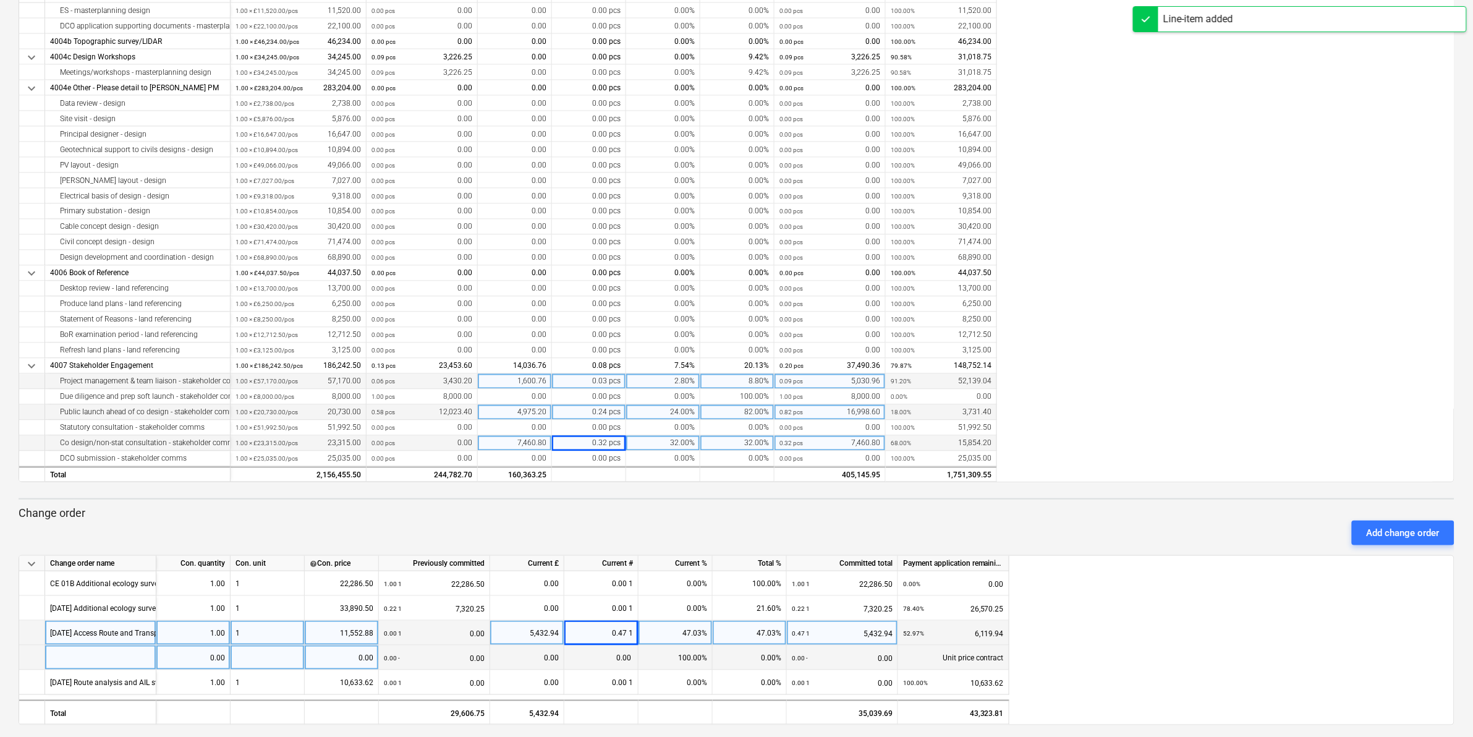
scroll to position [213, 0]
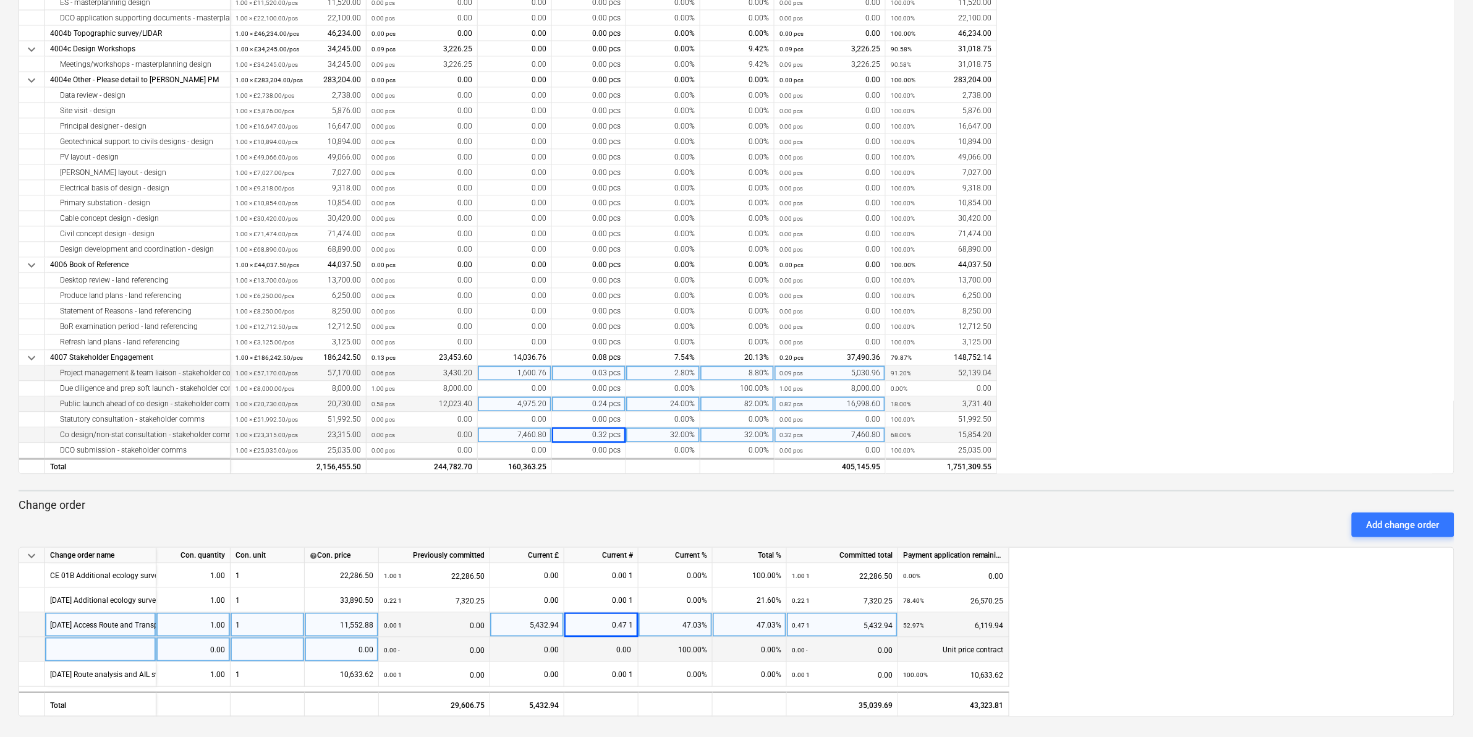
click at [968, 644] on div "Unit price contract" at bounding box center [953, 650] width 111 height 25
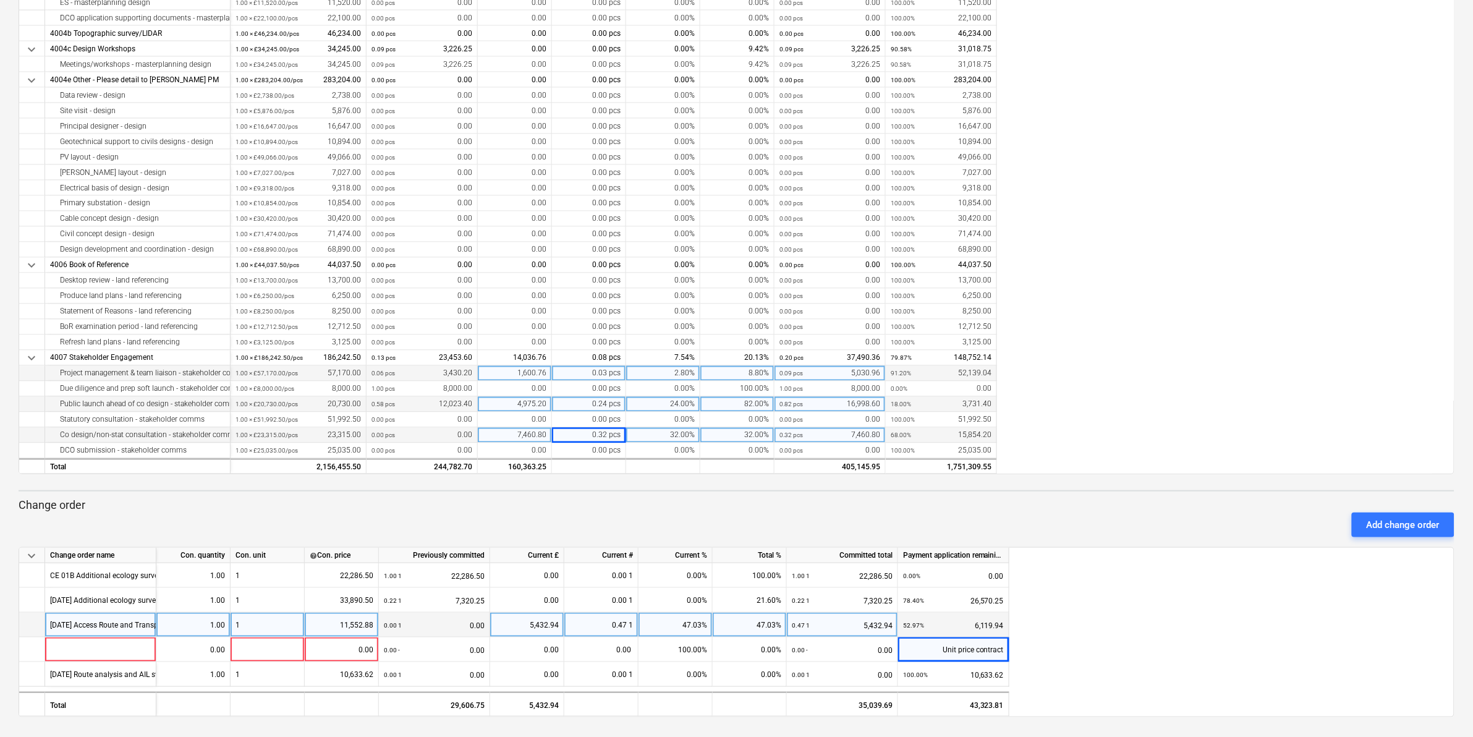
click at [1107, 666] on div "keyboard_arrow_down Change order name Con. quantity Con. unit help Con. price P…" at bounding box center [737, 632] width 1436 height 170
drag, startPoint x: 1004, startPoint y: 647, endPoint x: 1083, endPoint y: 684, distance: 88.0
click at [1083, 684] on div "keyboard_arrow_down Change order name Con. quantity Con. unit help Con. price P…" at bounding box center [737, 632] width 1436 height 170
click at [1038, 654] on div "keyboard_arrow_down Change order name Con. quantity Con. unit help Con. price P…" at bounding box center [737, 632] width 1436 height 170
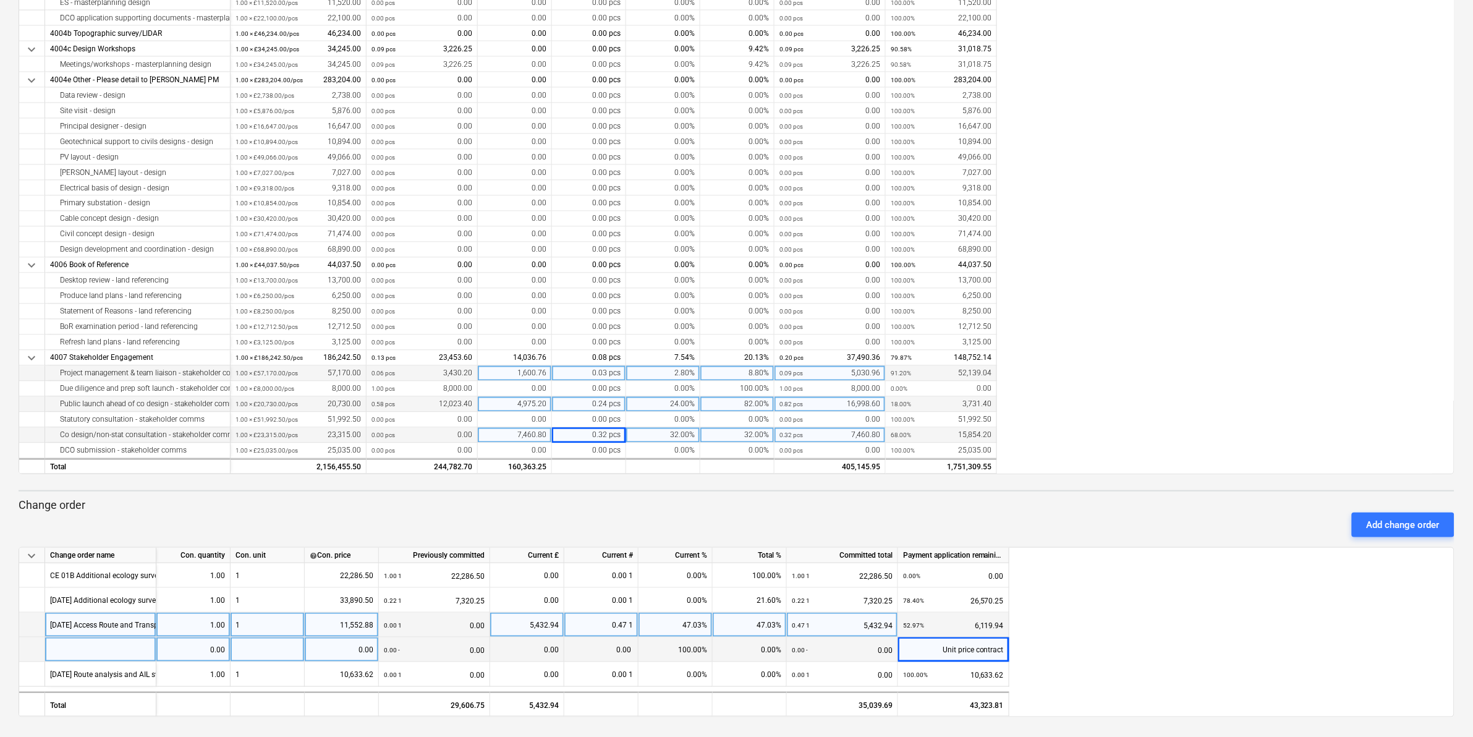
click at [66, 652] on div at bounding box center [100, 650] width 111 height 25
click at [121, 649] on div at bounding box center [100, 650] width 111 height 25
type input "Website design"
click at [205, 651] on div "0.00" at bounding box center [193, 650] width 64 height 25
type input "1"
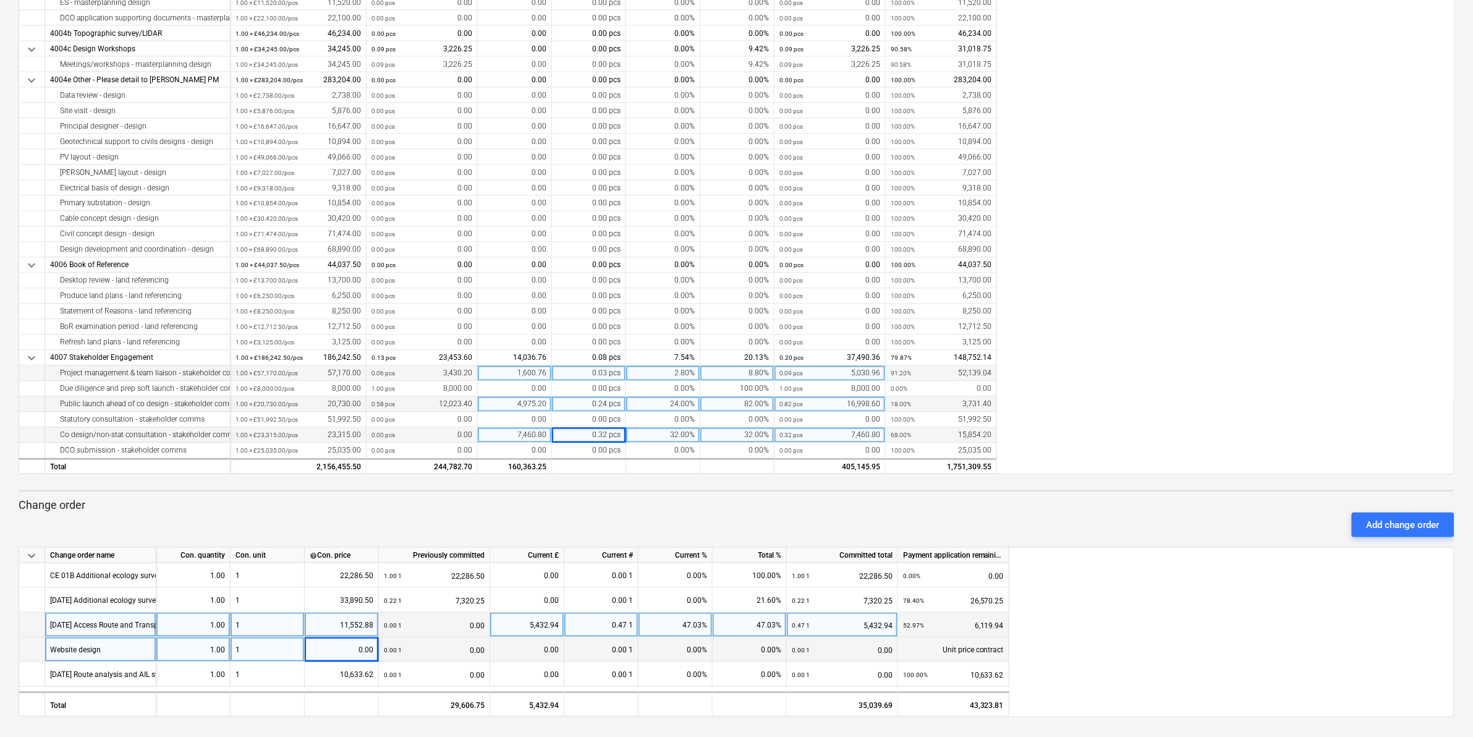
click at [363, 647] on div "0.00" at bounding box center [342, 650] width 64 height 25
type input "14800"
type input "10000.36"
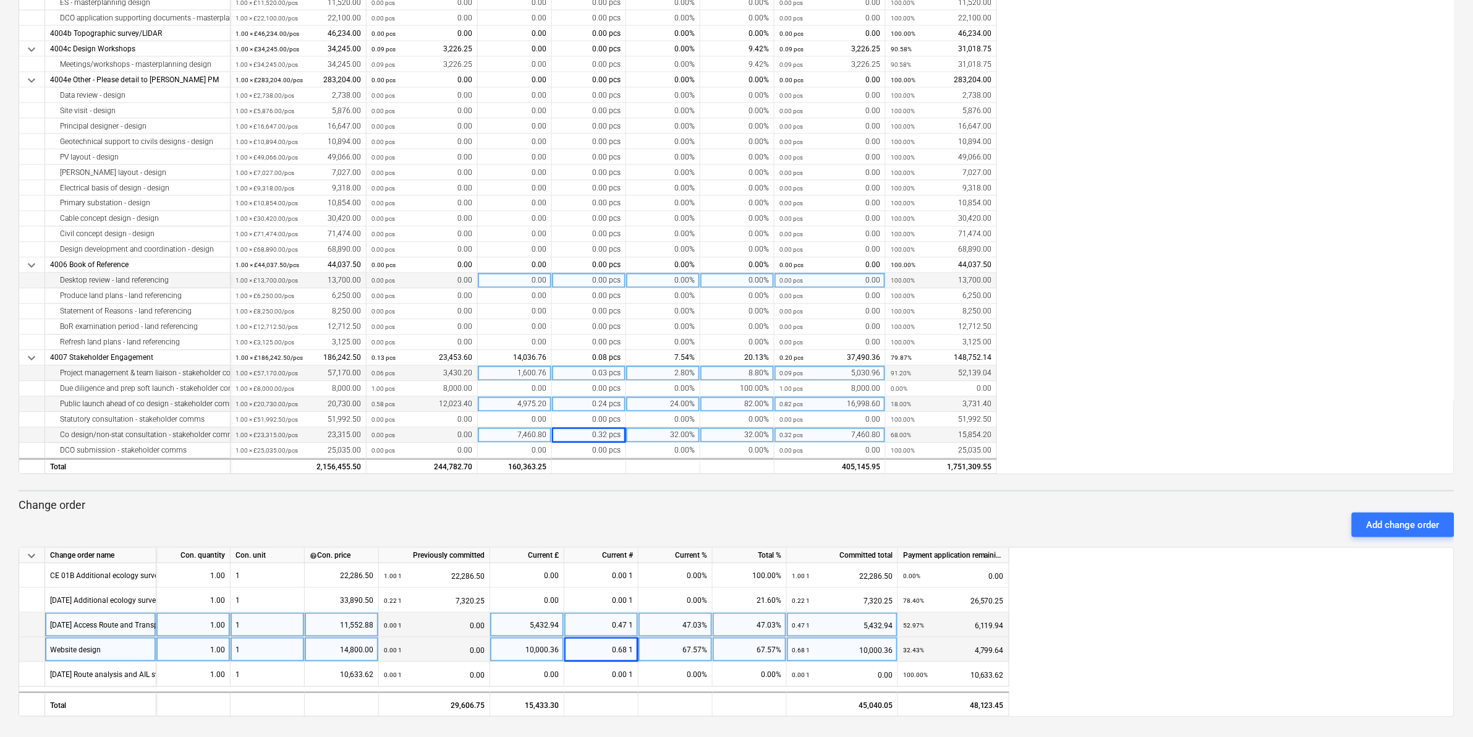
click at [492, 276] on div "0.00" at bounding box center [515, 280] width 74 height 15
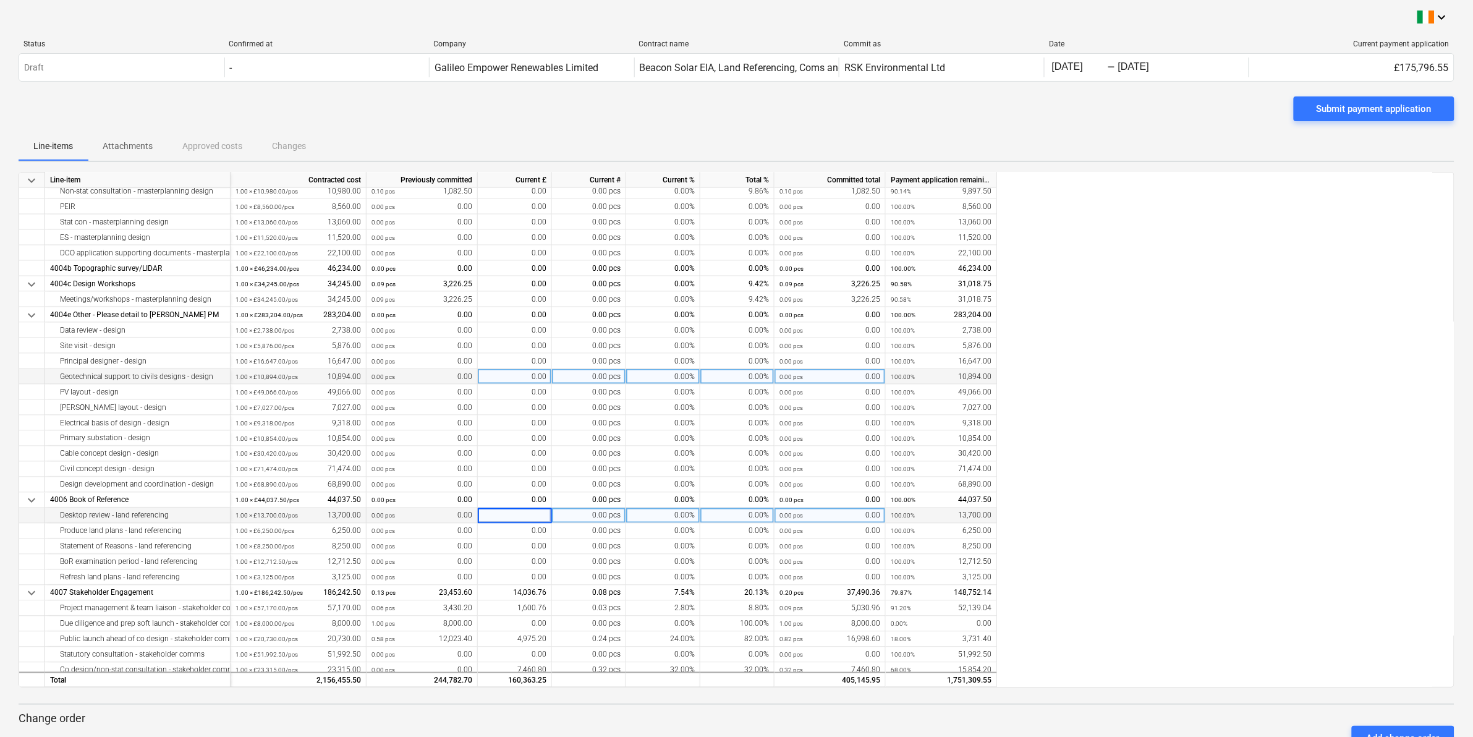
scroll to position [2700, 0]
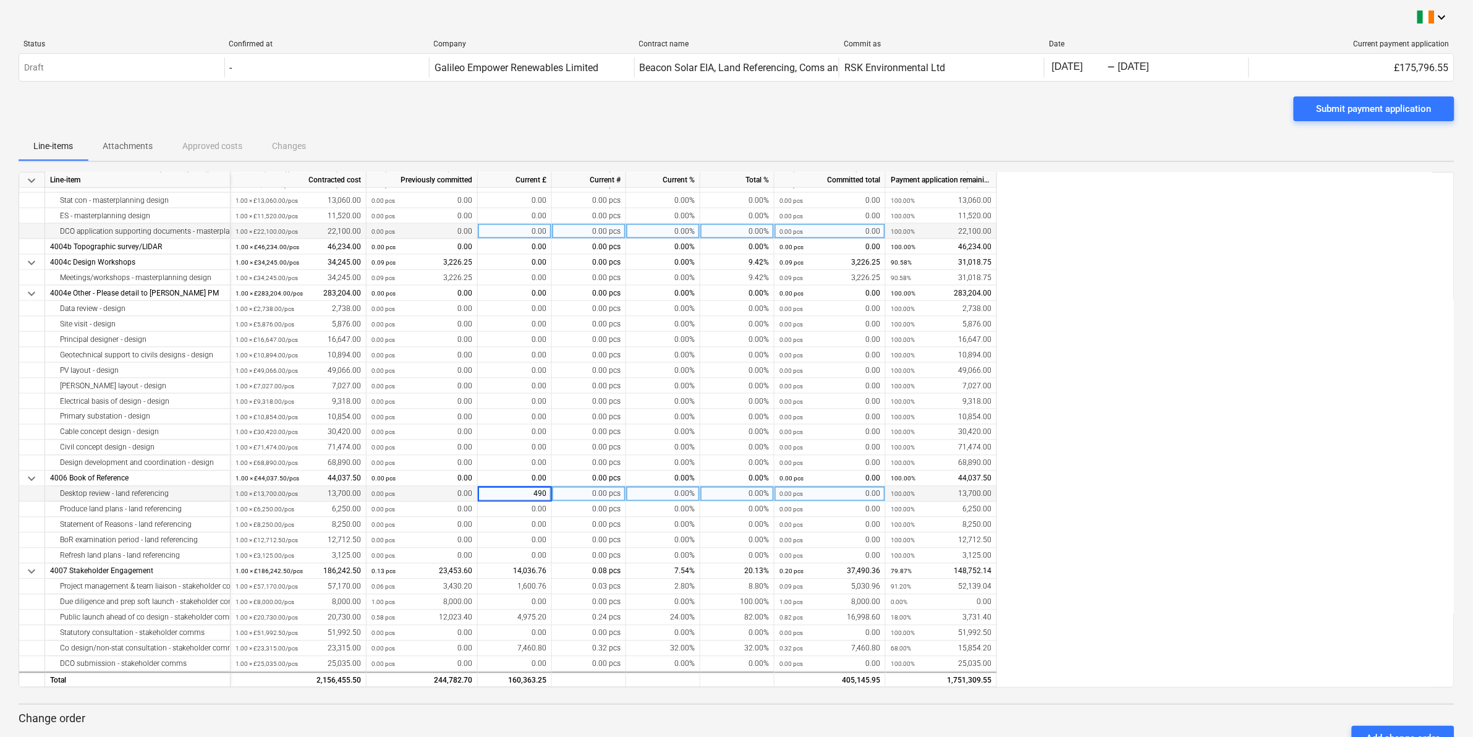
type input "4902"
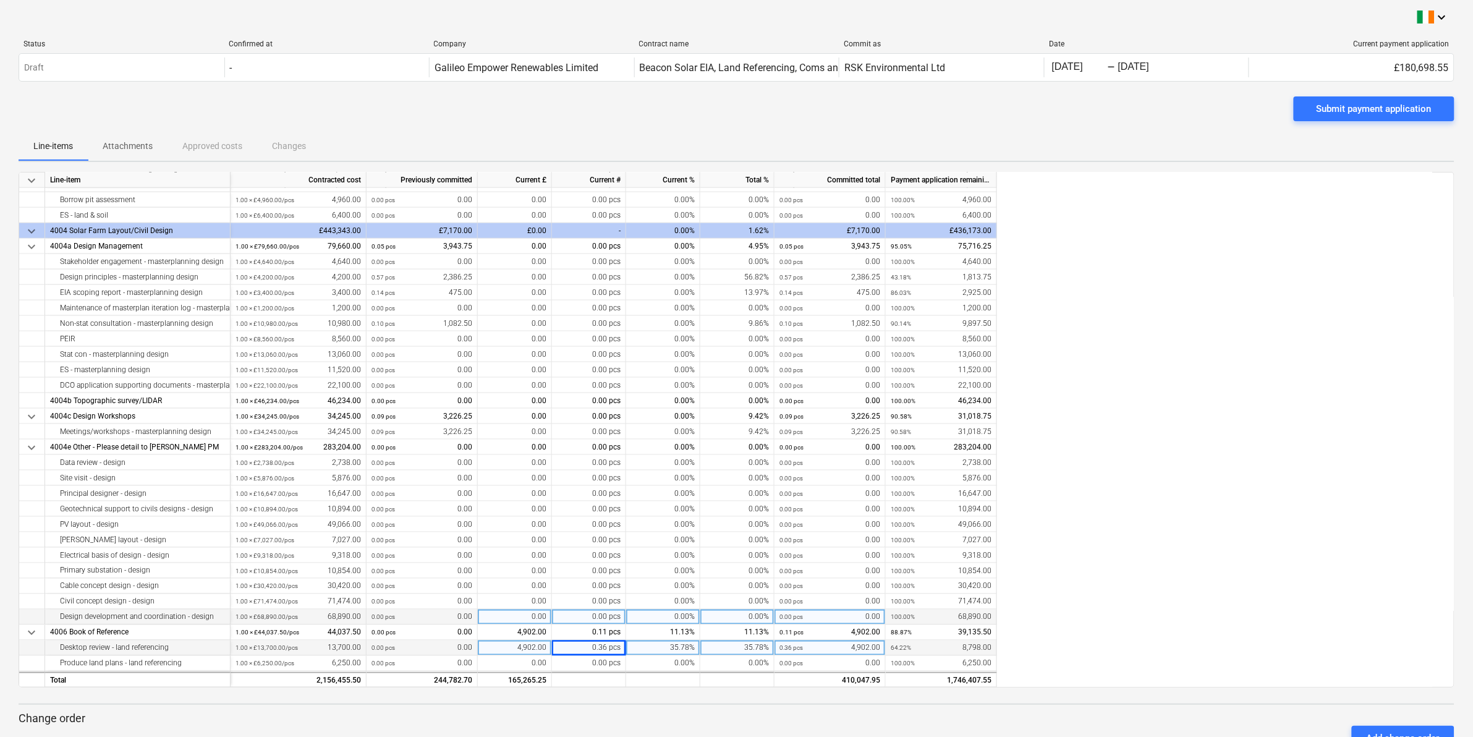
scroll to position [2546, 0]
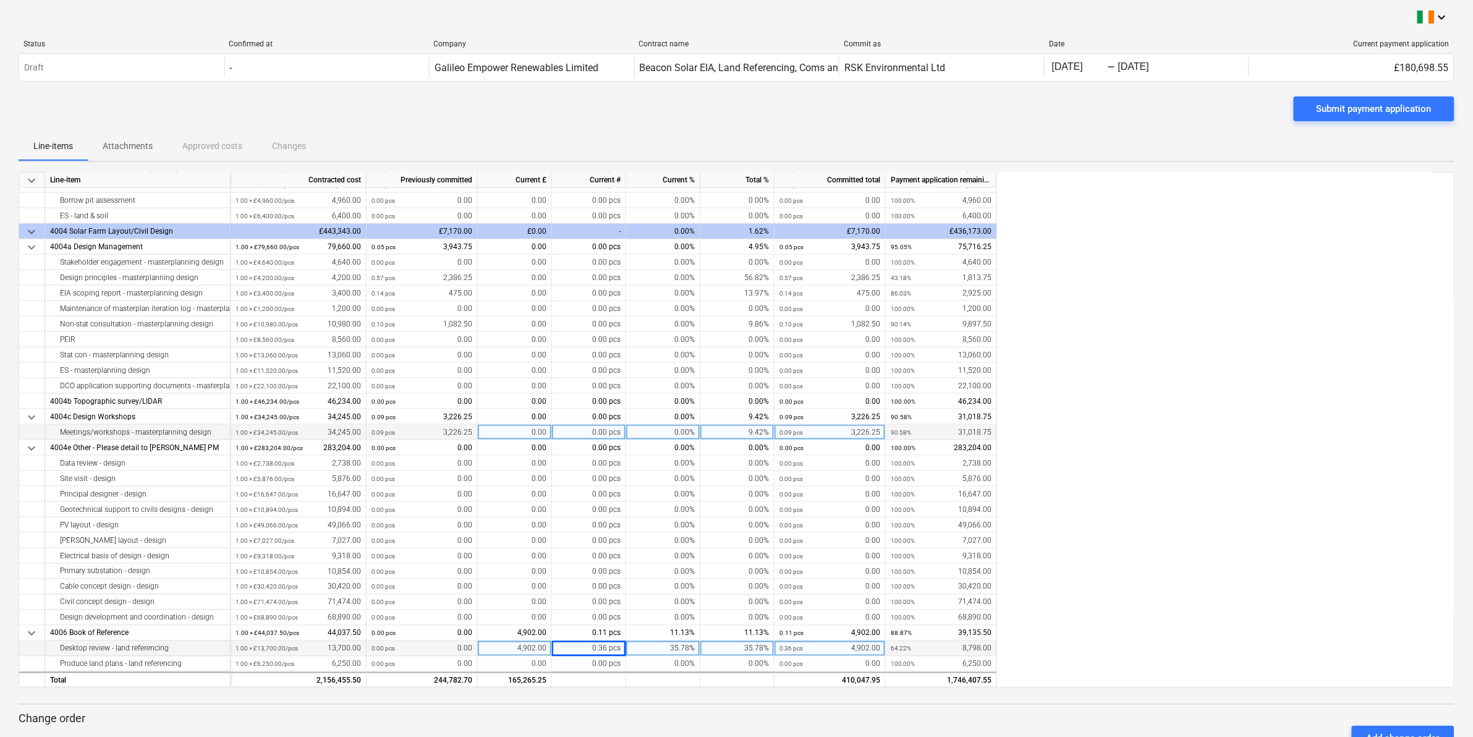
click at [500, 432] on div "0.00" at bounding box center [515, 432] width 74 height 15
type input "3107.65"
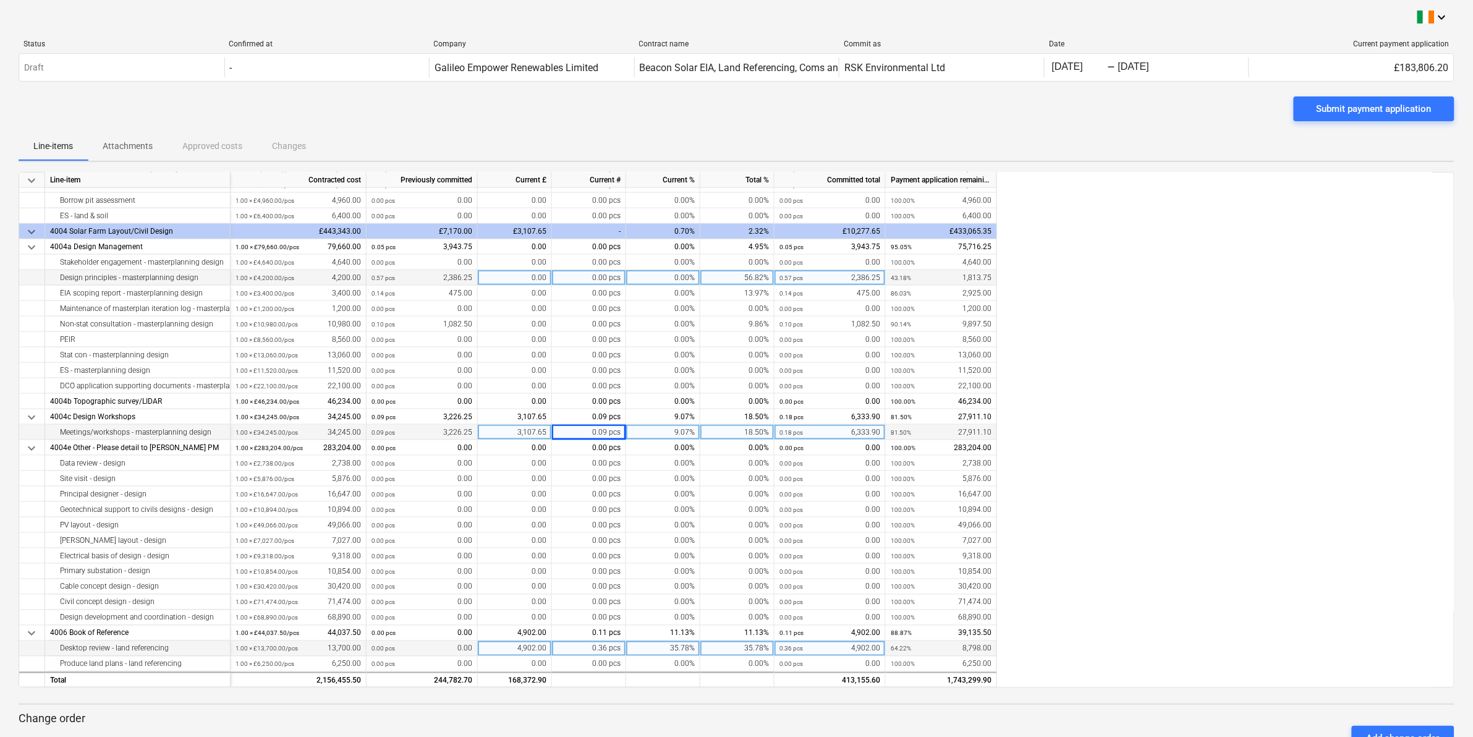
click at [518, 278] on div "0.00" at bounding box center [515, 277] width 74 height 15
type input "773.75"
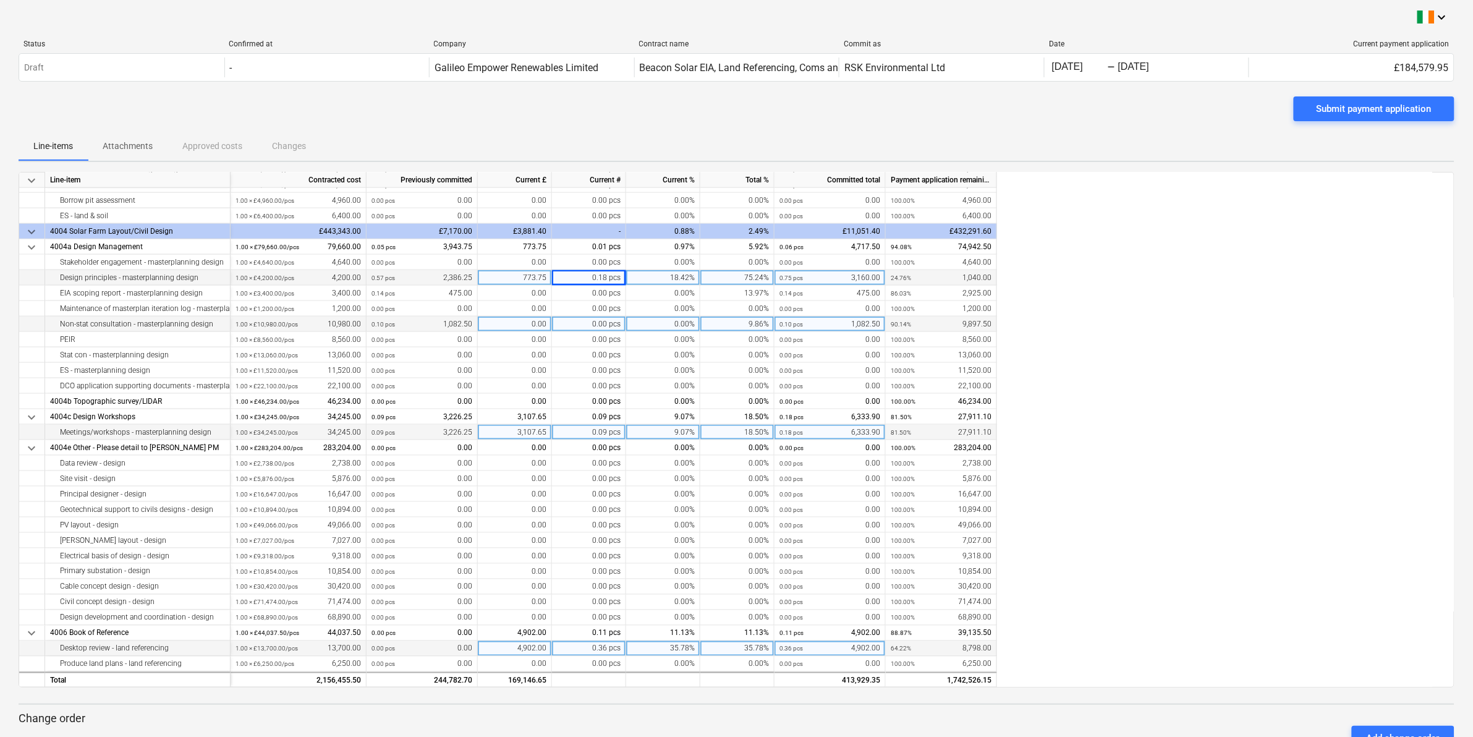
click at [522, 323] on div "0.00" at bounding box center [515, 324] width 74 height 15
type input "2303.75"
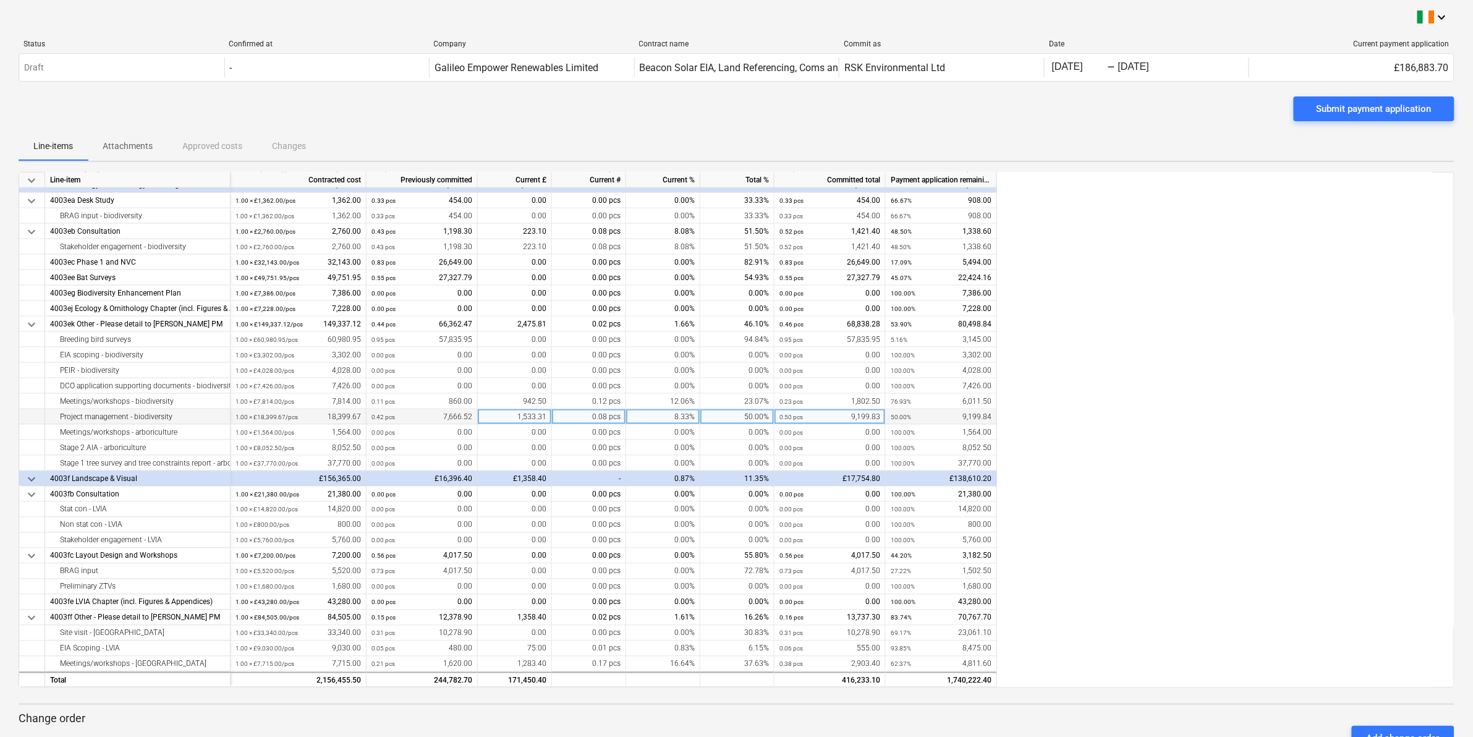
scroll to position [618, 0]
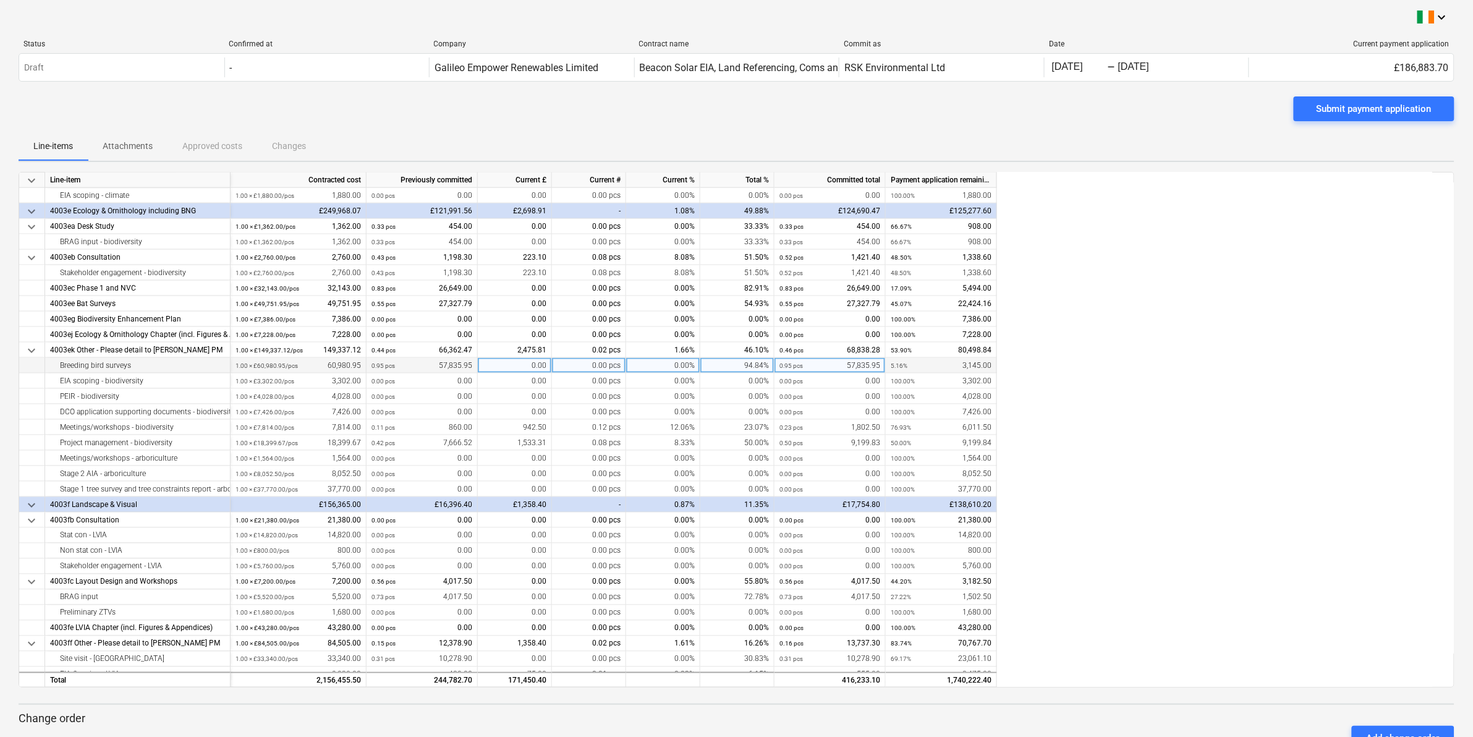
click at [511, 364] on div "0.00" at bounding box center [515, 365] width 74 height 15
type input "1572.5"
click at [510, 304] on div "0.00" at bounding box center [515, 303] width 74 height 15
type input "6151.42"
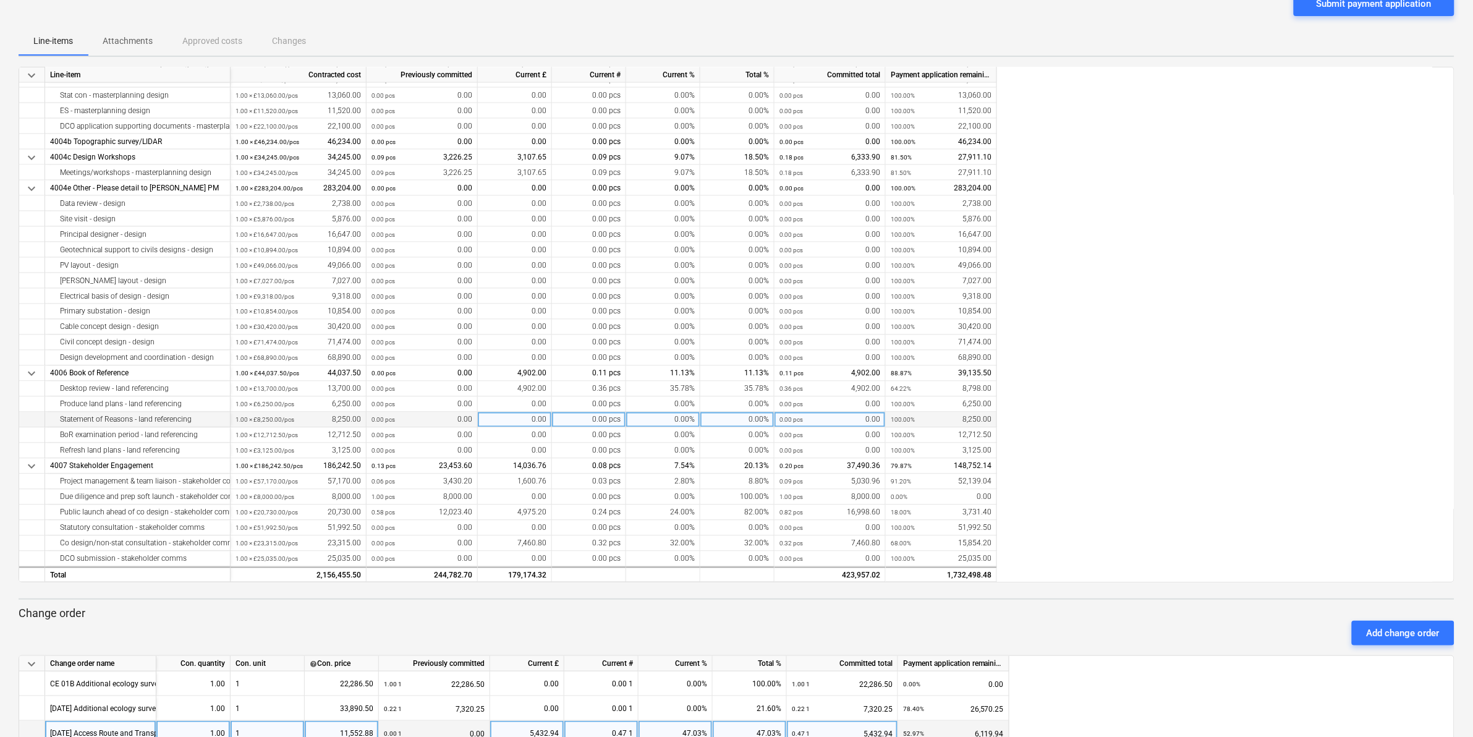
scroll to position [213, 0]
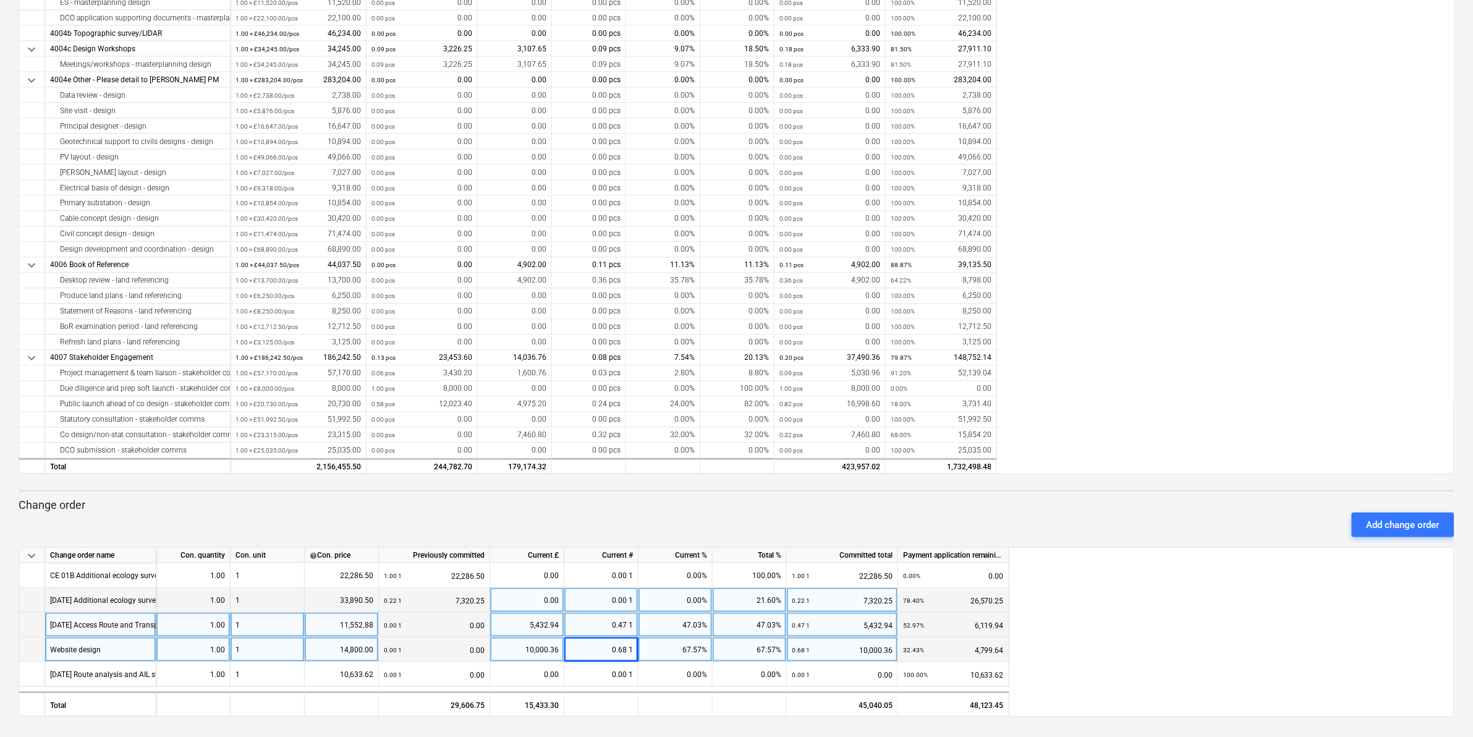
click at [504, 599] on div "0.00" at bounding box center [527, 600] width 64 height 25
click at [514, 595] on div "0.00" at bounding box center [527, 600] width 64 height 25
type input "6383.29"
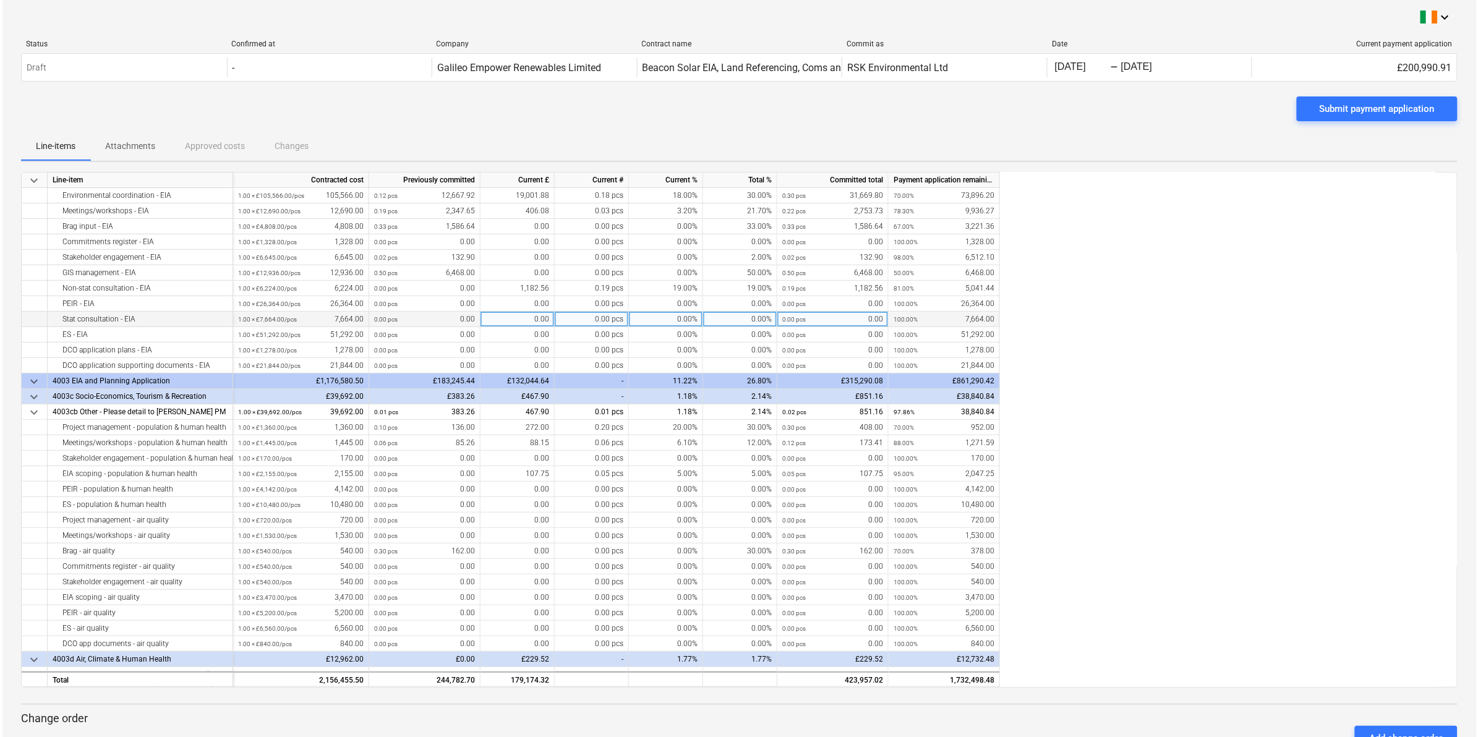
scroll to position [0, 0]
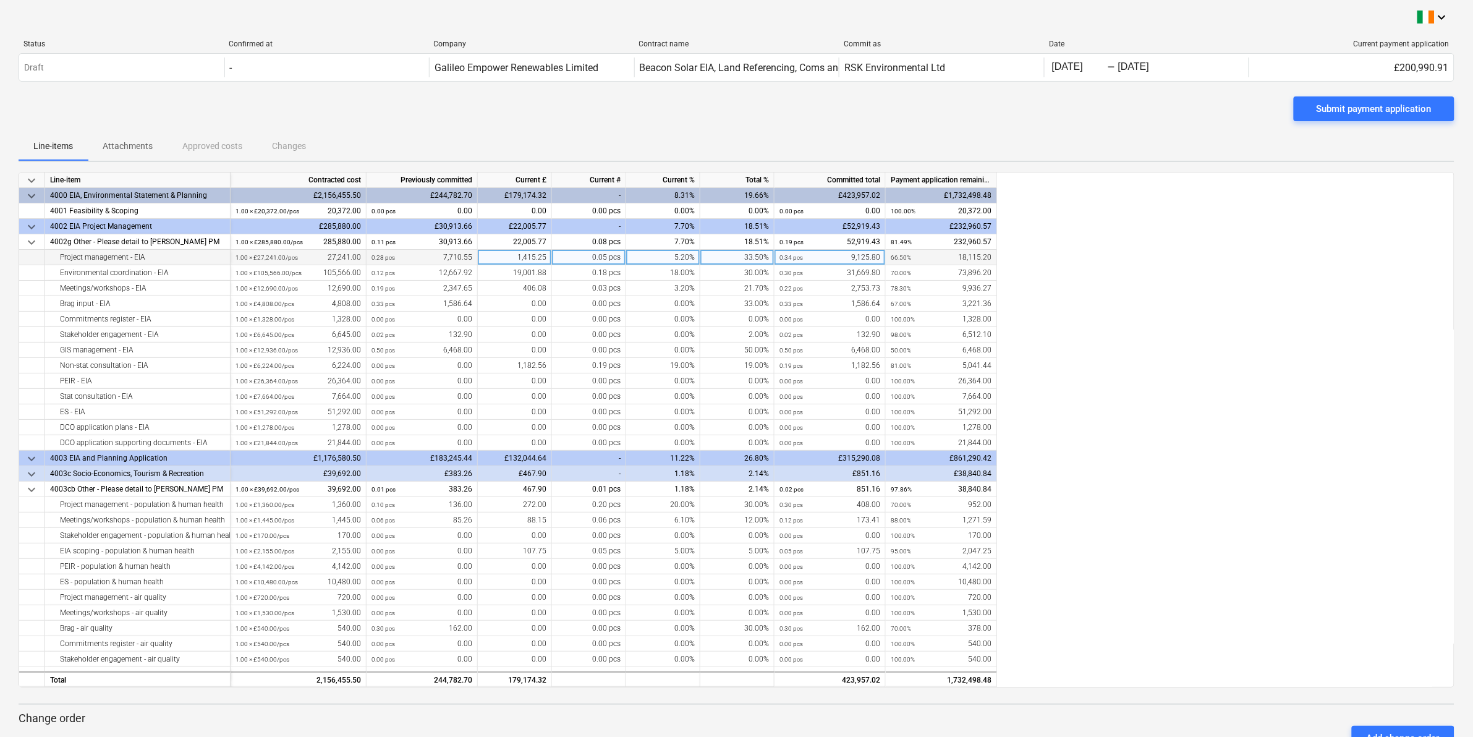
click at [510, 255] on div "1,415.25" at bounding box center [515, 257] width 74 height 15
click at [547, 258] on input "1415.25" at bounding box center [515, 257] width 74 height 15
type input "1415.24"
click at [1146, 465] on div "keyboard_arrow_down Line-item Contracted cost Previously committed Current £ Cu…" at bounding box center [737, 430] width 1436 height 516
click at [1194, 579] on div "keyboard_arrow_down Line-item Contracted cost Previously committed Current £ Cu…" at bounding box center [737, 430] width 1436 height 516
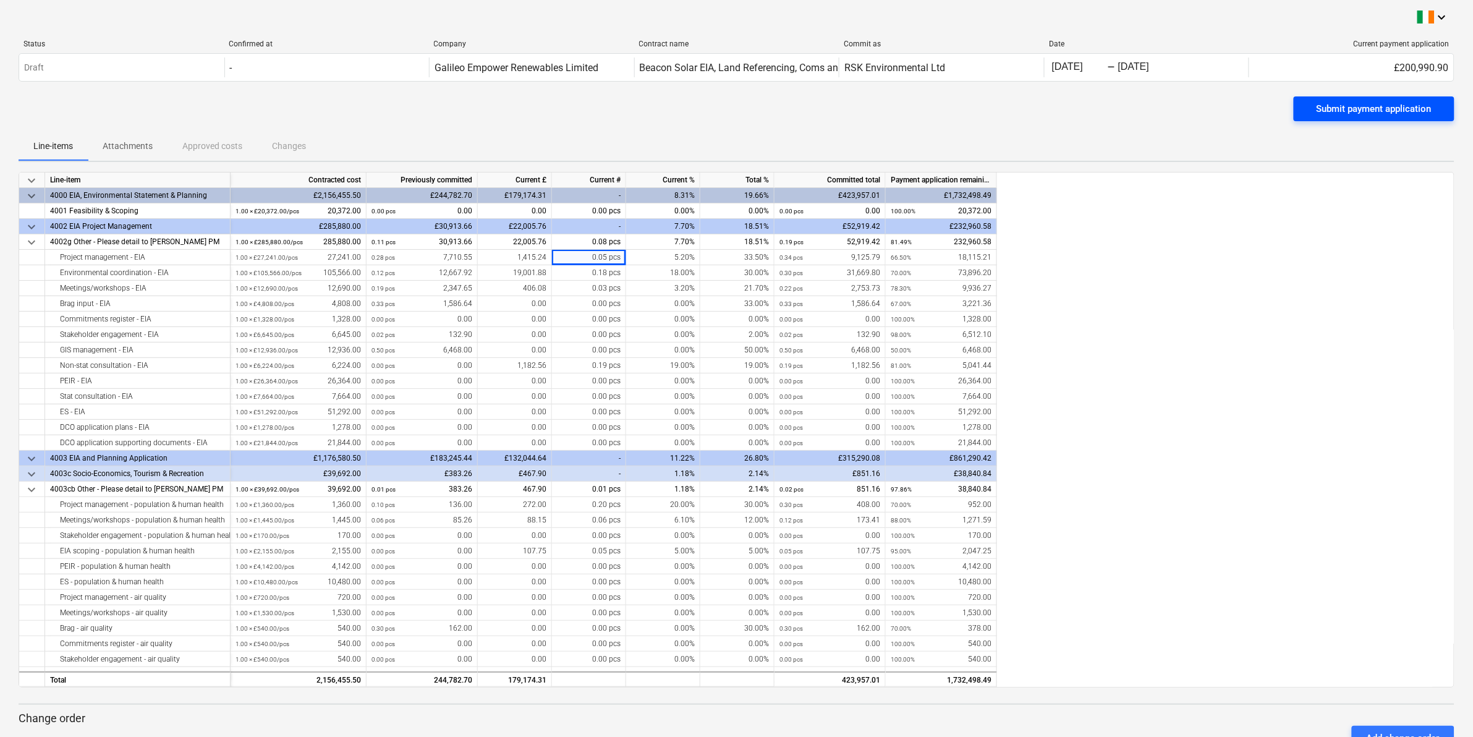
click at [1344, 113] on div "Submit payment application" at bounding box center [1374, 109] width 115 height 16
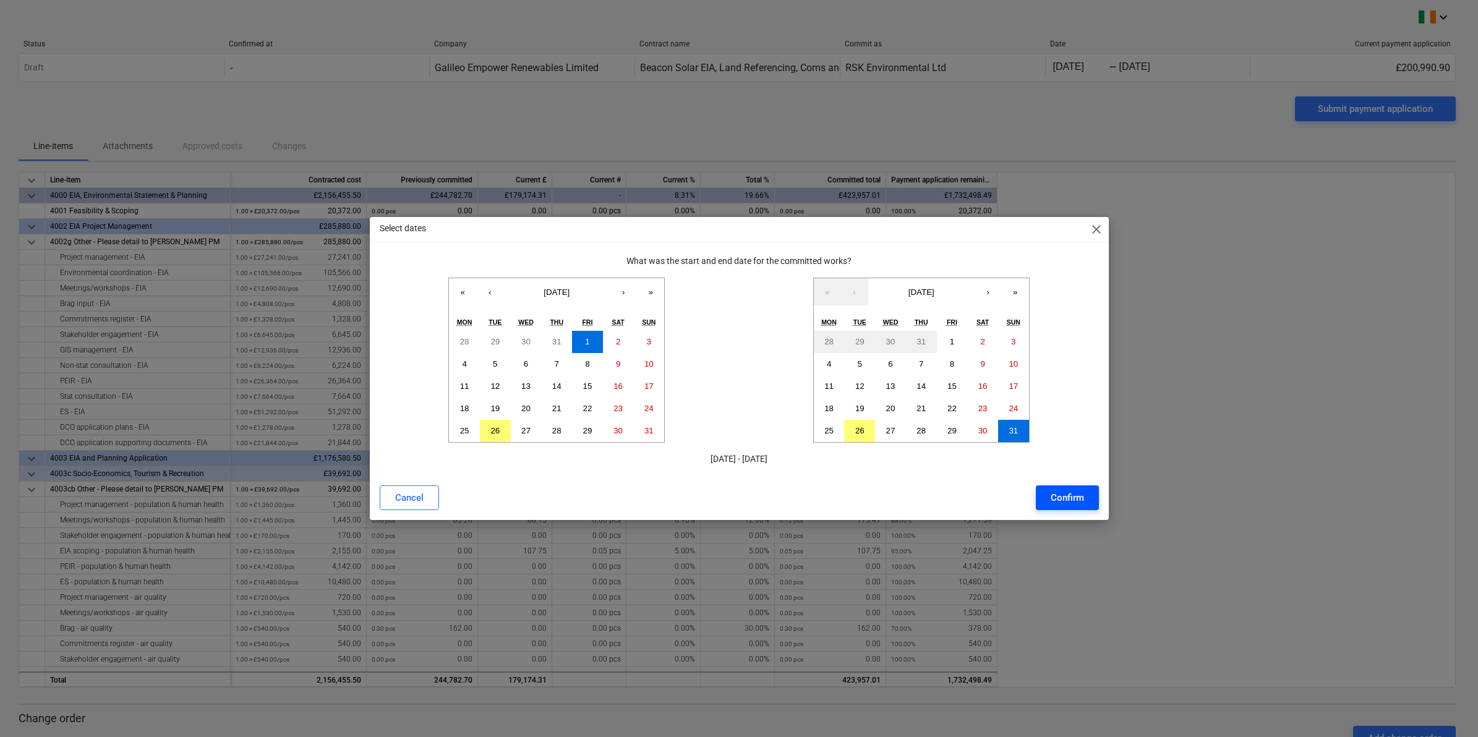
click at [1068, 495] on div "Confirm" at bounding box center [1067, 498] width 33 height 16
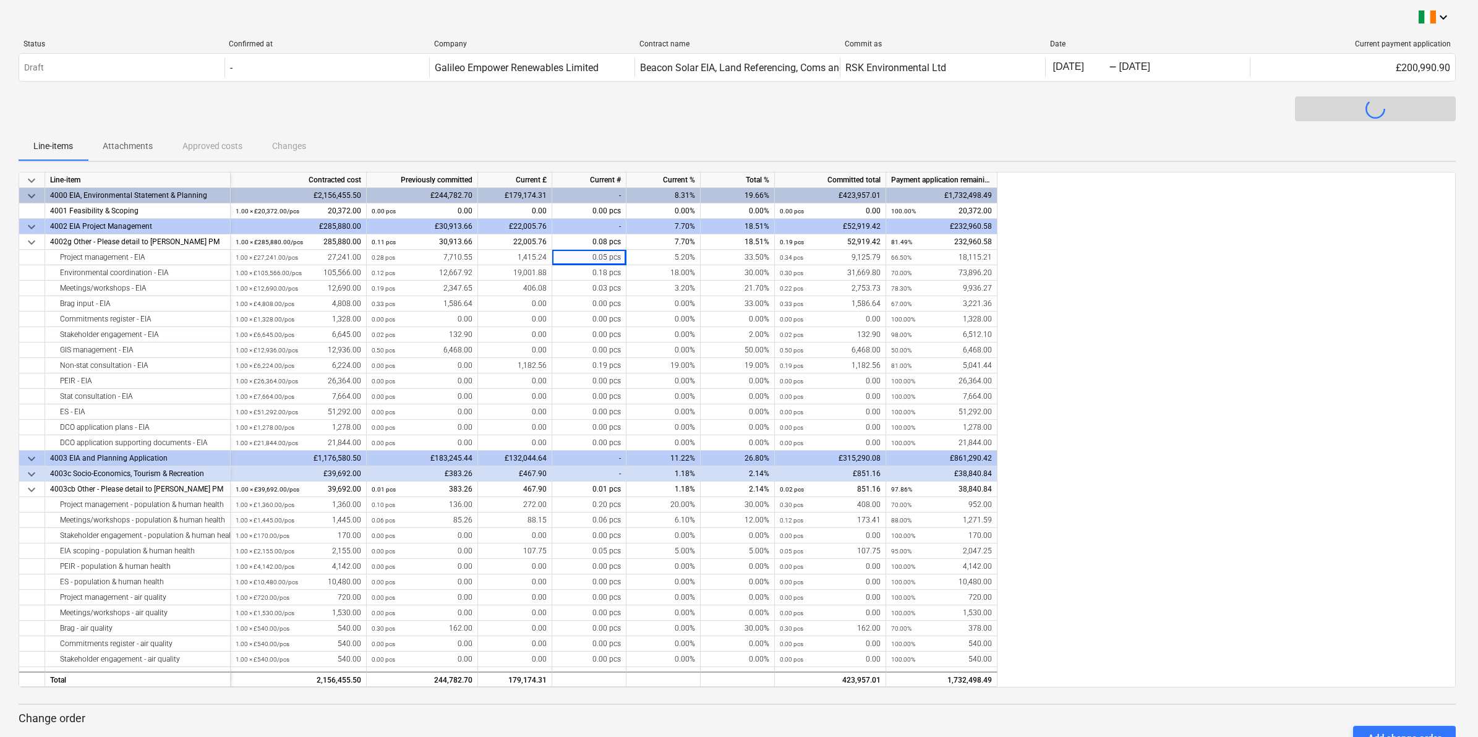
click at [1068, 495] on div "Cancel" at bounding box center [739, 497] width 719 height 25
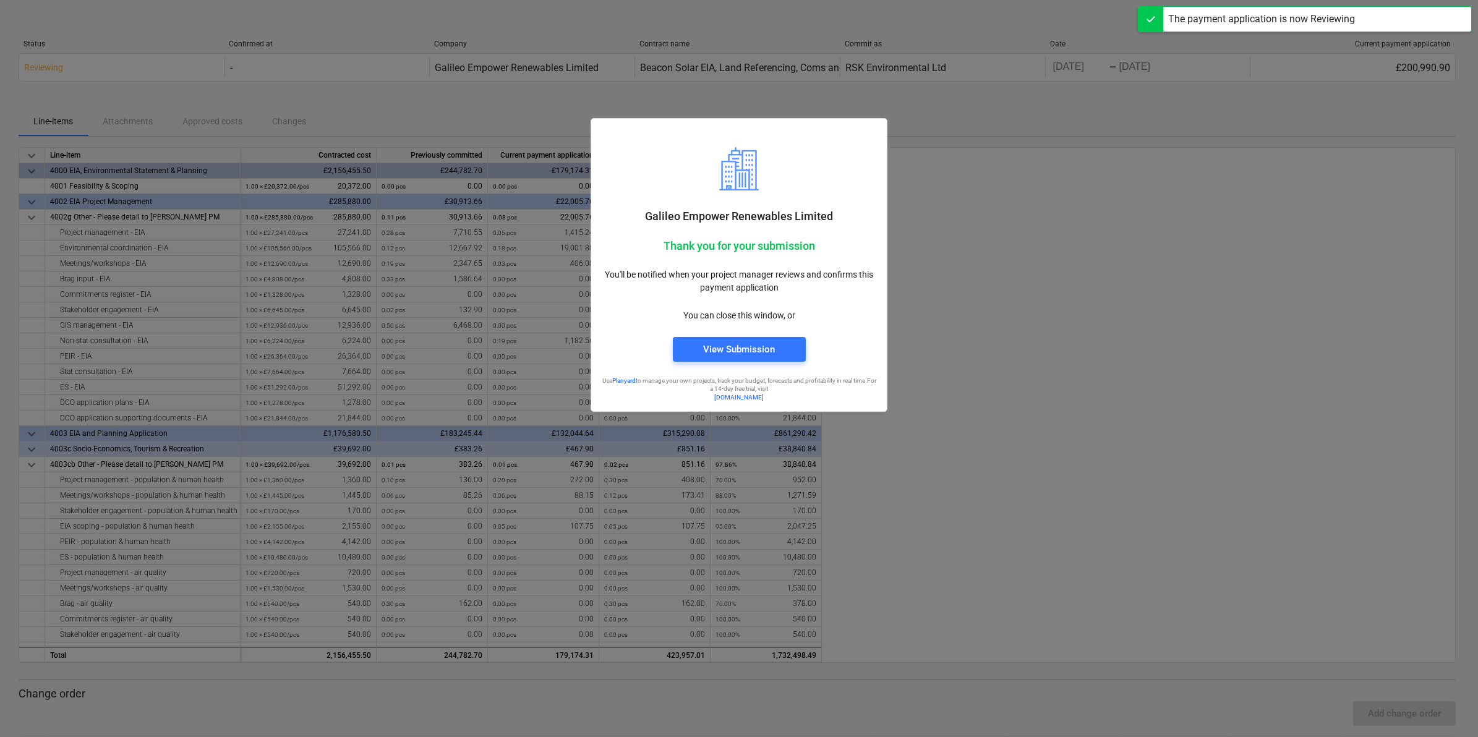
click at [1194, 353] on div at bounding box center [739, 368] width 1478 height 737
drag, startPoint x: 1052, startPoint y: 322, endPoint x: 1060, endPoint y: 300, distance: 23.1
click at [1054, 322] on div at bounding box center [739, 368] width 1478 height 737
